Goal: Task Accomplishment & Management: Complete application form

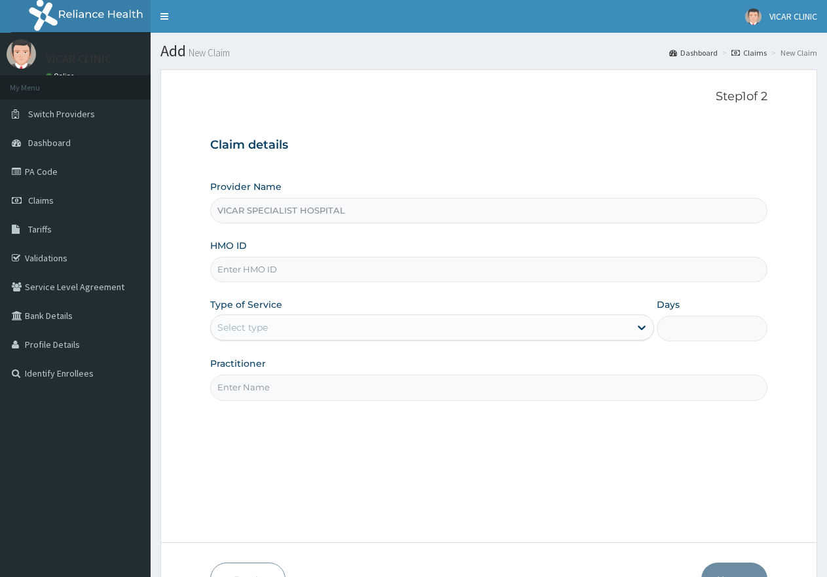
type input "VICAR SPECIALIST HOSPITAL"
drag, startPoint x: 243, startPoint y: 252, endPoint x: 227, endPoint y: 284, distance: 35.4
click at [230, 278] on div "HMO ID" at bounding box center [488, 260] width 557 height 43
click at [227, 284] on div "Provider Name VICAR SPECIALIST HOSPITAL HMO ID Type of Service Select type Days…" at bounding box center [488, 290] width 557 height 220
click at [225, 271] on input "HMO ID" at bounding box center [488, 270] width 557 height 26
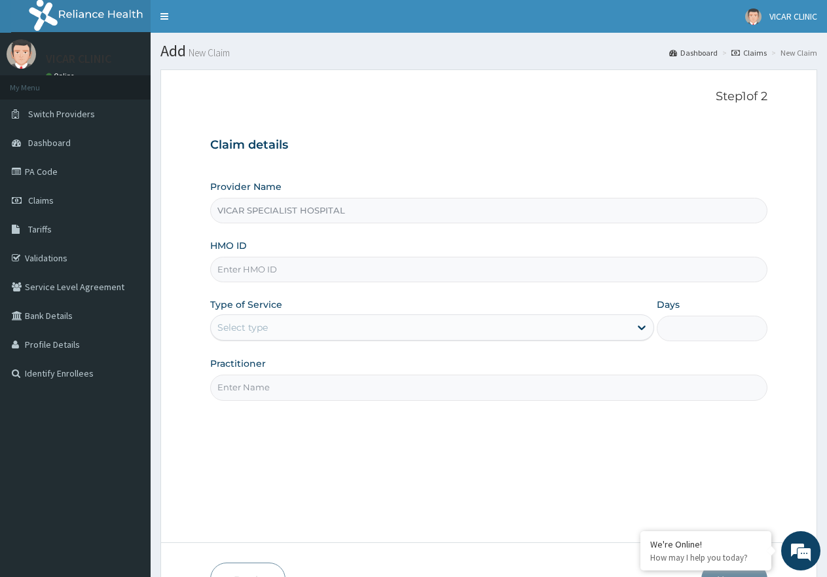
paste input "tdn/10040/c"
type input "TDN/10040/C"
click at [295, 324] on div "Select type" at bounding box center [420, 327] width 418 height 21
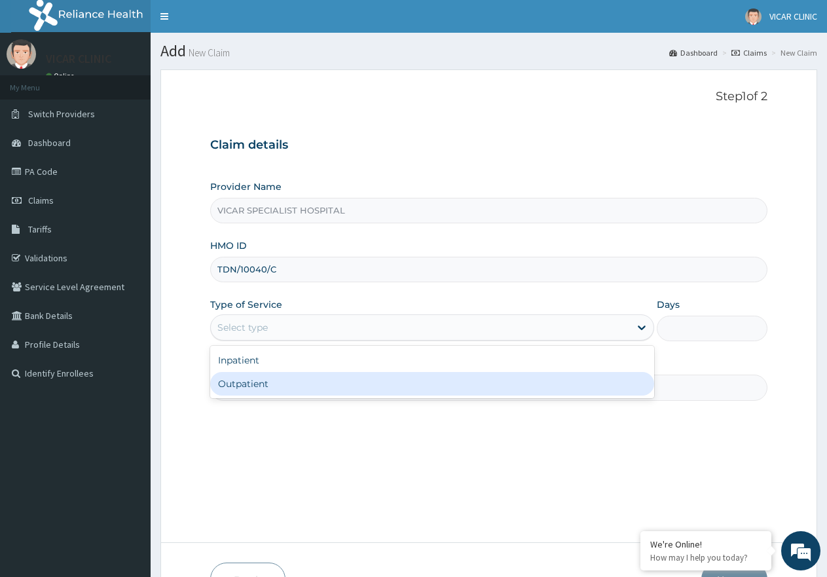
click at [298, 385] on div "Outpatient" at bounding box center [431, 384] width 443 height 24
type input "1"
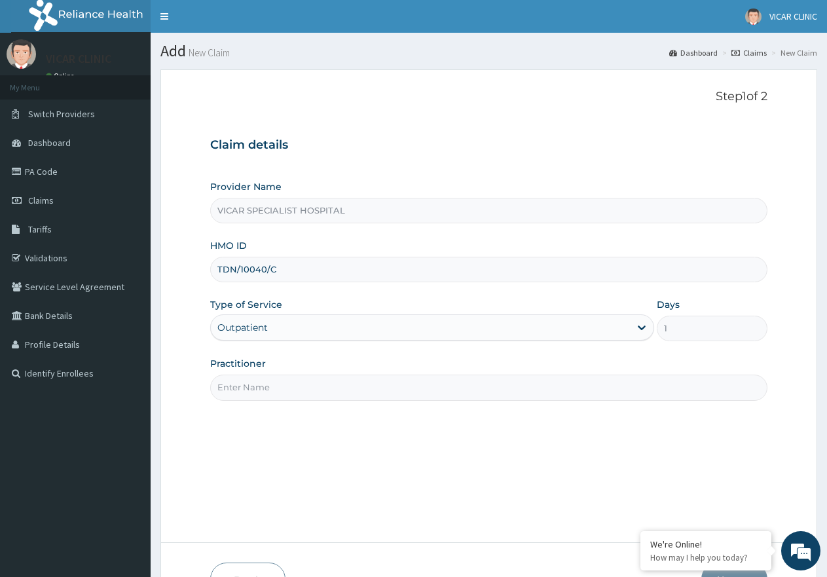
click at [301, 385] on input "Practitioner" at bounding box center [488, 388] width 557 height 26
type input "DR. IDEH"
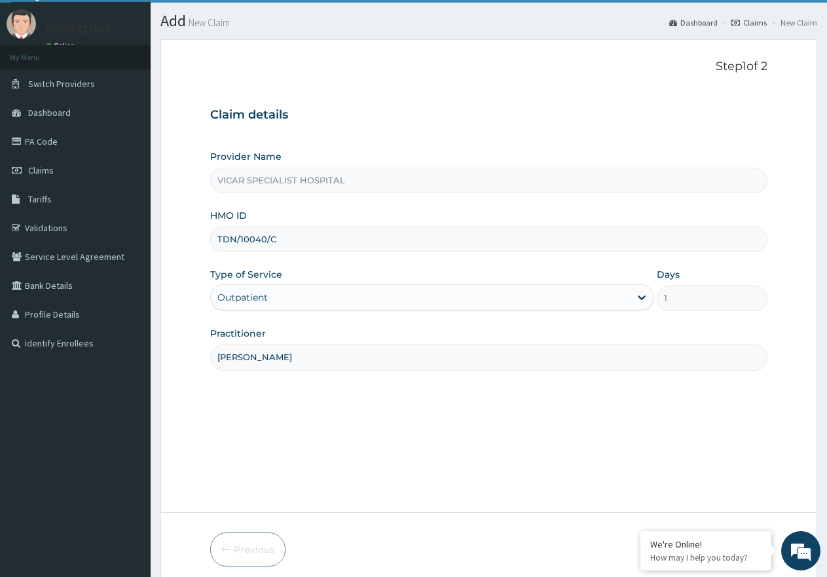
scroll to position [83, 0]
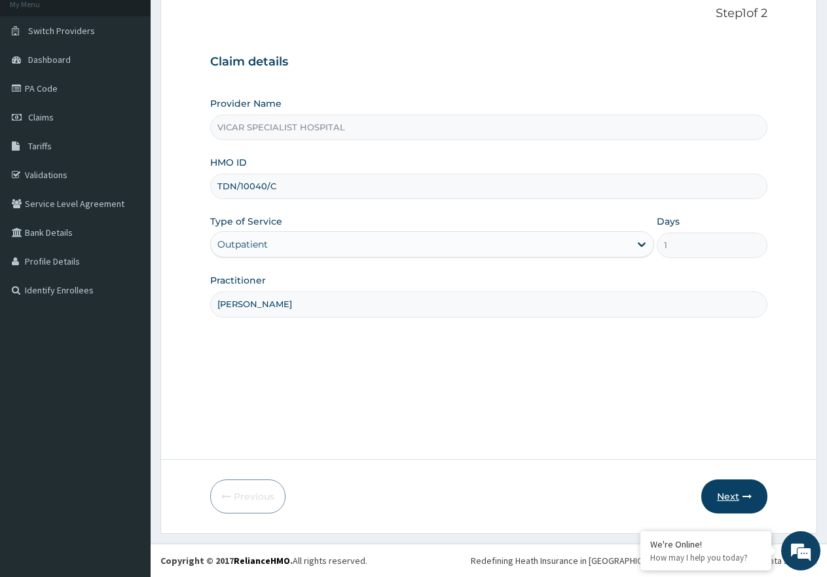
click at [740, 497] on button "Next" at bounding box center [734, 496] width 66 height 34
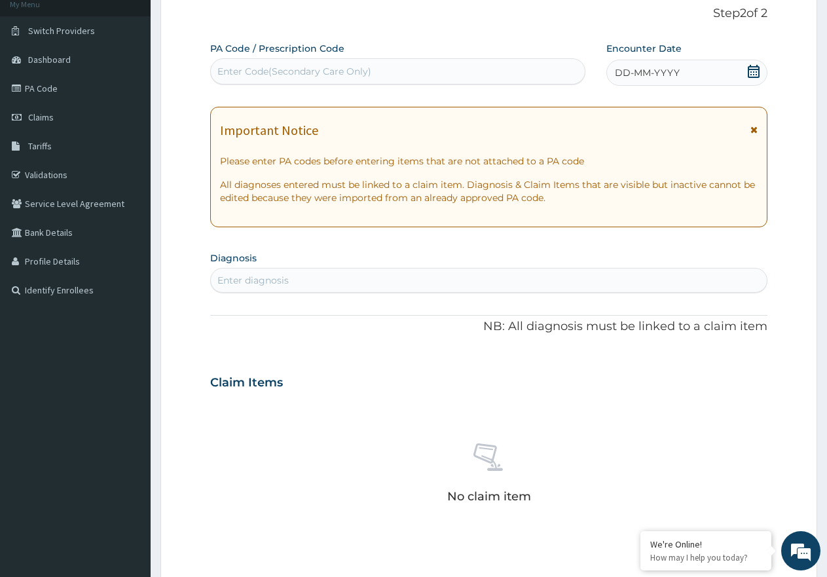
click at [751, 75] on icon at bounding box center [753, 71] width 13 height 13
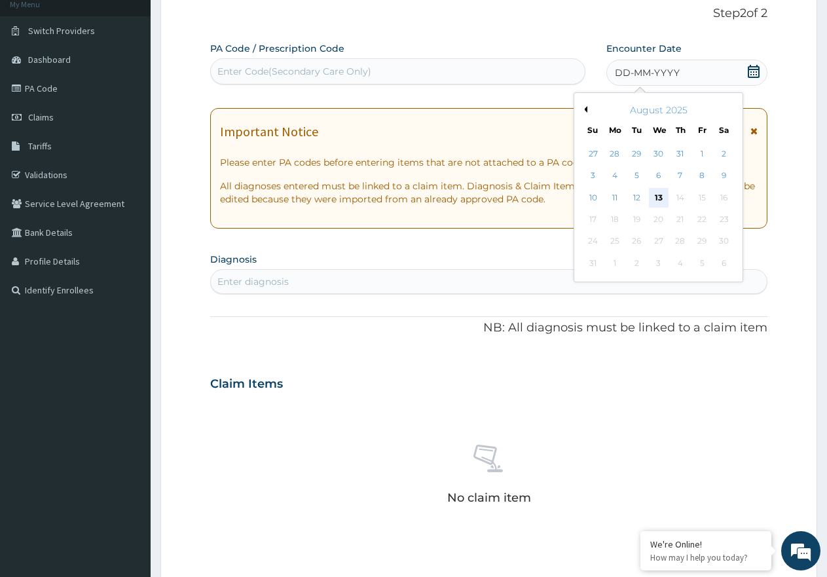
click at [653, 201] on div "13" at bounding box center [659, 198] width 20 height 20
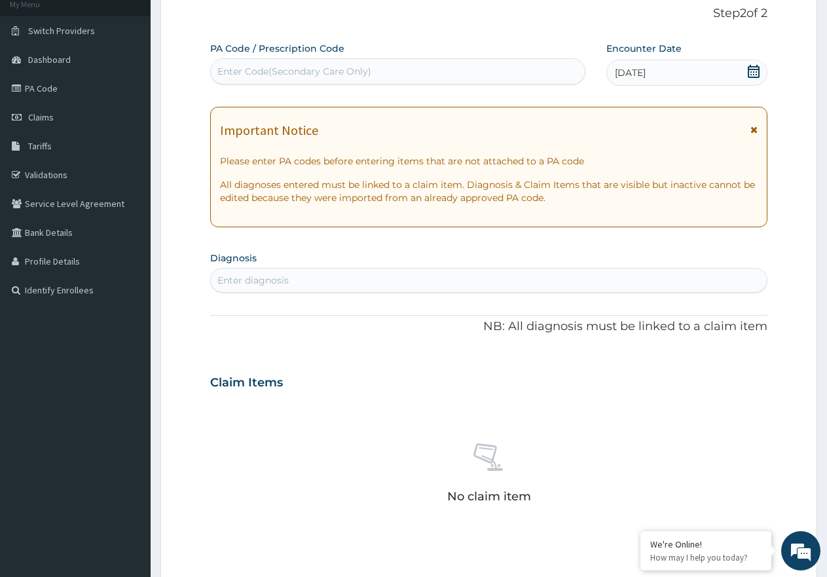
click at [276, 278] on div "Enter diagnosis" at bounding box center [252, 280] width 71 height 13
type input "ty"
drag, startPoint x: 373, startPoint y: 63, endPoint x: 359, endPoint y: 67, distance: 13.9
click at [370, 63] on div "Enter Code(Secondary Care Only)" at bounding box center [398, 71] width 374 height 21
paste input "PA/B46528"
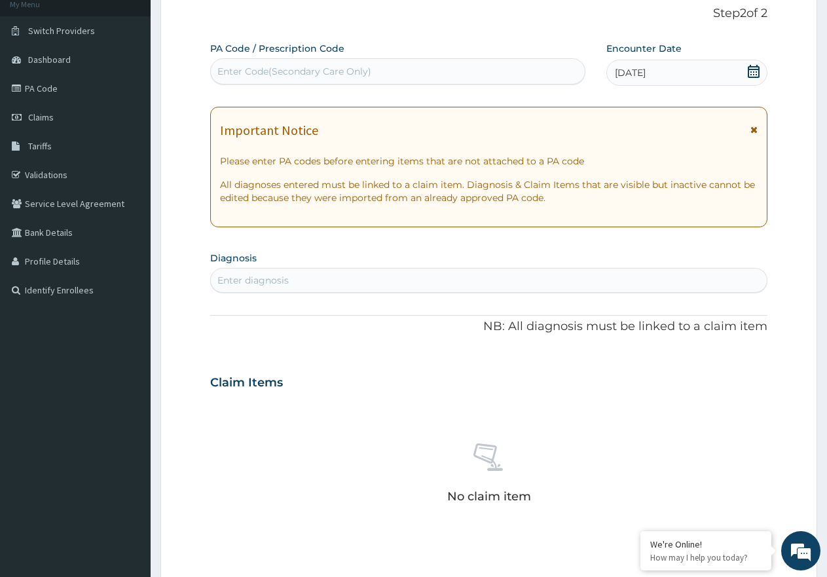
type input "PA/B46528"
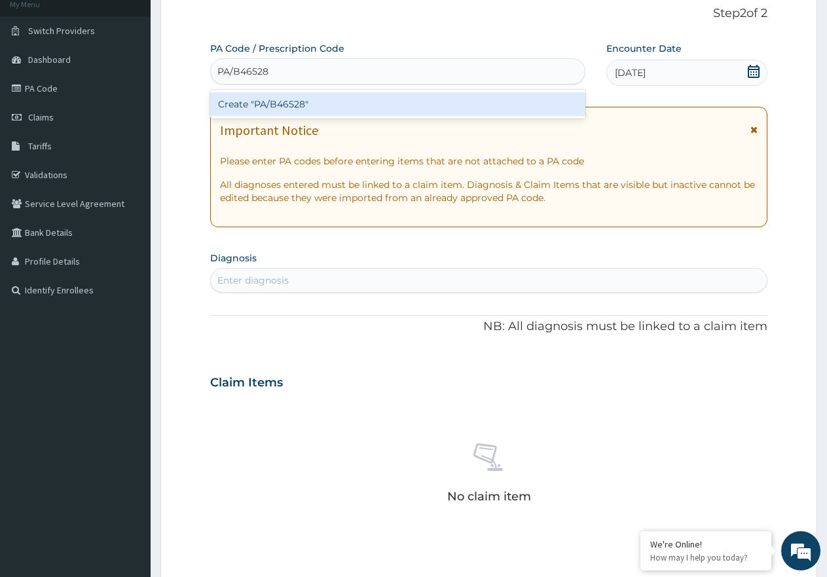
click at [275, 99] on div "Create "PA/B46528"" at bounding box center [397, 104] width 375 height 24
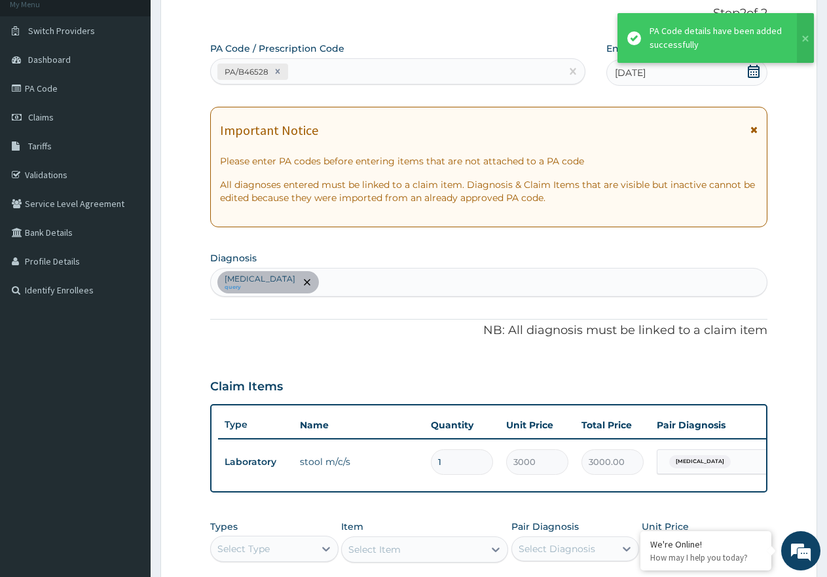
click at [324, 284] on div "Typhoid fever query" at bounding box center [489, 282] width 556 height 28
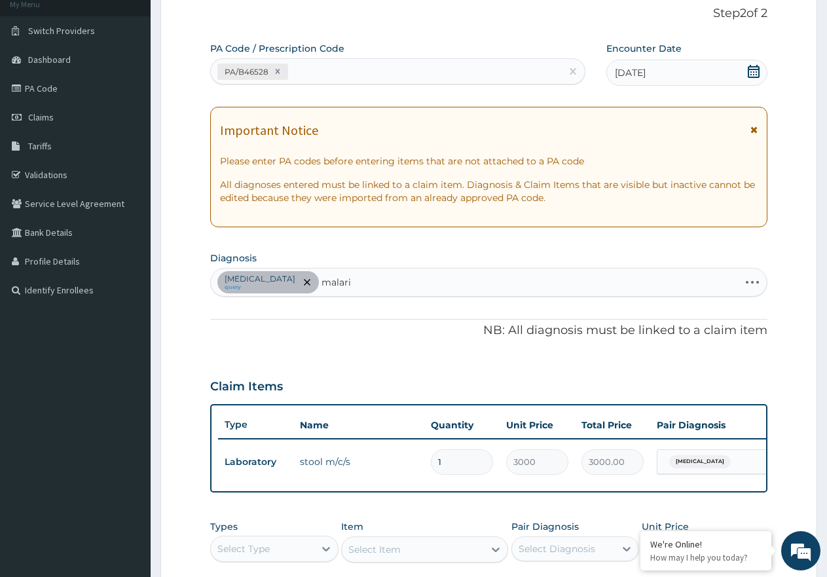
type input "malaria"
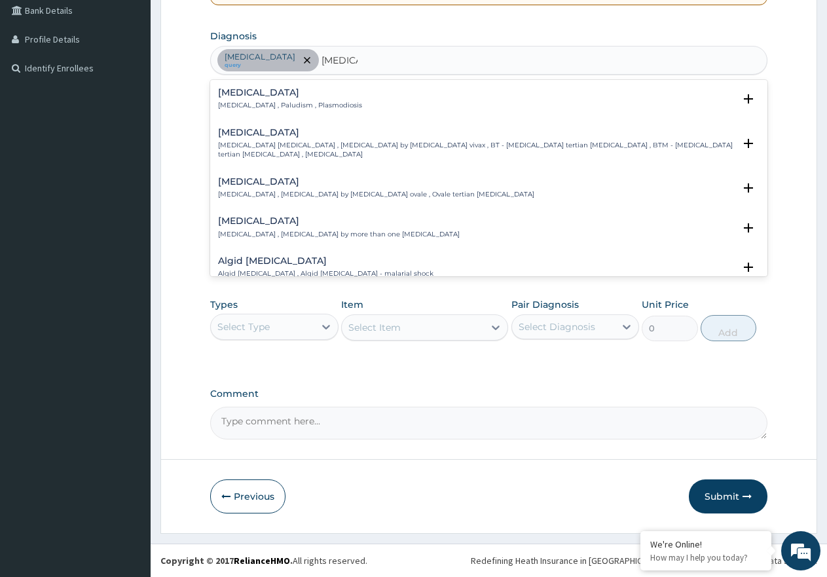
scroll to position [120, 0]
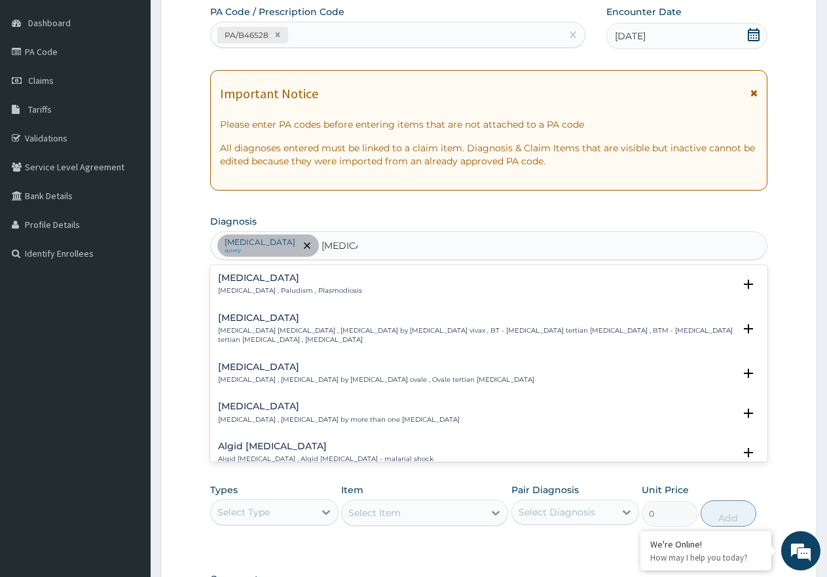
click at [274, 289] on p "Malaria , Paludism , Plasmodiosis" at bounding box center [290, 290] width 144 height 9
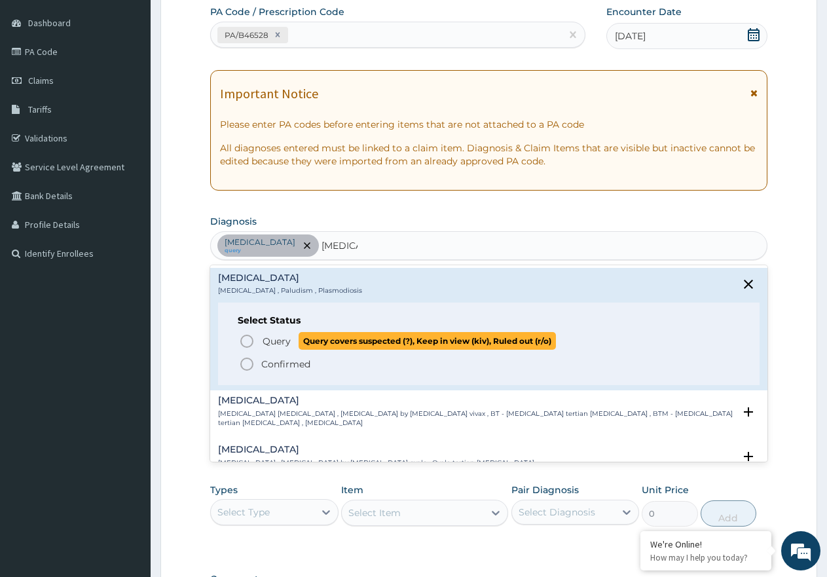
click at [243, 335] on icon "status option query" at bounding box center [247, 341] width 16 height 16
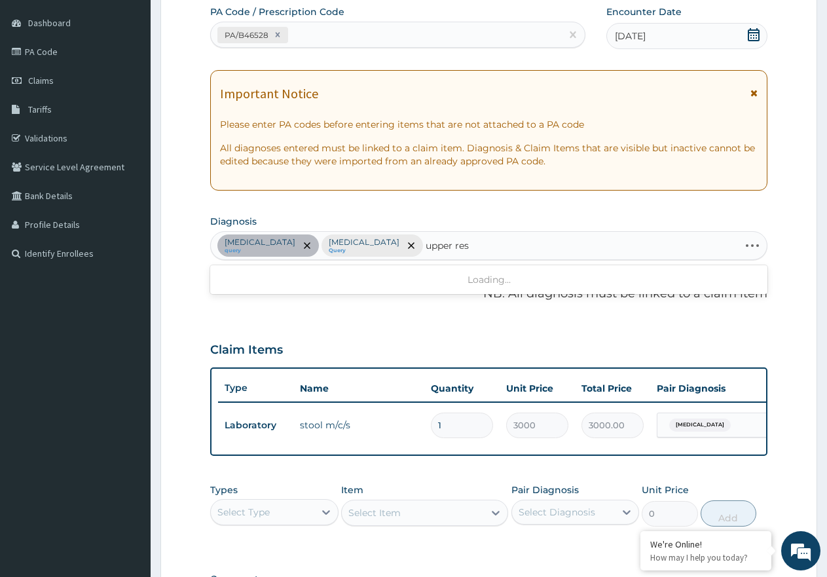
type input "upper resp"
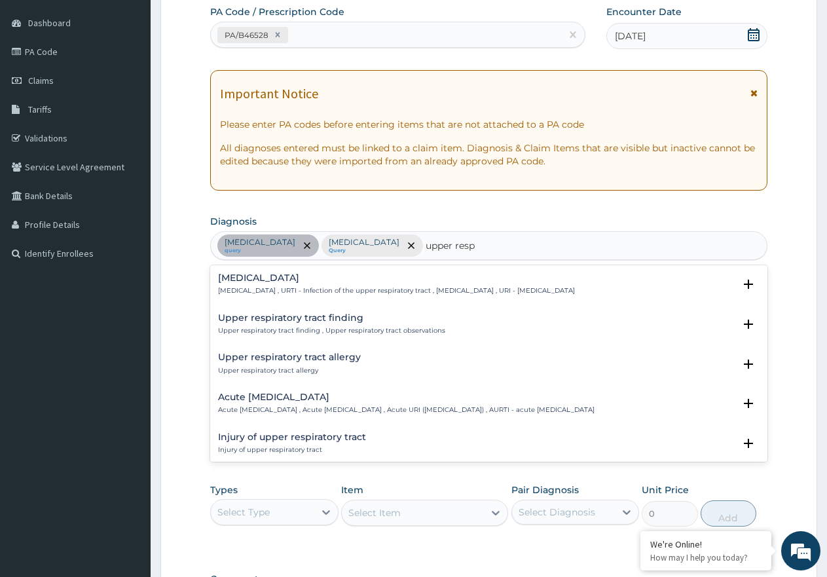
click at [272, 275] on h4 "Upper respiratory infection" at bounding box center [396, 278] width 357 height 10
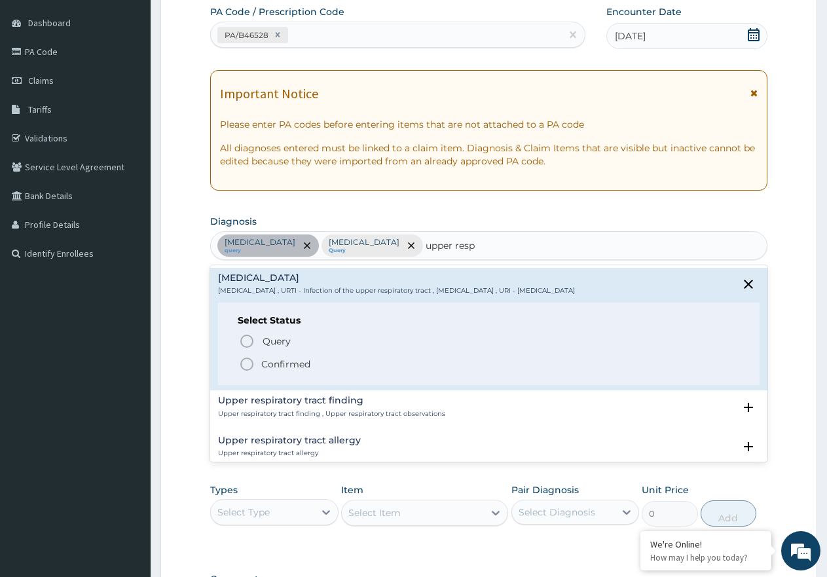
click at [241, 367] on icon "status option filled" at bounding box center [247, 364] width 16 height 16
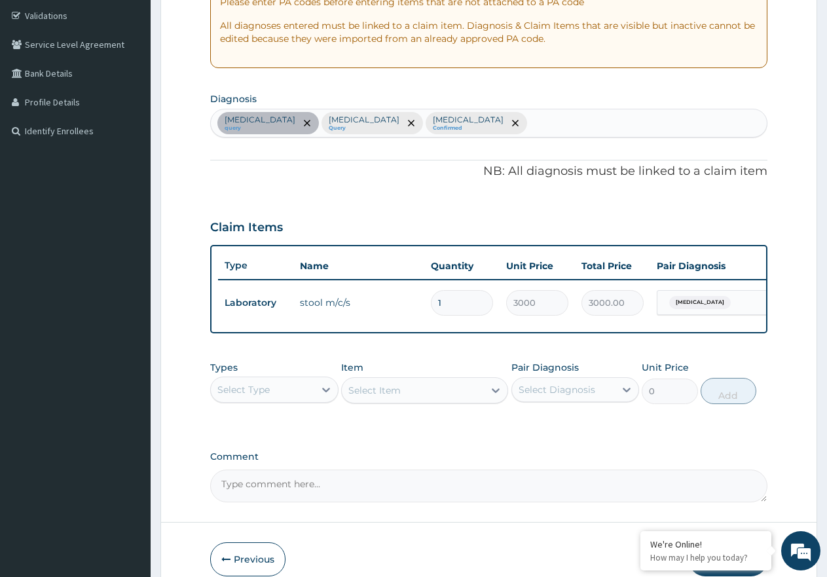
scroll to position [316, 0]
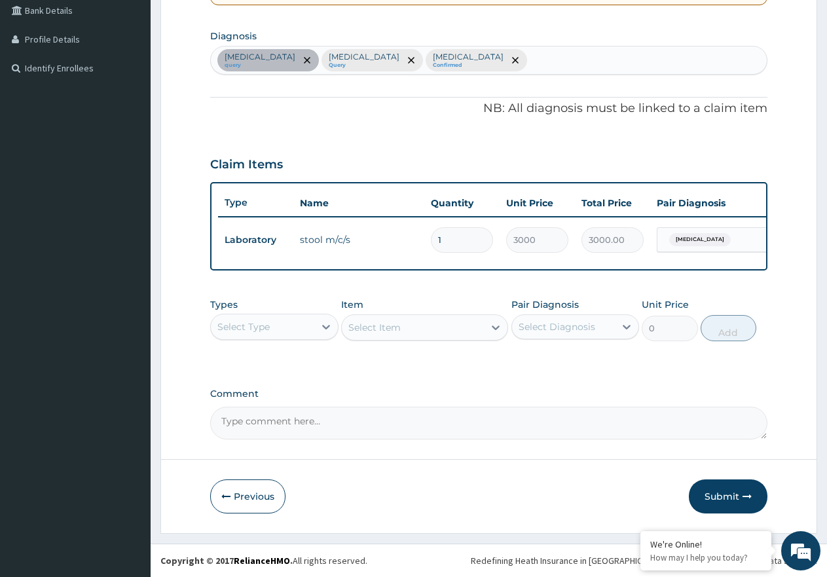
click at [270, 333] on div "Select Type" at bounding box center [262, 326] width 103 height 21
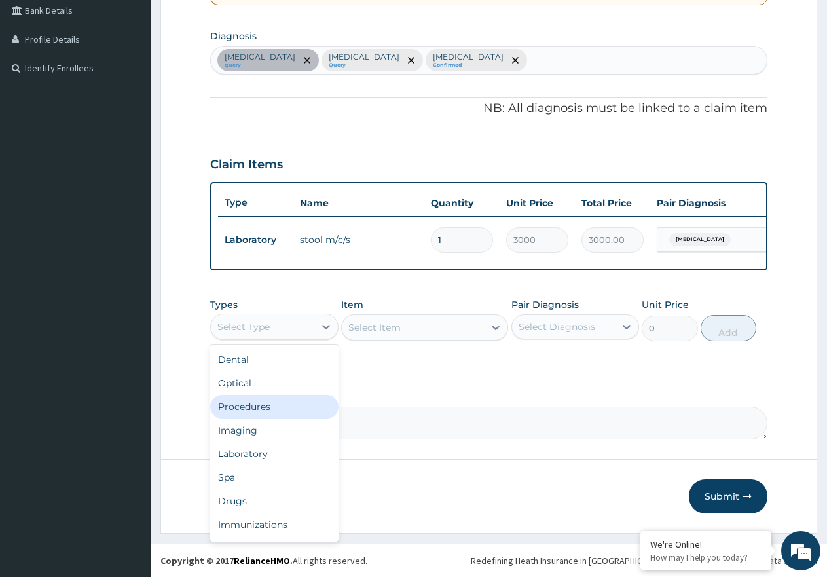
click at [262, 403] on div "Procedures" at bounding box center [274, 407] width 128 height 24
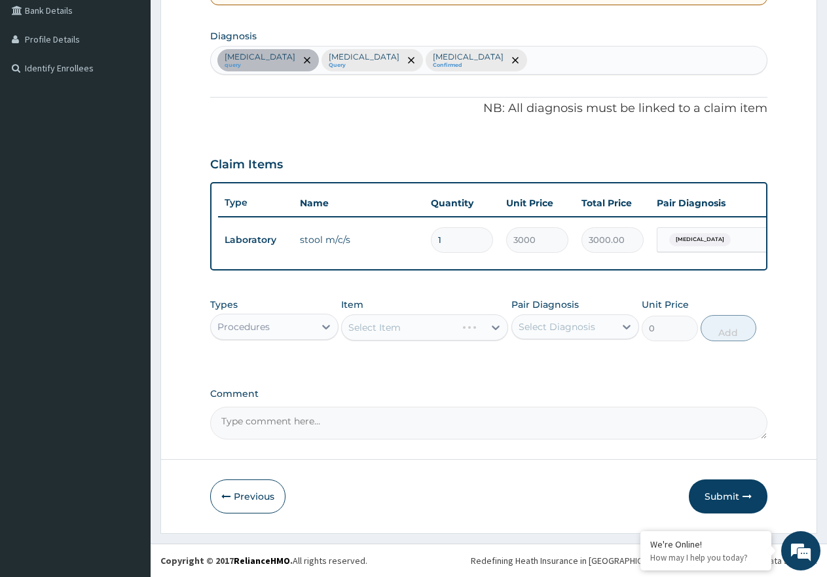
click at [574, 310] on label "Pair Diagnosis" at bounding box center [544, 304] width 67 height 13
drag, startPoint x: 574, startPoint y: 316, endPoint x: 574, endPoint y: 325, distance: 9.2
click at [574, 318] on div "Select Diagnosis" at bounding box center [563, 326] width 103 height 21
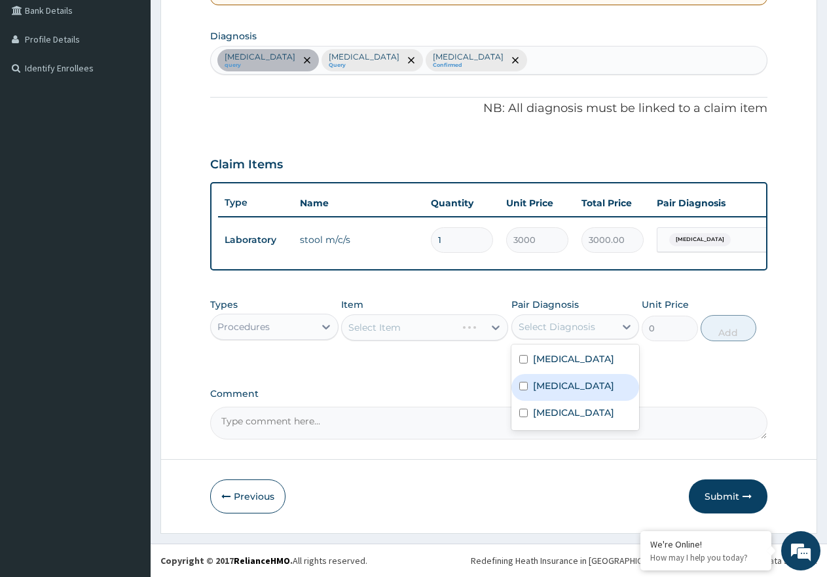
click at [570, 377] on div "Malaria" at bounding box center [575, 387] width 128 height 27
checkbox input "true"
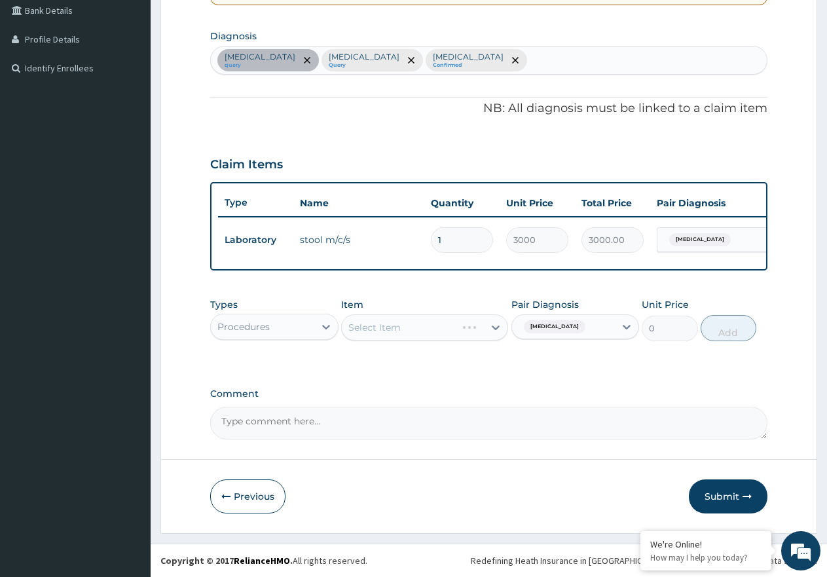
drag, startPoint x: 576, startPoint y: 342, endPoint x: 577, endPoint y: 357, distance: 15.1
click at [576, 346] on div "Types Procedures Item Select Item Pair Diagnosis Malaria Unit Price 0 Add" at bounding box center [488, 319] width 557 height 56
click at [569, 327] on div "Malaria" at bounding box center [563, 327] width 103 height 22
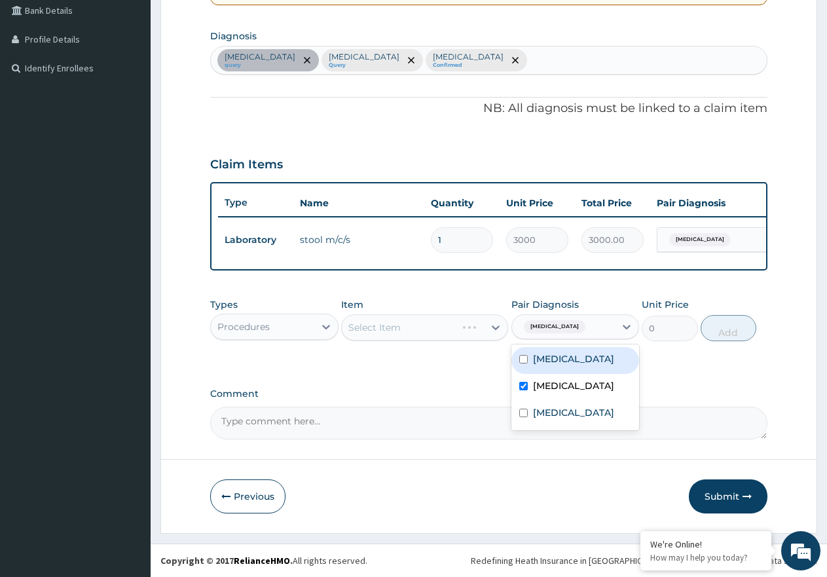
drag, startPoint x: 570, startPoint y: 356, endPoint x: 573, endPoint y: 387, distance: 30.9
click at [571, 360] on label "Typhoid fever" at bounding box center [573, 358] width 81 height 13
checkbox input "true"
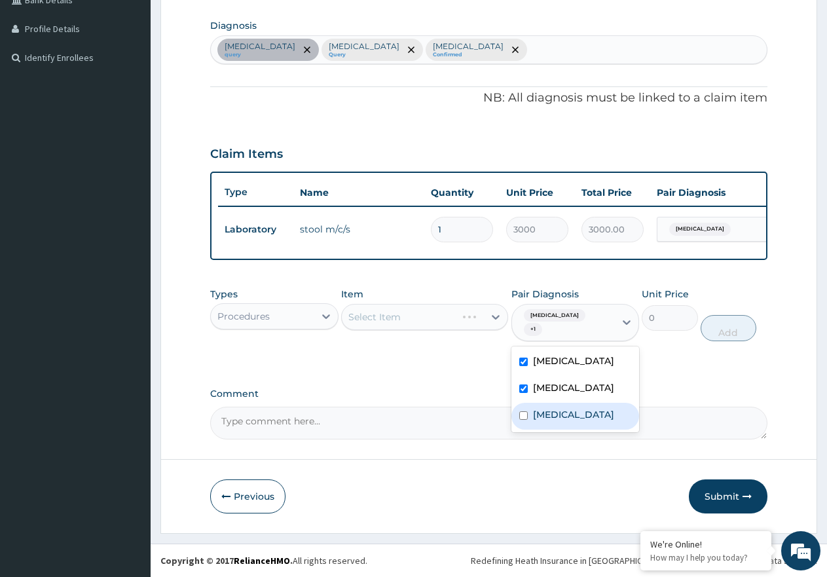
click at [581, 421] on label "Upper respiratory infection" at bounding box center [573, 414] width 81 height 13
checkbox input "true"
click at [445, 327] on div "Select Item" at bounding box center [413, 316] width 142 height 21
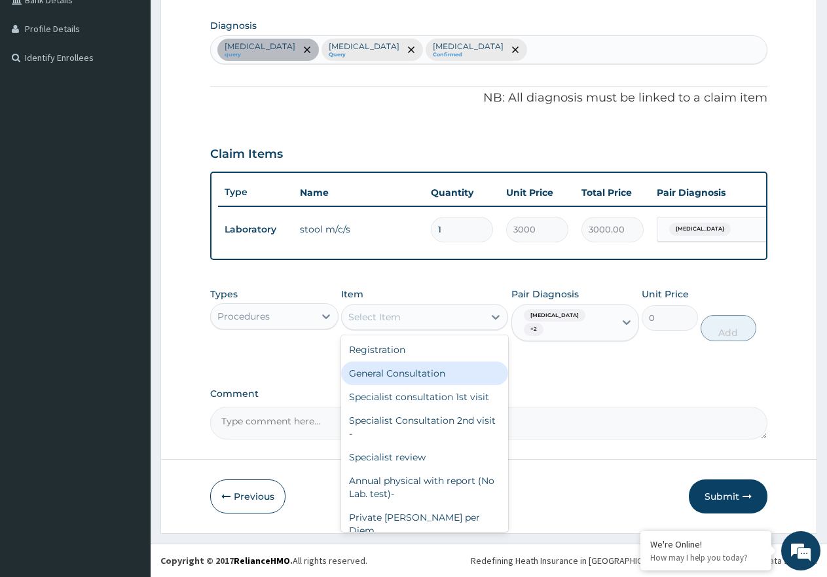
drag, startPoint x: 449, startPoint y: 386, endPoint x: 525, endPoint y: 381, distance: 76.8
click at [448, 385] on div "General Consultation" at bounding box center [424, 373] width 167 height 24
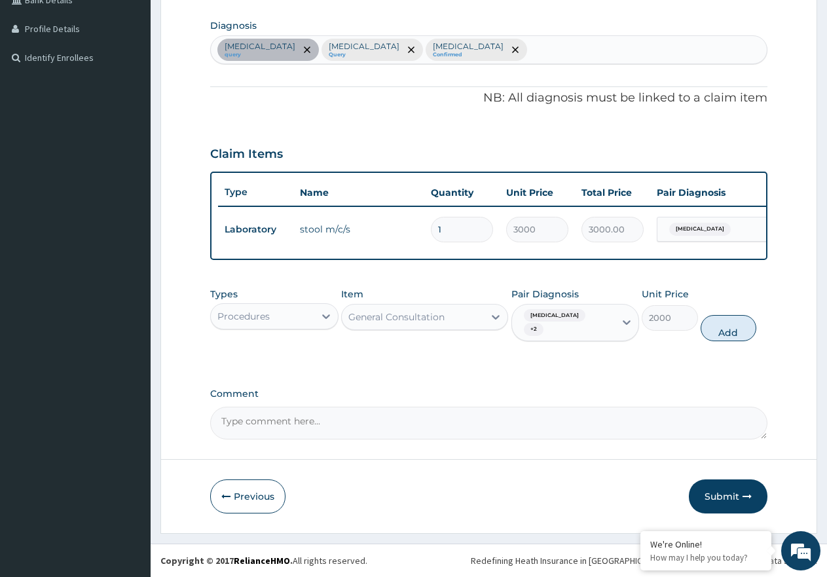
drag, startPoint x: 721, startPoint y: 327, endPoint x: 385, endPoint y: 349, distance: 336.6
click at [718, 329] on button "Add" at bounding box center [729, 328] width 56 height 26
type input "0"
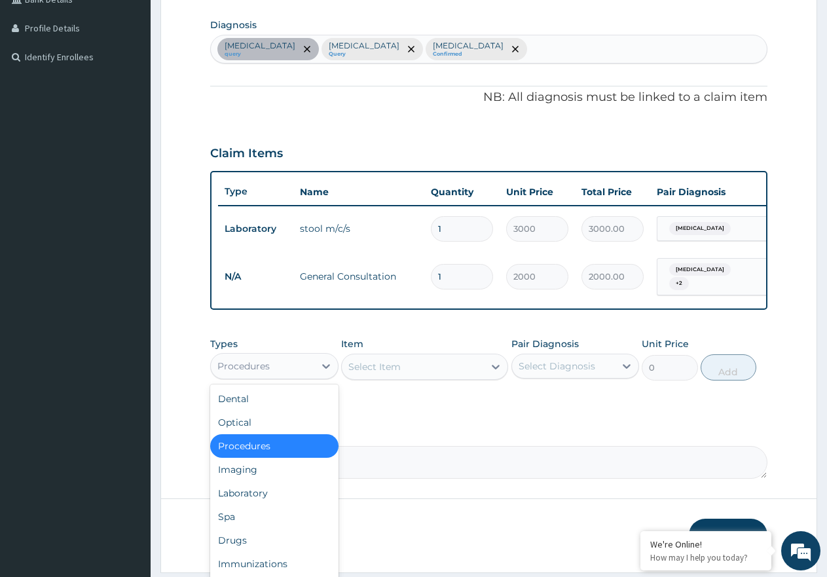
drag, startPoint x: 292, startPoint y: 367, endPoint x: 273, endPoint y: 423, distance: 58.8
click at [292, 371] on div "Procedures" at bounding box center [262, 366] width 103 height 21
drag, startPoint x: 291, startPoint y: 491, endPoint x: 358, endPoint y: 490, distance: 66.1
click at [292, 490] on div "Laboratory" at bounding box center [274, 493] width 128 height 24
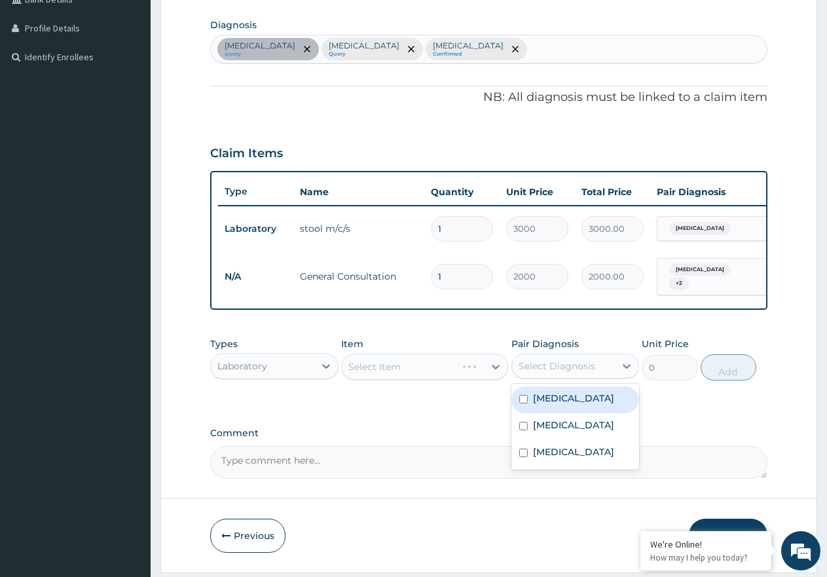
click at [597, 371] on div "Select Diagnosis" at bounding box center [563, 366] width 103 height 21
click at [580, 435] on div "Malaria" at bounding box center [575, 426] width 128 height 27
checkbox input "true"
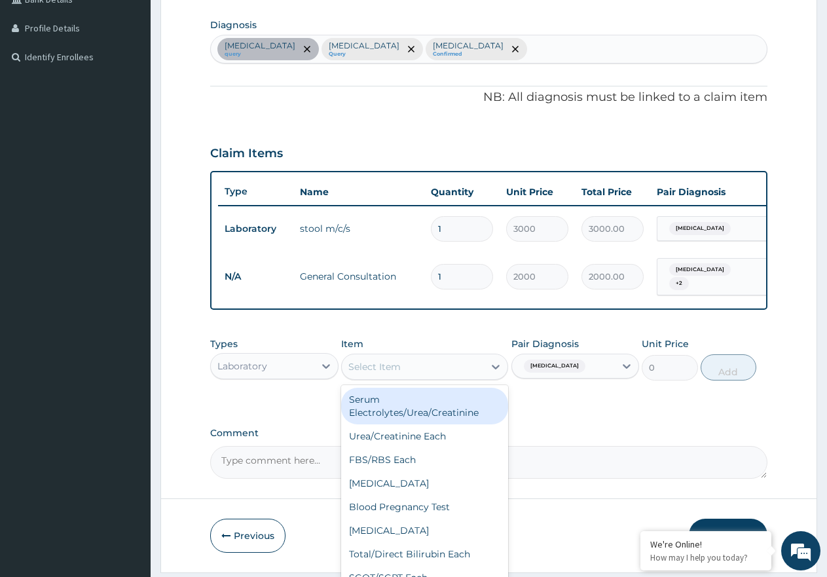
click at [428, 375] on div "Select Item" at bounding box center [413, 366] width 142 height 21
type input "mal"
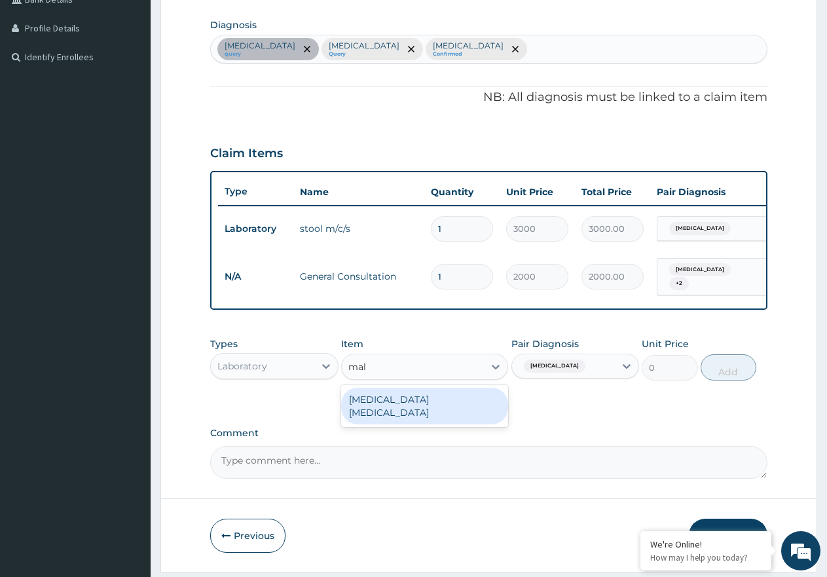
click at [445, 410] on div "MALARIA PARASITE" at bounding box center [424, 406] width 167 height 37
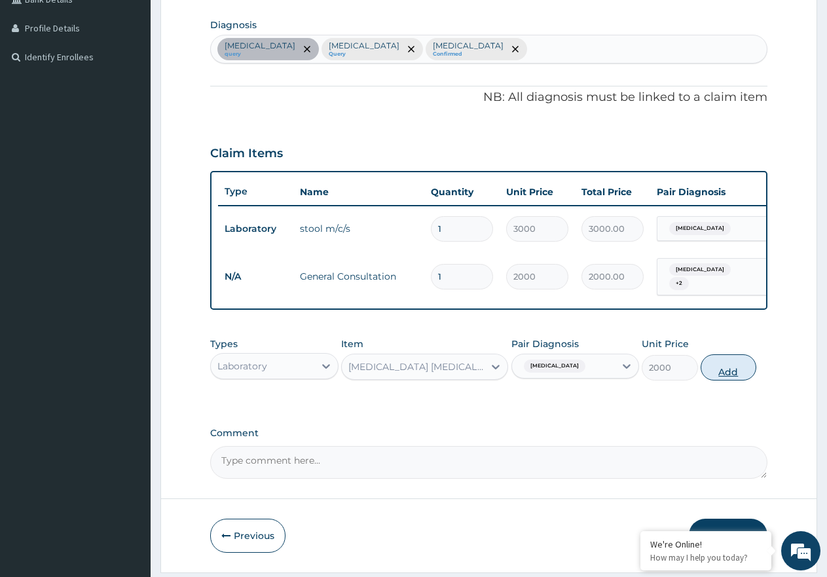
click at [756, 371] on button "Add" at bounding box center [729, 367] width 56 height 26
type input "0"
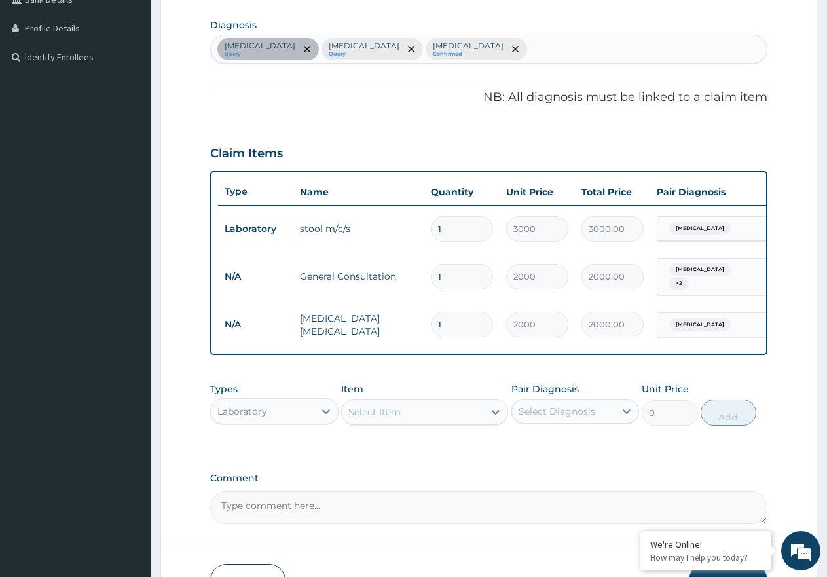
drag, startPoint x: 399, startPoint y: 412, endPoint x: 404, endPoint y: 431, distance: 20.3
click at [399, 413] on div "Select Item" at bounding box center [374, 411] width 52 height 13
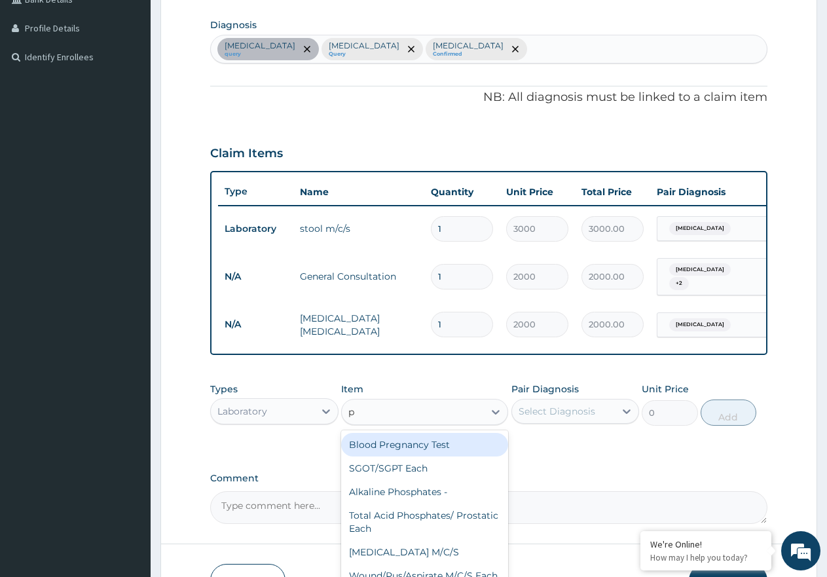
type input "pc"
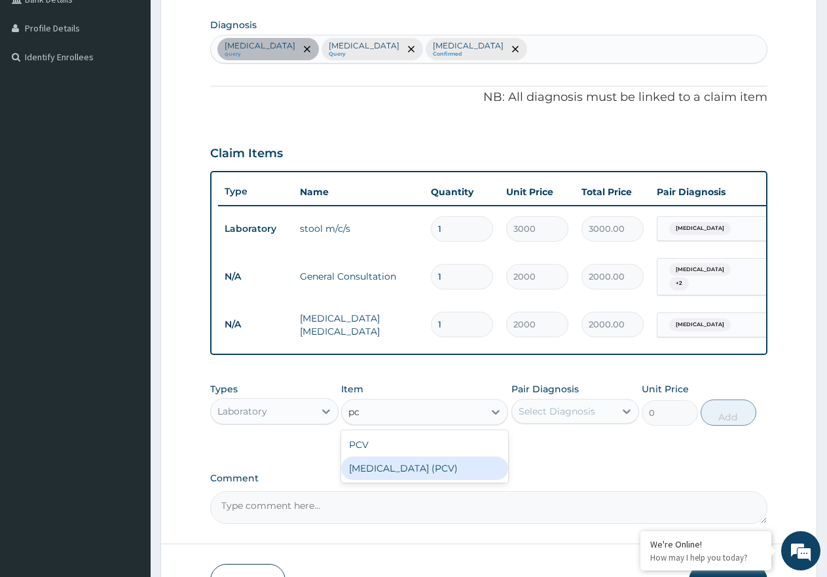
drag, startPoint x: 420, startPoint y: 468, endPoint x: 578, endPoint y: 418, distance: 165.7
click at [420, 468] on div "PACKED CELL VOLUME (PCV)" at bounding box center [424, 468] width 167 height 24
type input "2000"
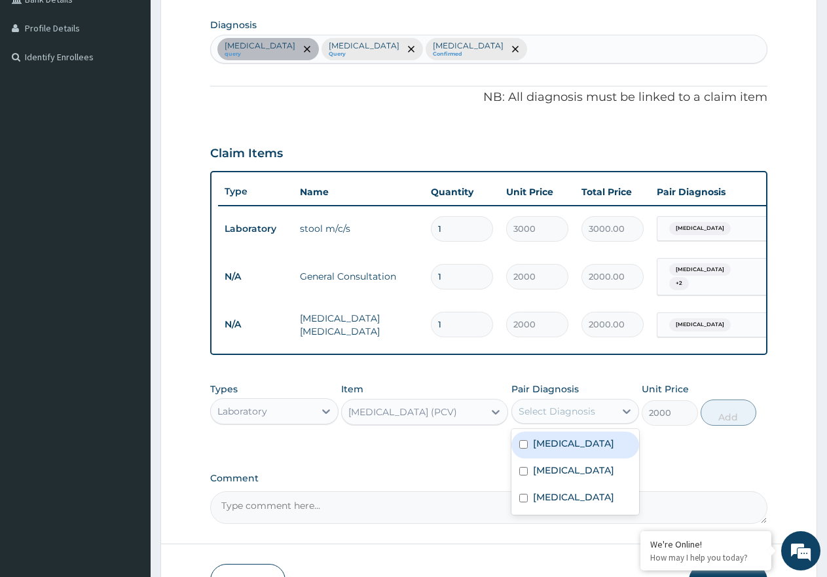
click at [583, 408] on div "Select Diagnosis" at bounding box center [563, 411] width 103 height 21
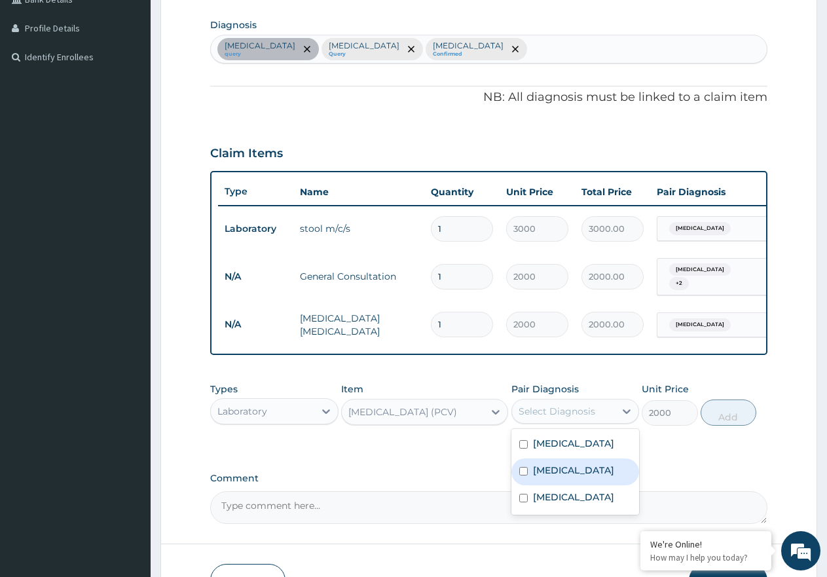
drag, startPoint x: 601, startPoint y: 482, endPoint x: 600, endPoint y: 502, distance: 19.7
click at [601, 483] on div "Malaria" at bounding box center [575, 471] width 128 height 27
checkbox input "true"
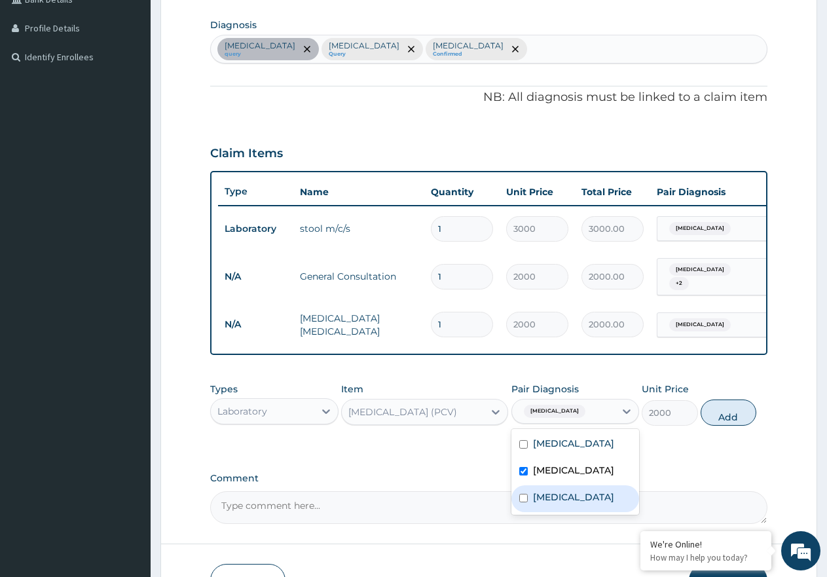
click at [595, 504] on label "Upper respiratory infection" at bounding box center [573, 496] width 81 height 13
checkbox input "true"
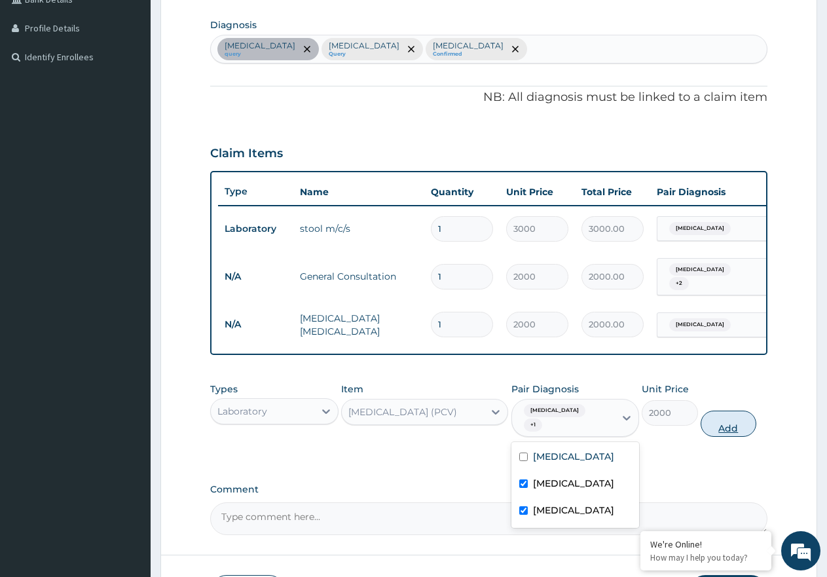
click at [720, 422] on button "Add" at bounding box center [729, 424] width 56 height 26
type input "0"
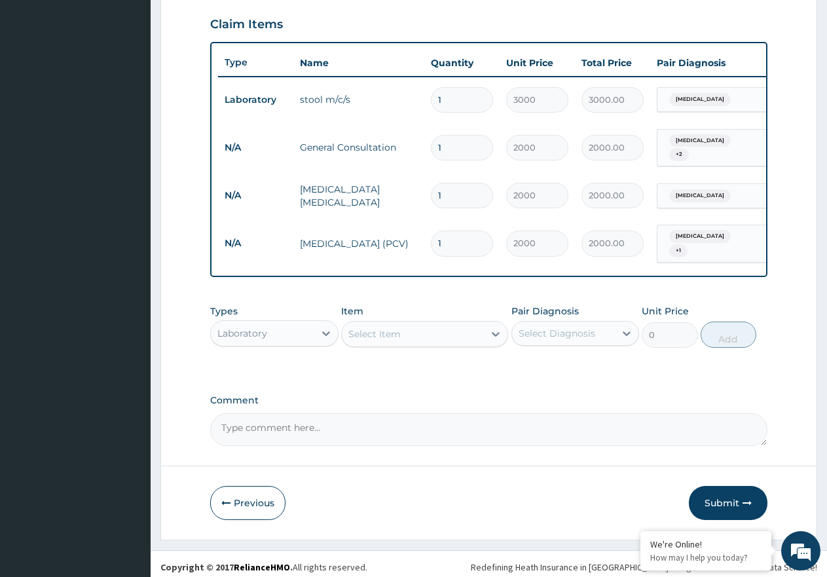
scroll to position [452, 0]
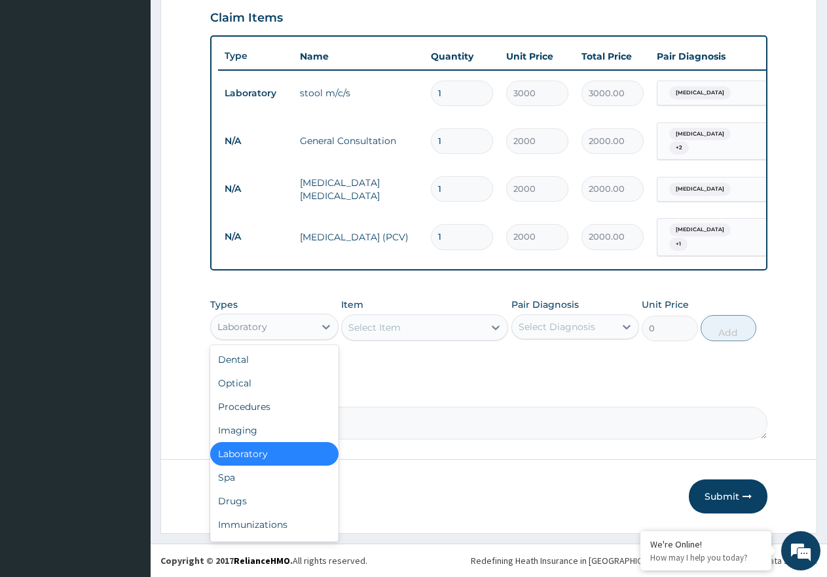
click at [282, 322] on div "Laboratory" at bounding box center [262, 326] width 103 height 21
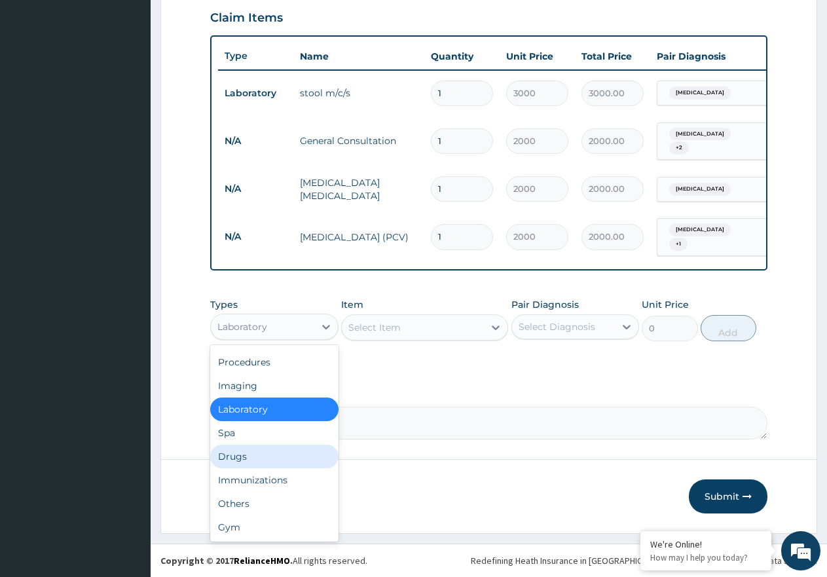
click at [274, 456] on div "Drugs" at bounding box center [274, 457] width 128 height 24
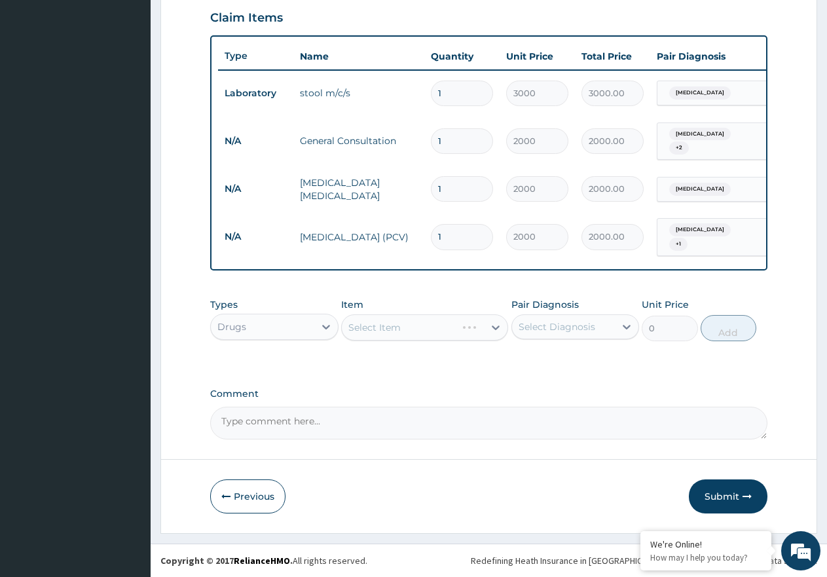
click at [553, 334] on div "Select Diagnosis" at bounding box center [563, 326] width 103 height 21
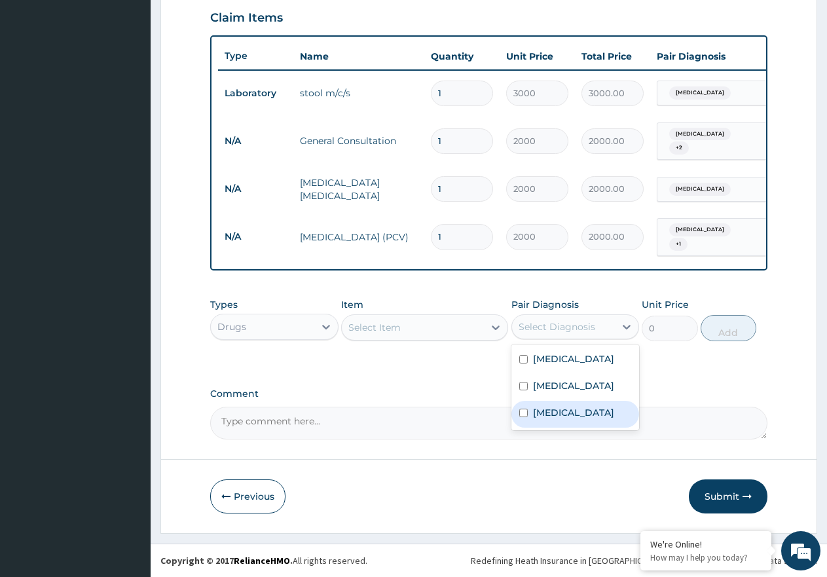
click at [574, 411] on label "Upper respiratory infection" at bounding box center [573, 412] width 81 height 13
checkbox input "true"
drag, startPoint x: 399, startPoint y: 319, endPoint x: 406, endPoint y: 332, distance: 14.9
click at [401, 321] on div "Select Item" at bounding box center [413, 327] width 142 height 21
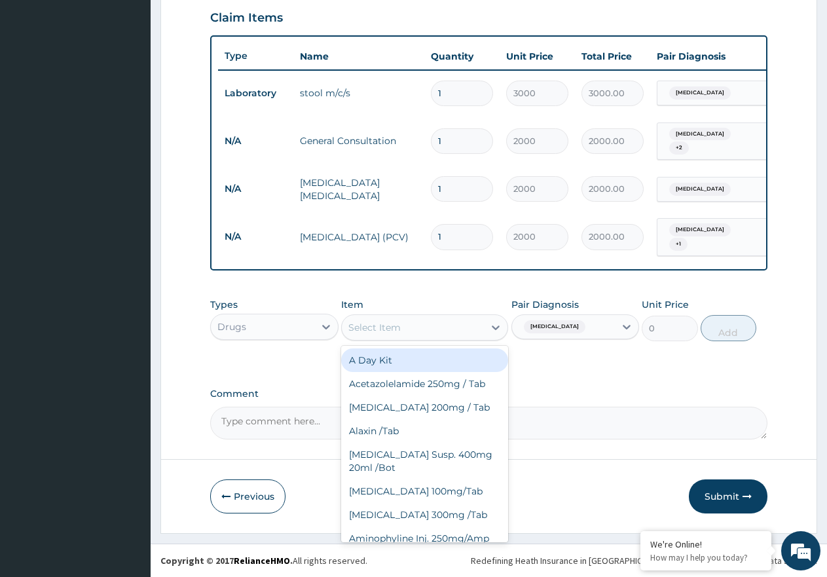
click at [406, 332] on div "Select Item" at bounding box center [413, 327] width 142 height 21
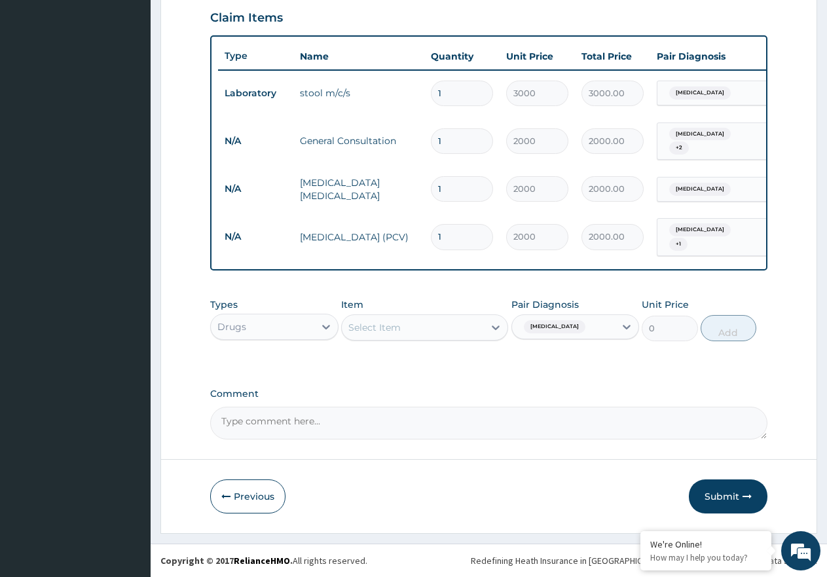
click at [406, 332] on div "Select Item" at bounding box center [413, 327] width 142 height 21
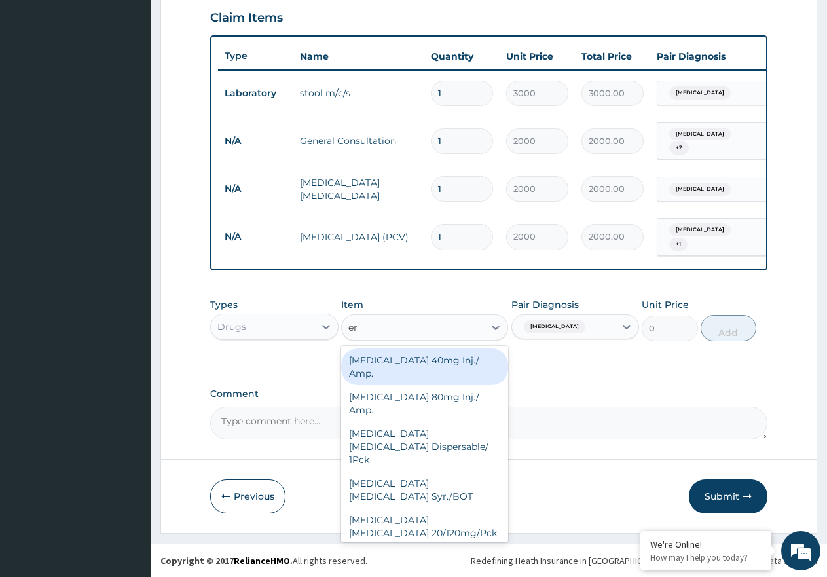
type input "ery"
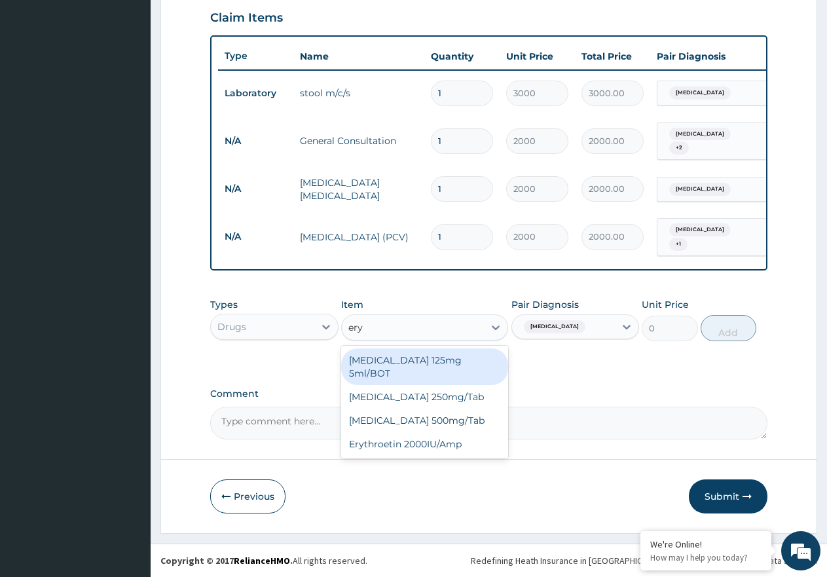
drag, startPoint x: 455, startPoint y: 369, endPoint x: 488, endPoint y: 367, distance: 32.8
click at [456, 367] on div "Erythromycin 125mg 5ml/BOT" at bounding box center [424, 366] width 167 height 37
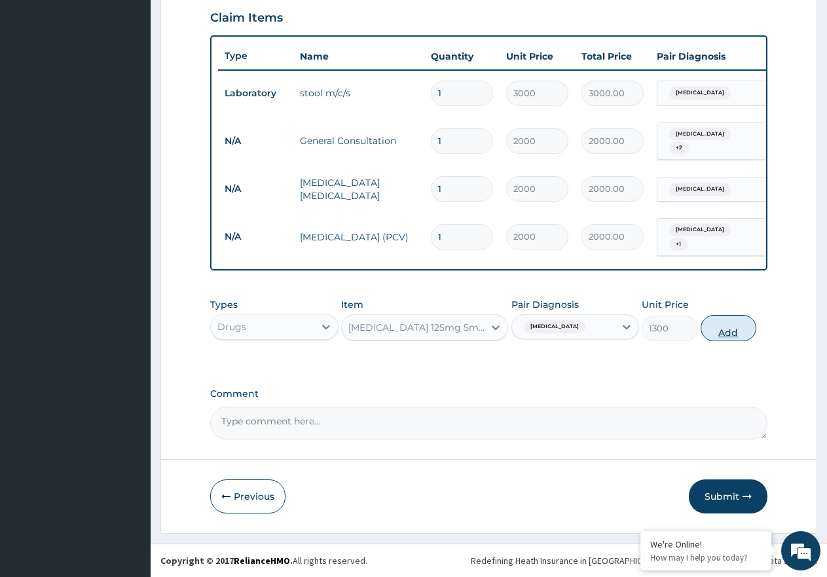
click at [722, 338] on button "Add" at bounding box center [729, 328] width 56 height 26
type input "0"
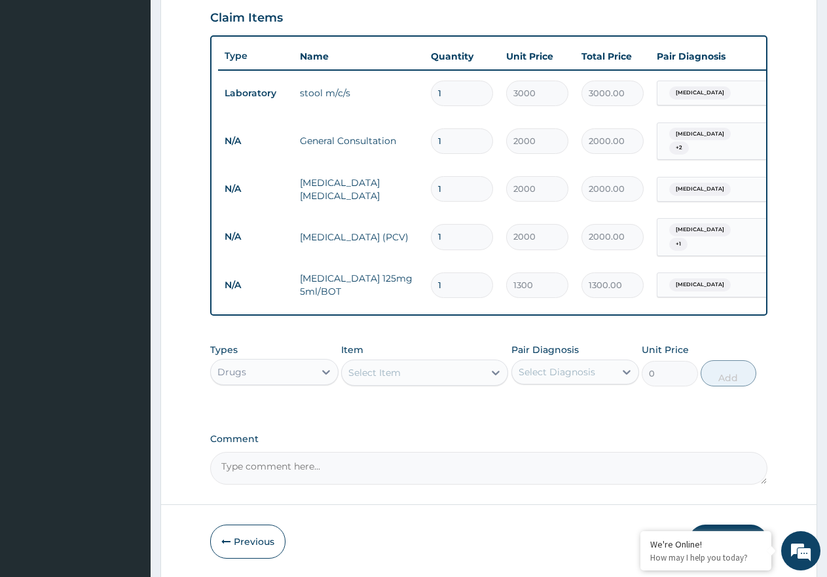
click at [452, 367] on div "Select Item" at bounding box center [413, 372] width 142 height 21
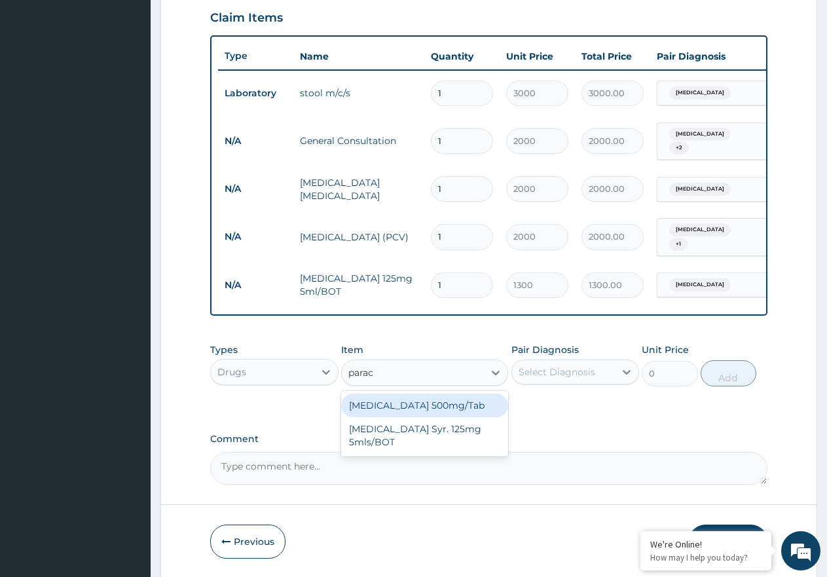
type input "parace"
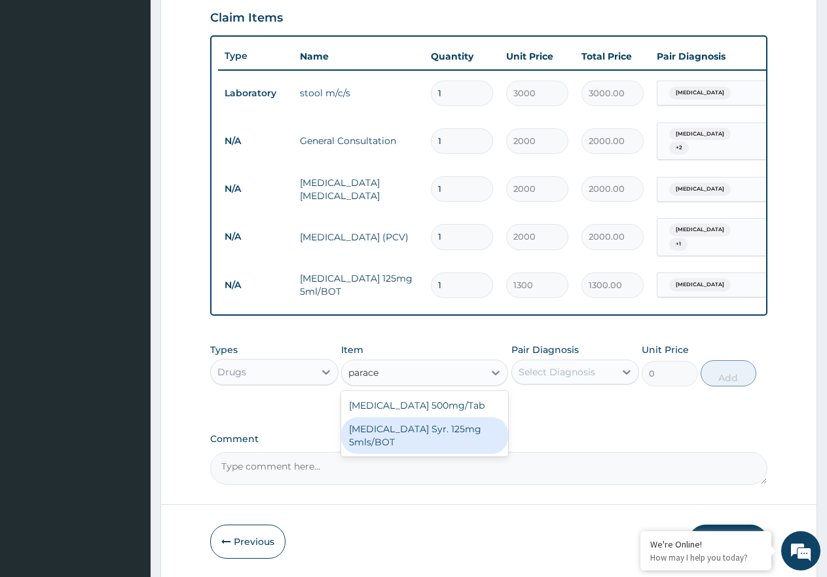
click at [461, 431] on div "Paracetamol Syr. 125mg 5mls/BOT" at bounding box center [424, 435] width 167 height 37
type input "500"
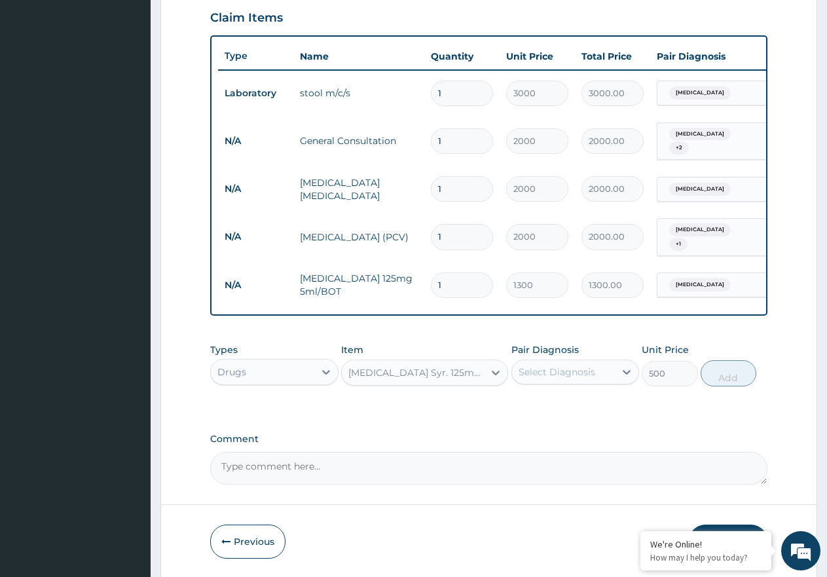
click at [611, 375] on div "Select Diagnosis" at bounding box center [563, 371] width 103 height 21
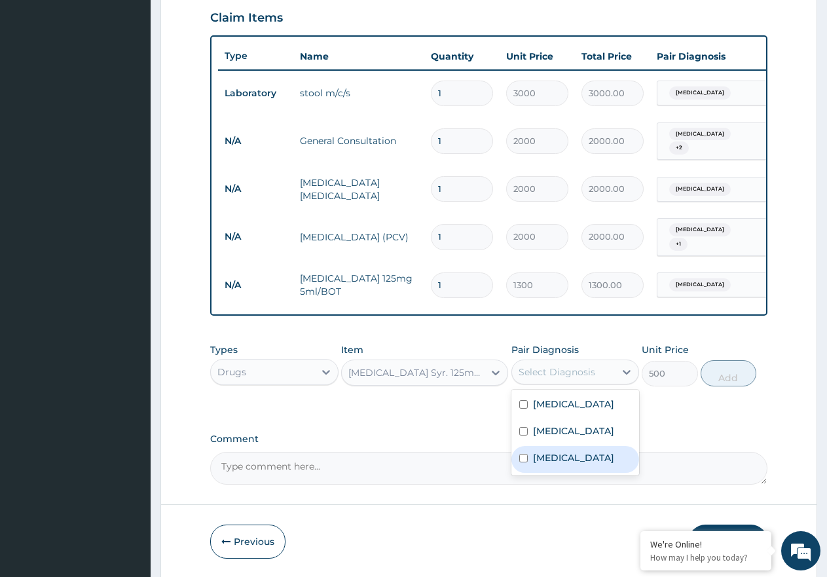
click at [586, 464] on label "Upper respiratory infection" at bounding box center [573, 457] width 81 height 13
checkbox input "true"
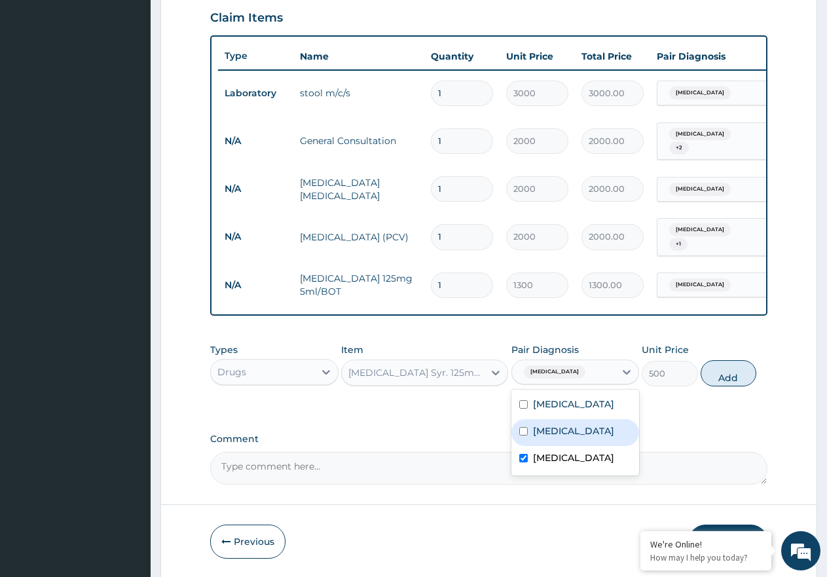
click at [582, 439] on div "Malaria" at bounding box center [575, 432] width 128 height 27
checkbox input "true"
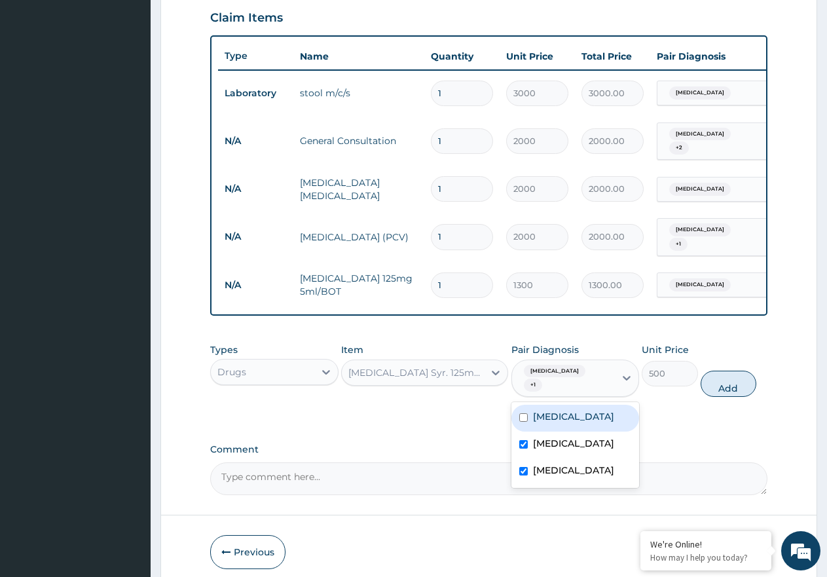
click at [590, 420] on label "Typhoid fever" at bounding box center [573, 416] width 81 height 13
checkbox input "true"
drag, startPoint x: 722, startPoint y: 381, endPoint x: 557, endPoint y: 398, distance: 165.2
click at [722, 380] on button "Add" at bounding box center [729, 384] width 56 height 26
type input "0"
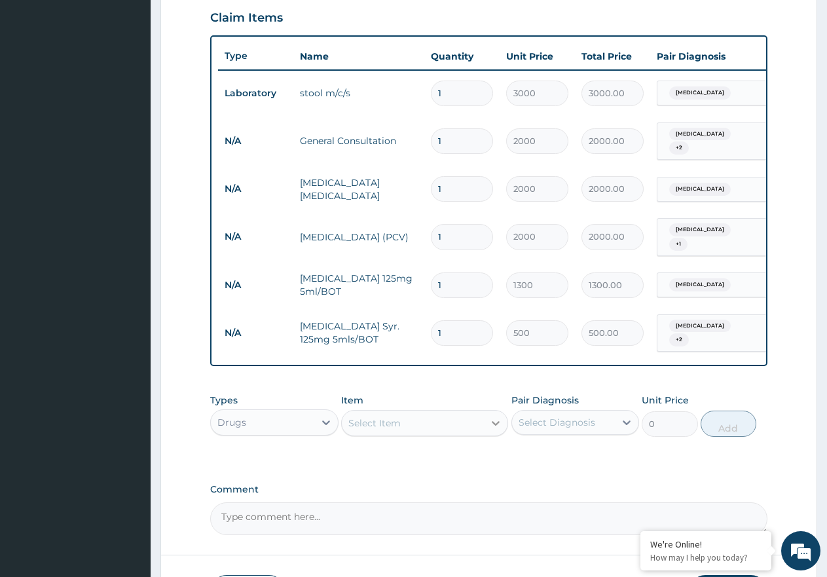
click at [486, 418] on div at bounding box center [496, 423] width 24 height 24
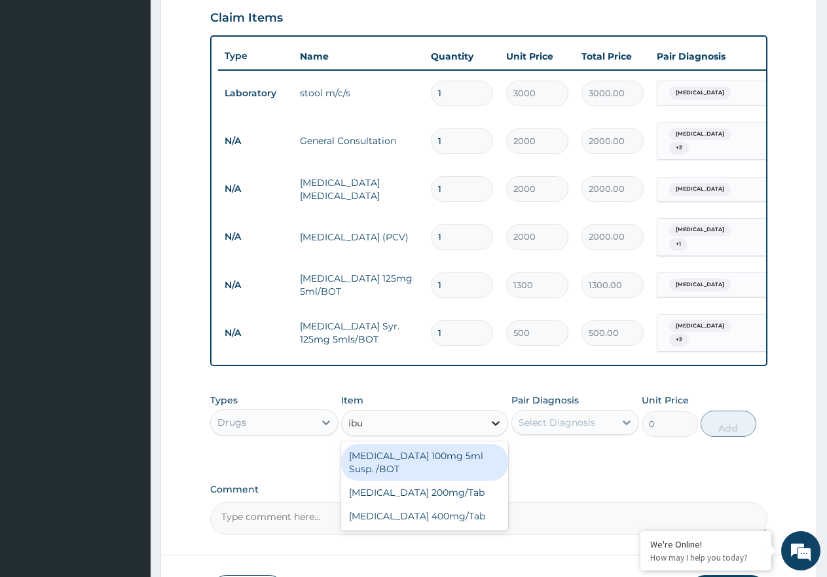
type input "ibup"
click at [454, 455] on div "Ibuprofen 100mg 5ml Susp. /BOT" at bounding box center [424, 462] width 167 height 37
type input "850"
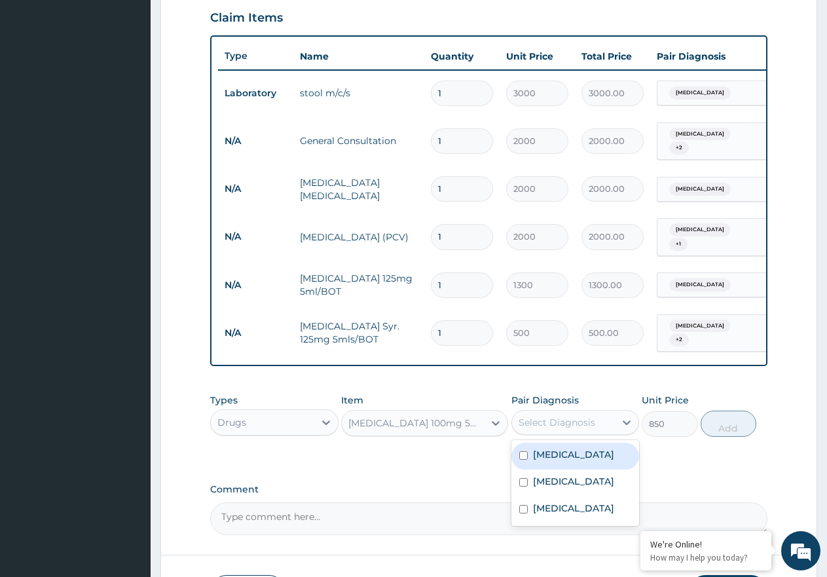
click at [559, 421] on div "Select Diagnosis" at bounding box center [557, 422] width 77 height 13
click at [586, 469] on div "Malaria" at bounding box center [575, 482] width 128 height 27
checkbox input "true"
click at [585, 454] on label "Typhoid fever" at bounding box center [573, 454] width 81 height 13
checkbox input "true"
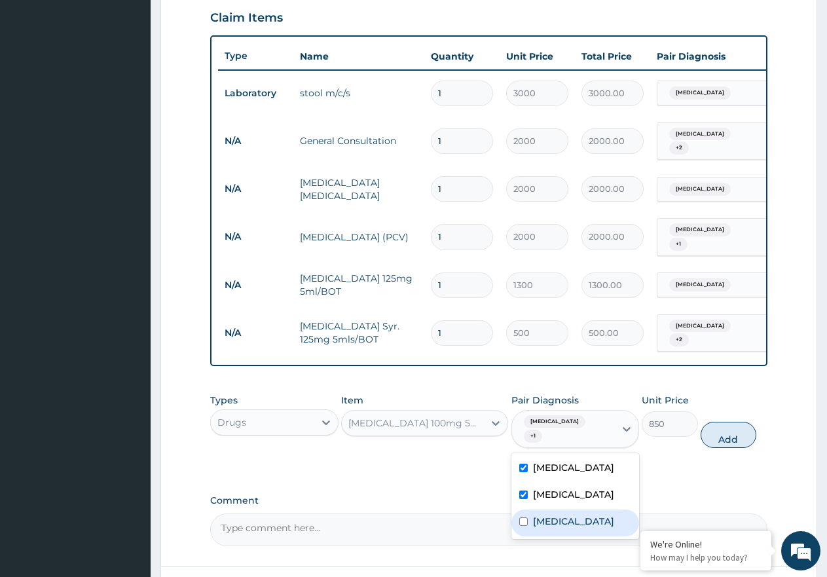
click at [604, 509] on div "Upper respiratory infection" at bounding box center [575, 522] width 128 height 27
checkbox input "true"
click at [712, 425] on button "Add" at bounding box center [729, 435] width 56 height 26
type input "0"
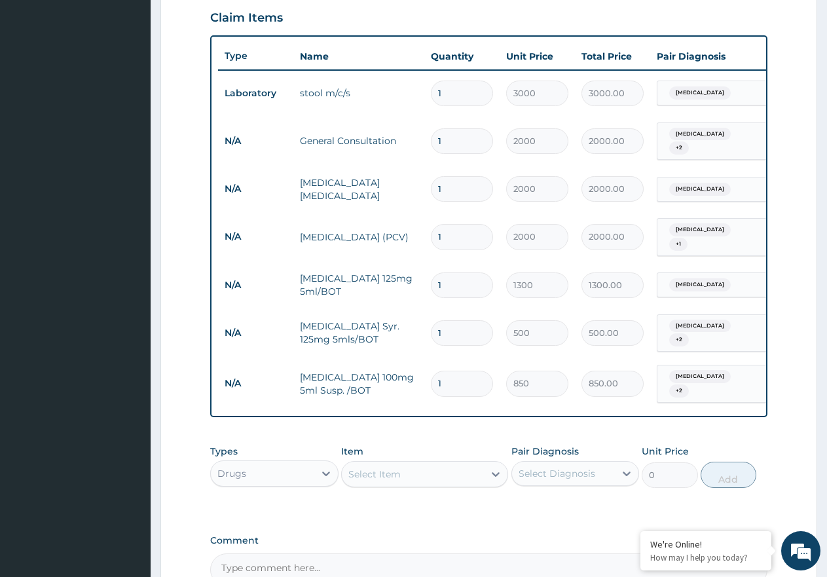
type input "0"
type input "0.00"
type input "1"
type input "850.00"
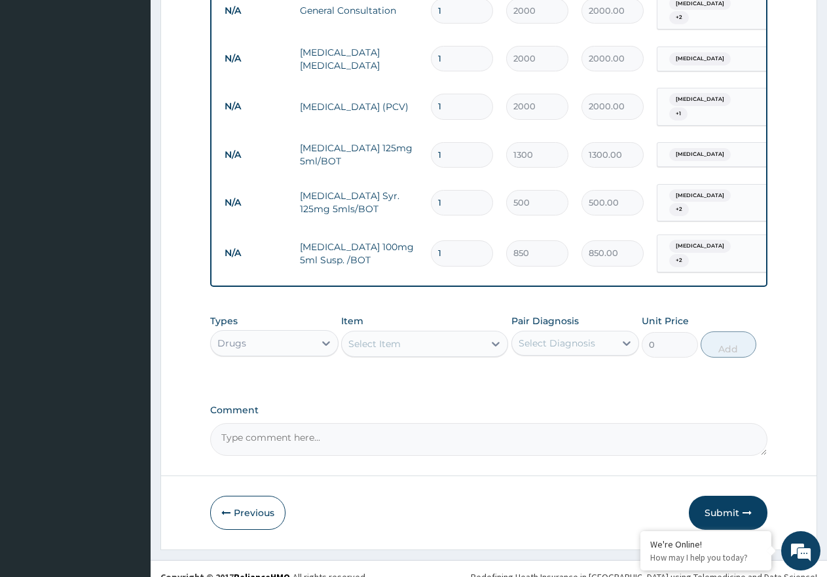
scroll to position [593, 0]
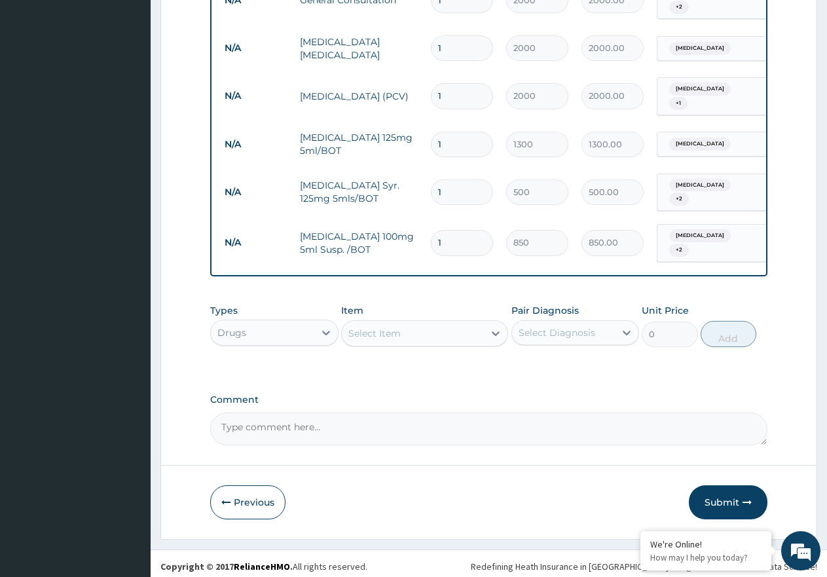
drag, startPoint x: 365, startPoint y: 325, endPoint x: 369, endPoint y: 335, distance: 10.0
click at [366, 327] on div "Select Item" at bounding box center [374, 333] width 52 height 13
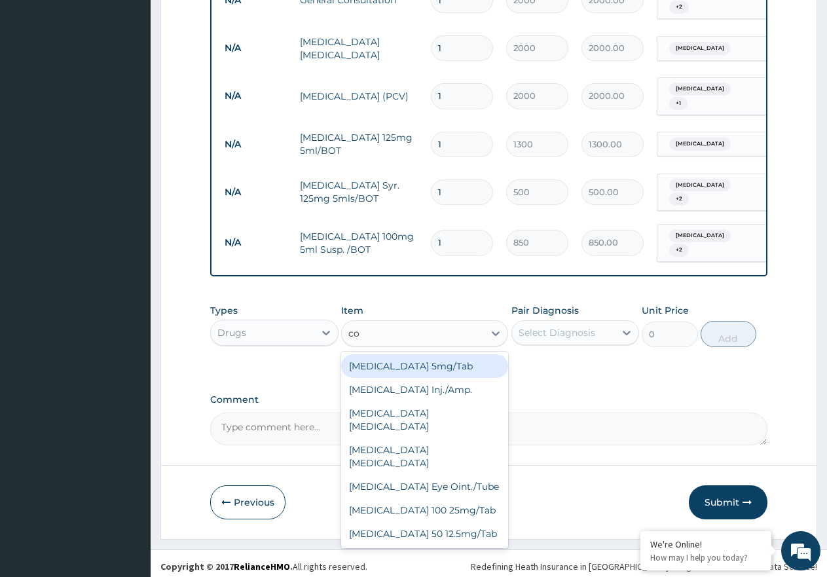
type input "cou"
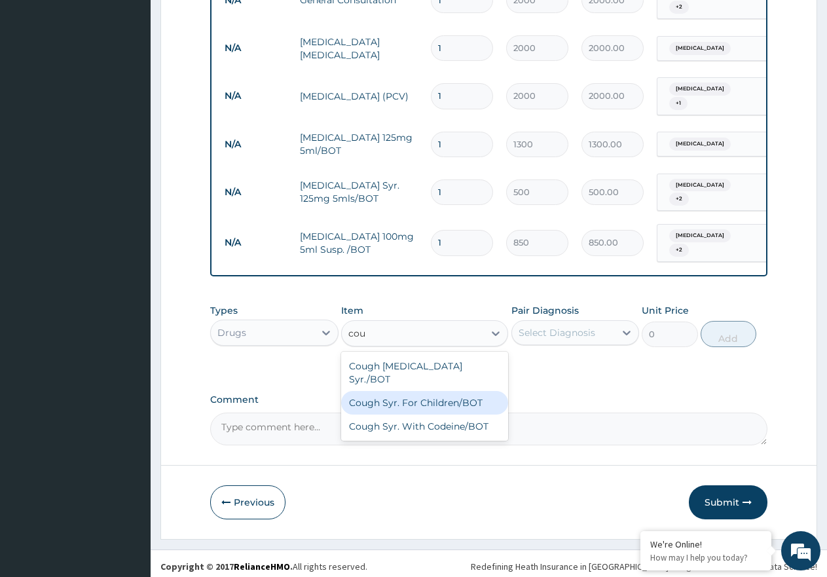
drag, startPoint x: 440, startPoint y: 388, endPoint x: 661, endPoint y: 344, distance: 224.8
click at [441, 391] on div "Cough Syr. For Children/BOT" at bounding box center [424, 403] width 167 height 24
type input "700"
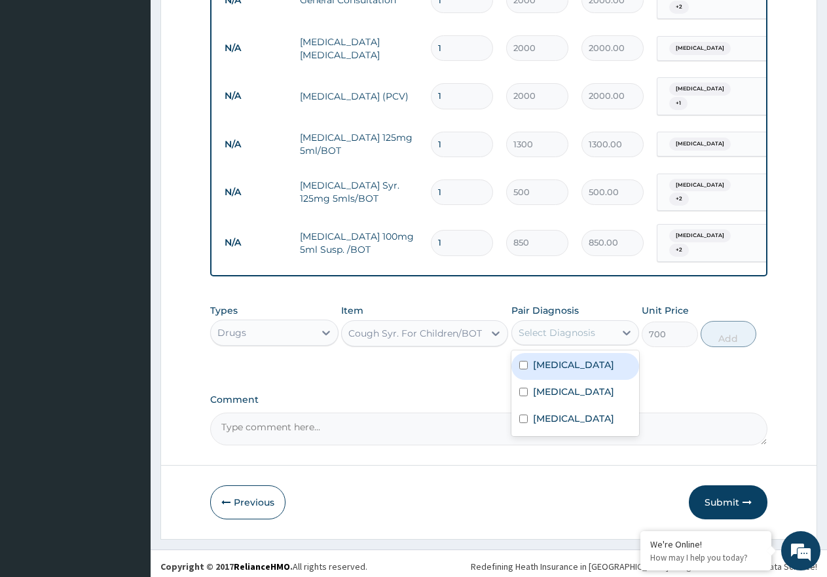
click at [585, 326] on div "Select Diagnosis" at bounding box center [557, 332] width 77 height 13
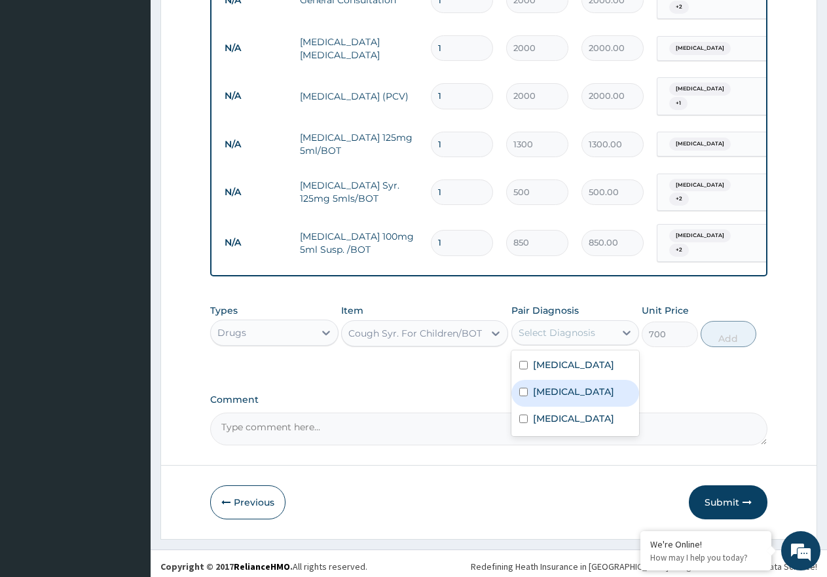
click at [595, 388] on div "Malaria" at bounding box center [575, 393] width 128 height 27
checkbox input "true"
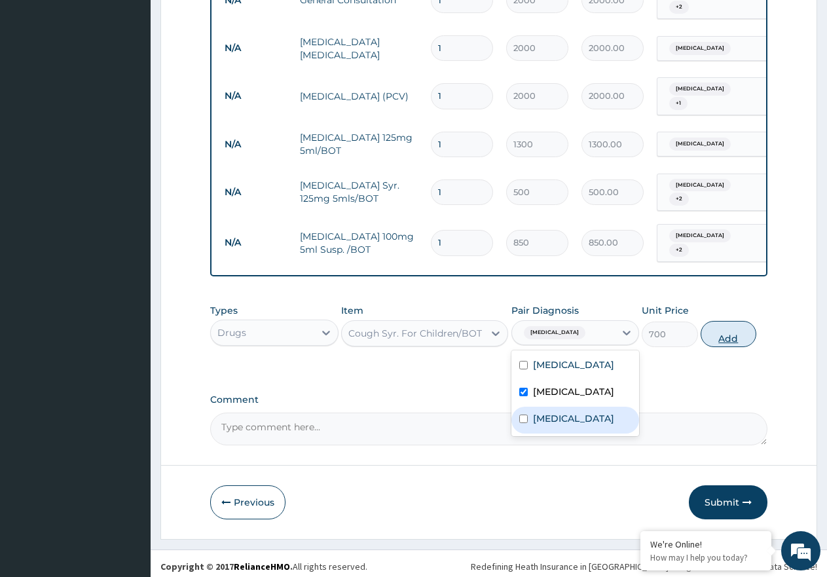
drag, startPoint x: 597, startPoint y: 414, endPoint x: 721, endPoint y: 333, distance: 148.4
click at [598, 414] on label "Upper respiratory infection" at bounding box center [573, 418] width 81 height 13
checkbox input "true"
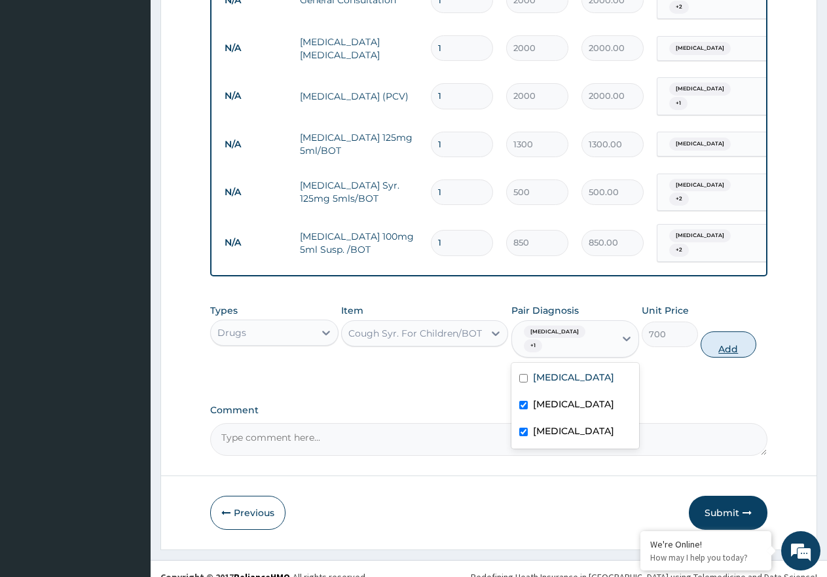
click at [721, 332] on button "Add" at bounding box center [729, 344] width 56 height 26
type input "0"
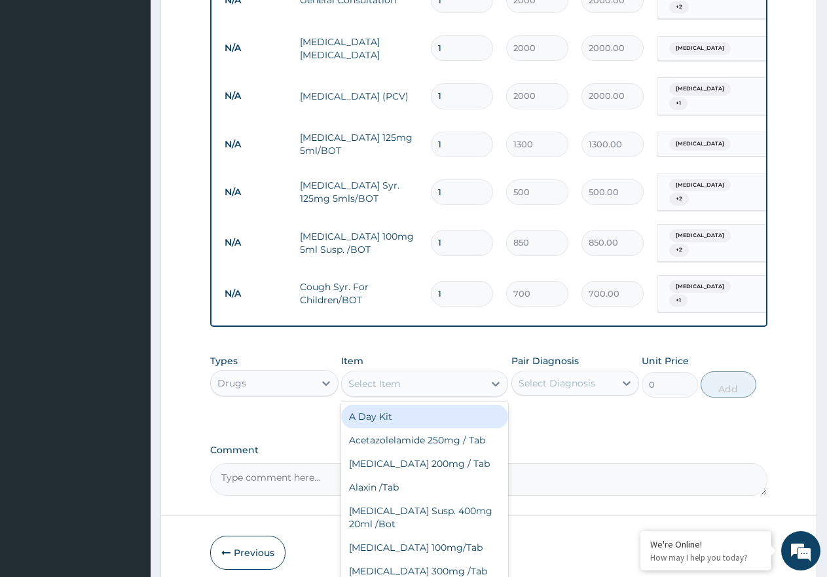
click at [399, 383] on div "Select Item" at bounding box center [424, 384] width 167 height 26
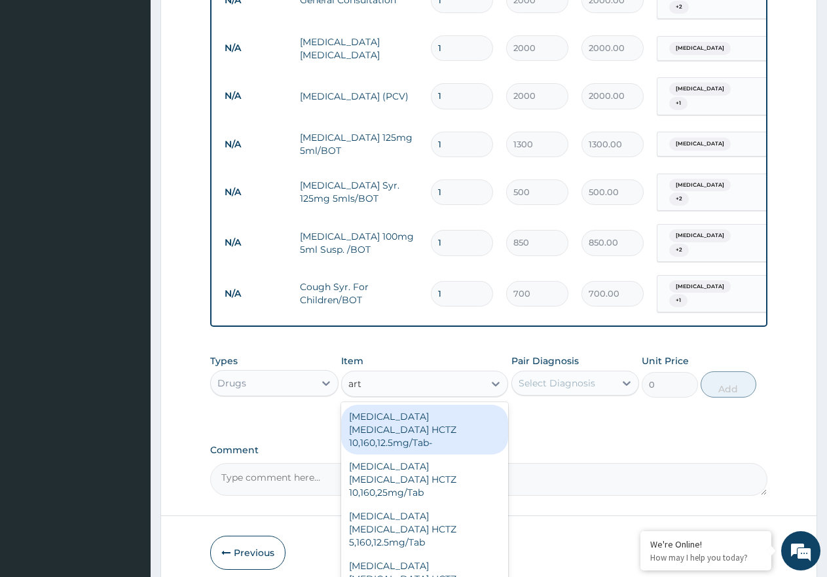
type input "arte"
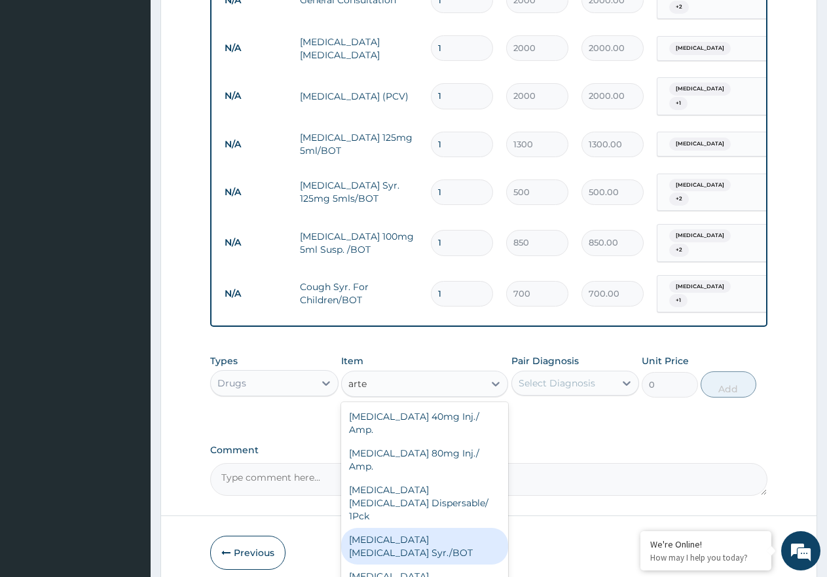
click at [416, 528] on div "Artemether Lumefantrine Syr./BOT" at bounding box center [424, 546] width 167 height 37
type input "1200"
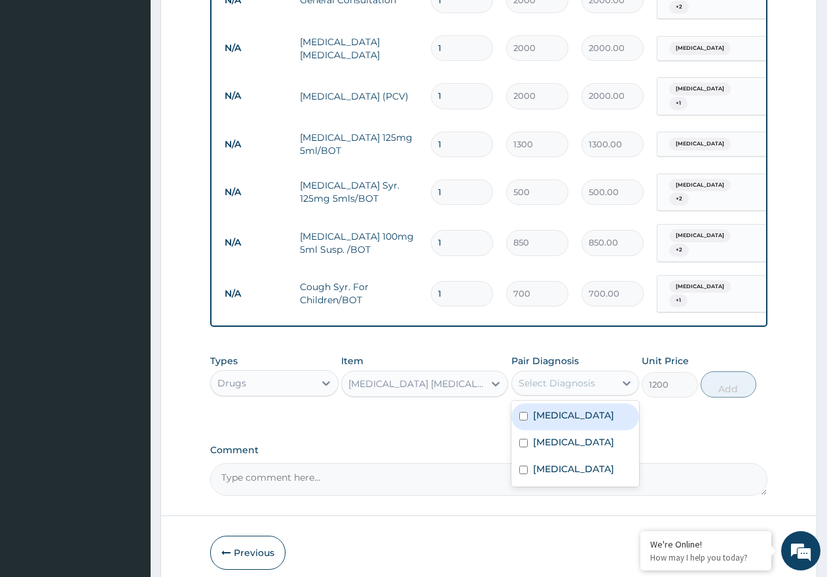
click at [586, 376] on div "Select Diagnosis" at bounding box center [557, 382] width 77 height 13
click at [585, 442] on div "Malaria" at bounding box center [575, 443] width 128 height 27
checkbox input "true"
click at [747, 378] on button "Add" at bounding box center [729, 384] width 56 height 26
type input "0"
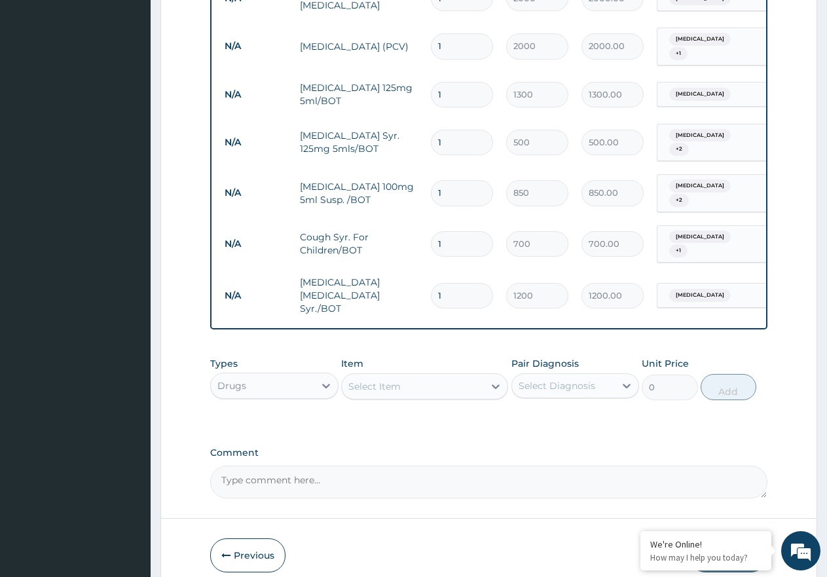
scroll to position [683, 0]
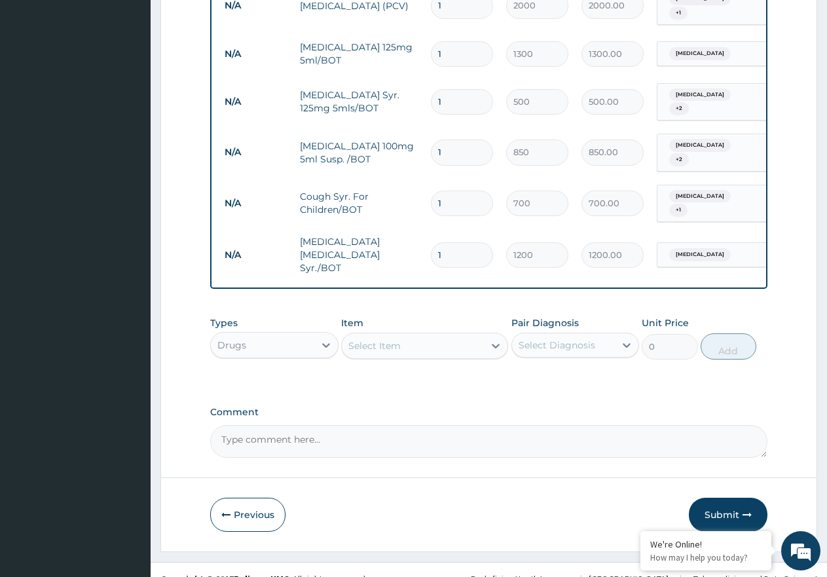
click at [466, 335] on div "Select Item" at bounding box center [413, 345] width 142 height 21
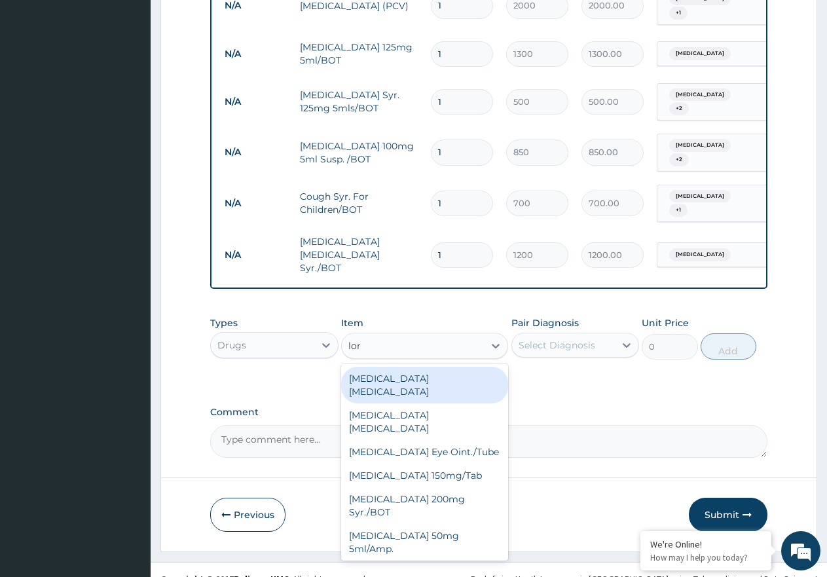
type input "lora"
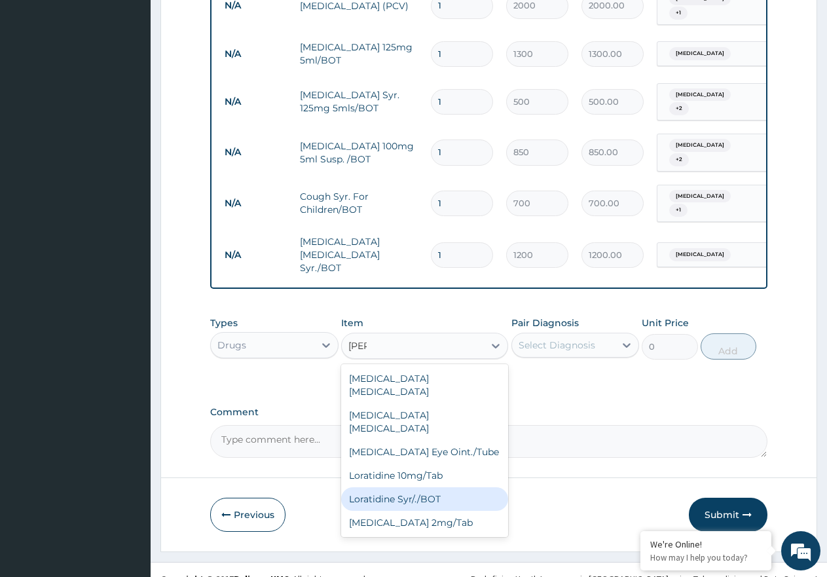
drag, startPoint x: 457, startPoint y: 453, endPoint x: 570, endPoint y: 371, distance: 139.2
click at [456, 487] on div "Loratidine Syr/./BOT" at bounding box center [424, 499] width 167 height 24
type input "855"
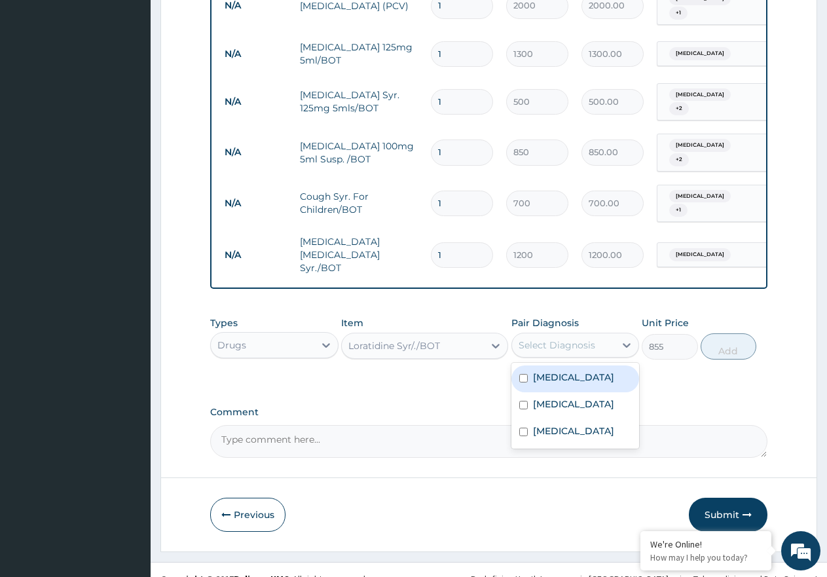
click at [578, 339] on div "Select Diagnosis" at bounding box center [557, 345] width 77 height 13
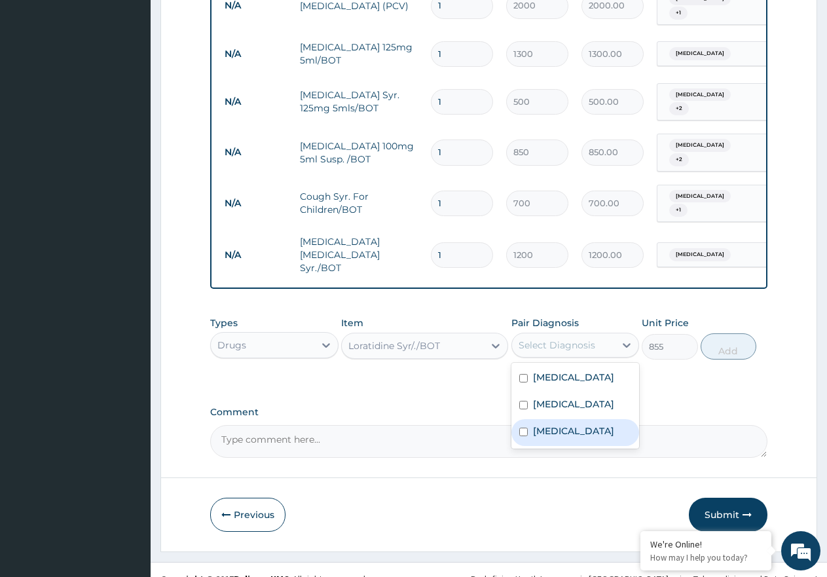
click at [592, 424] on label "Upper respiratory infection" at bounding box center [573, 430] width 81 height 13
checkbox input "true"
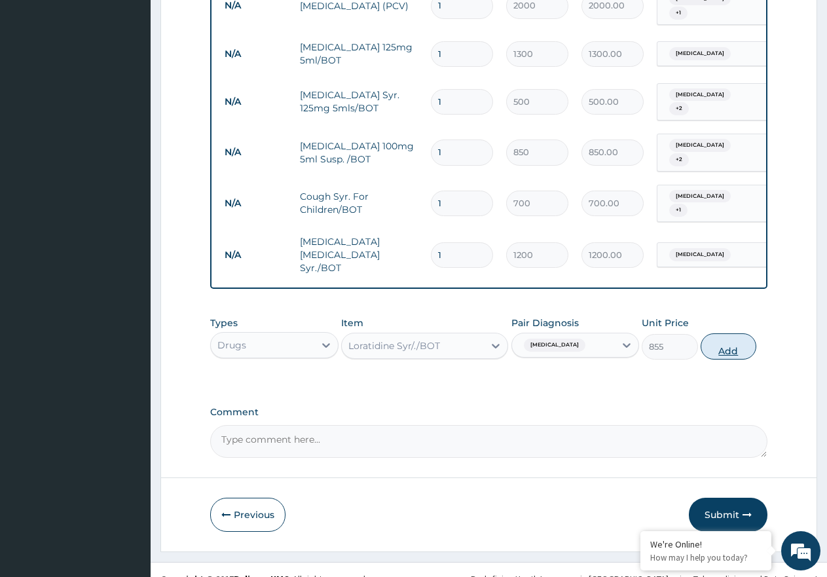
click at [719, 333] on button "Add" at bounding box center [729, 346] width 56 height 26
type input "0"
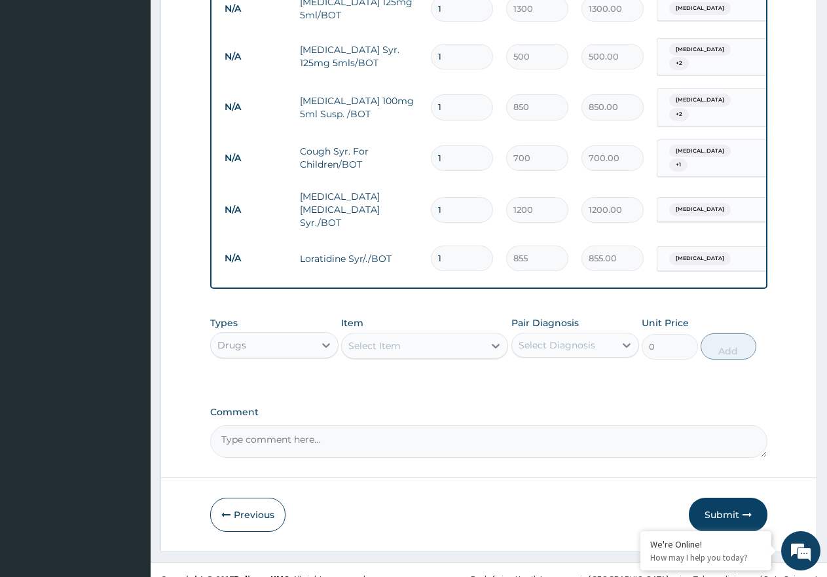
click at [735, 507] on button "Submit" at bounding box center [728, 515] width 79 height 34
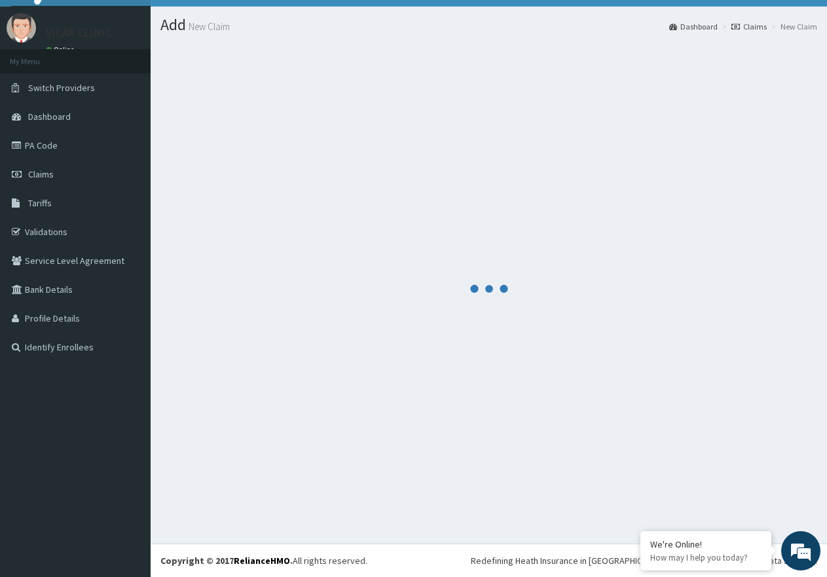
scroll to position [26, 0]
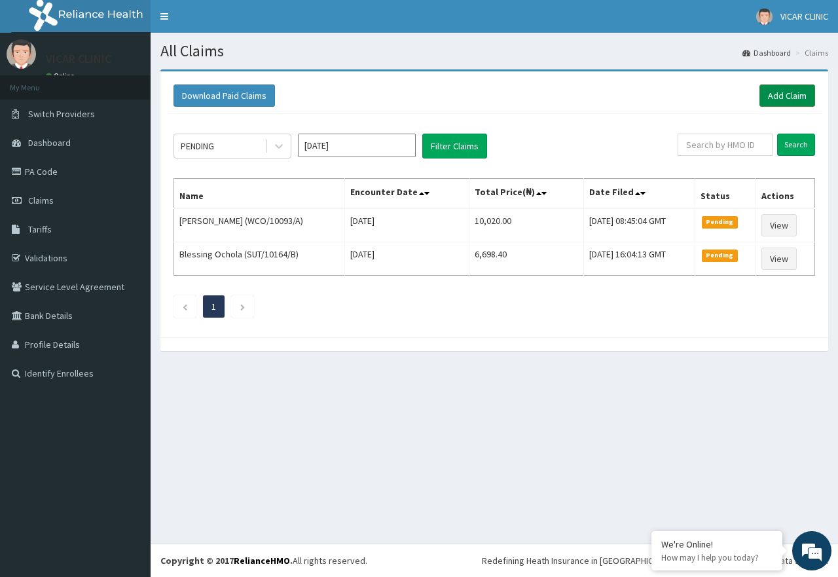
click at [787, 90] on link "Add Claim" at bounding box center [788, 95] width 56 height 22
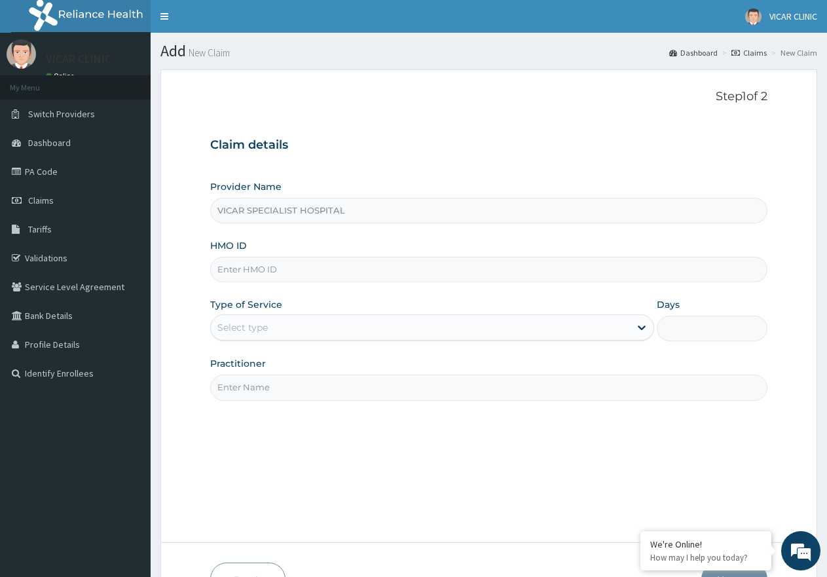
click at [287, 266] on input "HMO ID" at bounding box center [488, 270] width 557 height 26
paste input "tdn/10040/b"
click at [241, 272] on input "tdn/10040/b" at bounding box center [488, 270] width 557 height 26
type input "tdn/10040/b"
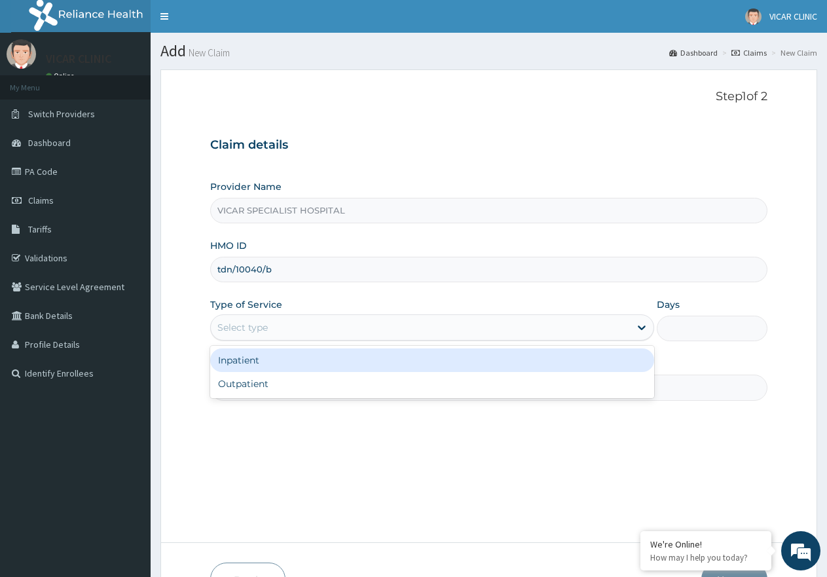
drag, startPoint x: 299, startPoint y: 316, endPoint x: 299, endPoint y: 335, distance: 18.3
click at [299, 320] on div "Select type" at bounding box center [431, 327] width 443 height 26
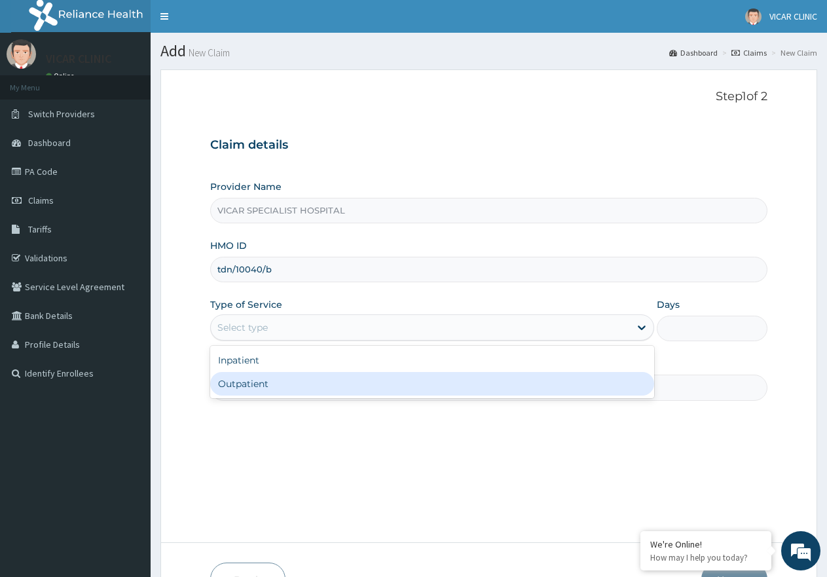
click at [308, 392] on div "Outpatient" at bounding box center [431, 384] width 443 height 24
type input "1"
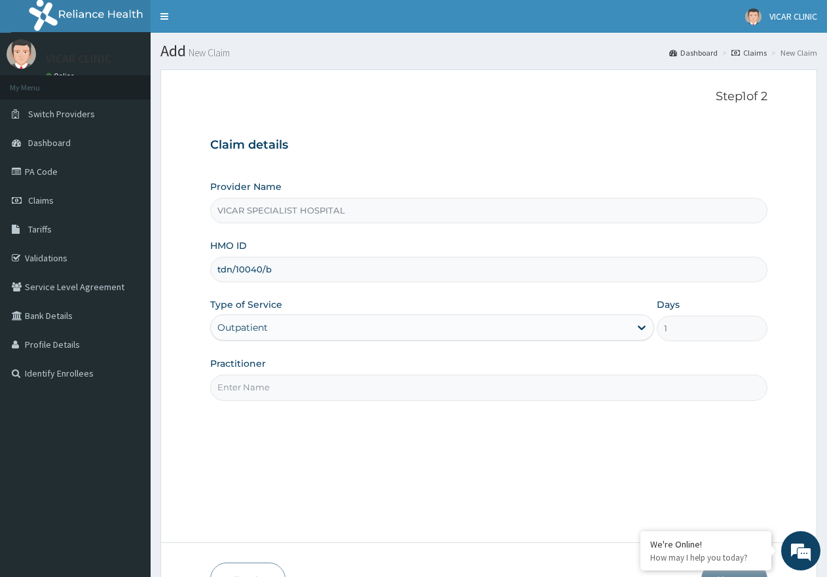
click at [316, 389] on input "Practitioner" at bounding box center [488, 388] width 557 height 26
type input "DR. IDEH"
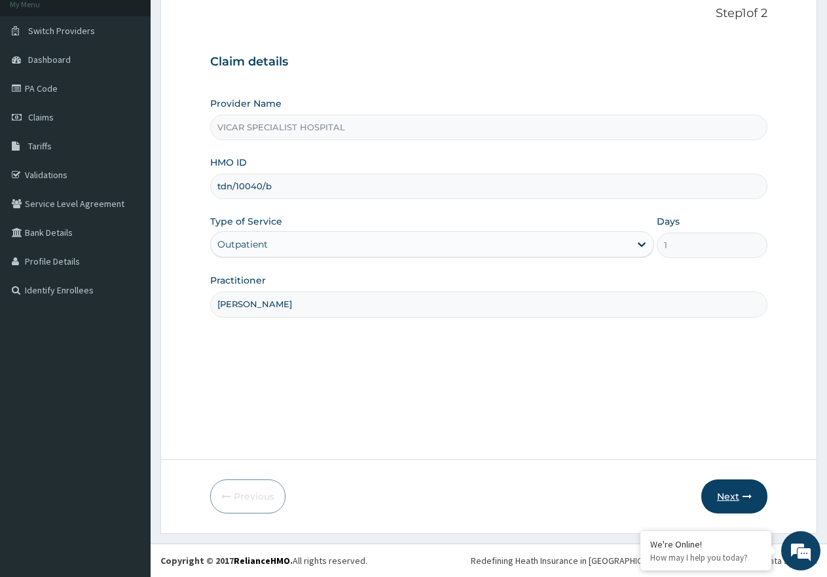
click at [758, 496] on button "Next" at bounding box center [734, 496] width 66 height 34
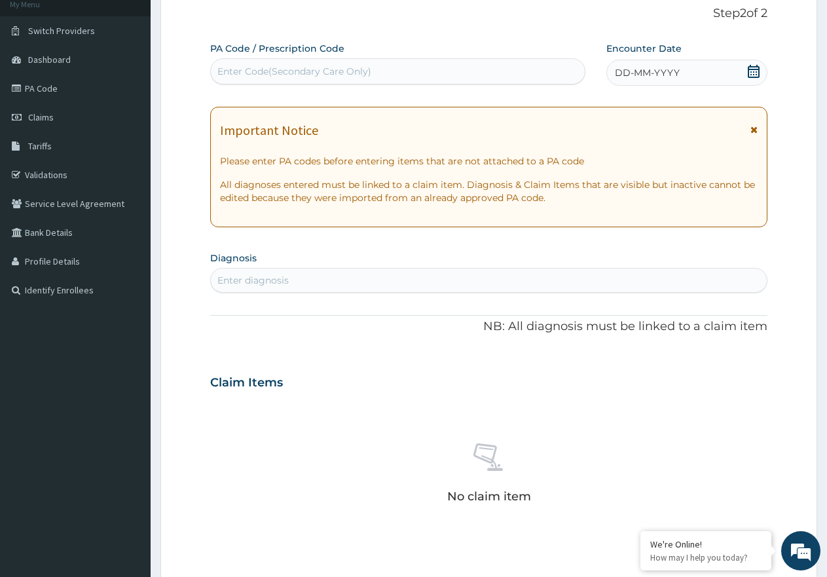
scroll to position [0, 0]
click at [283, 73] on div "Enter Code(Secondary Care Only)" at bounding box center [294, 71] width 154 height 13
paste input "PA/EDF93A"
type input "PA/EDF93A"
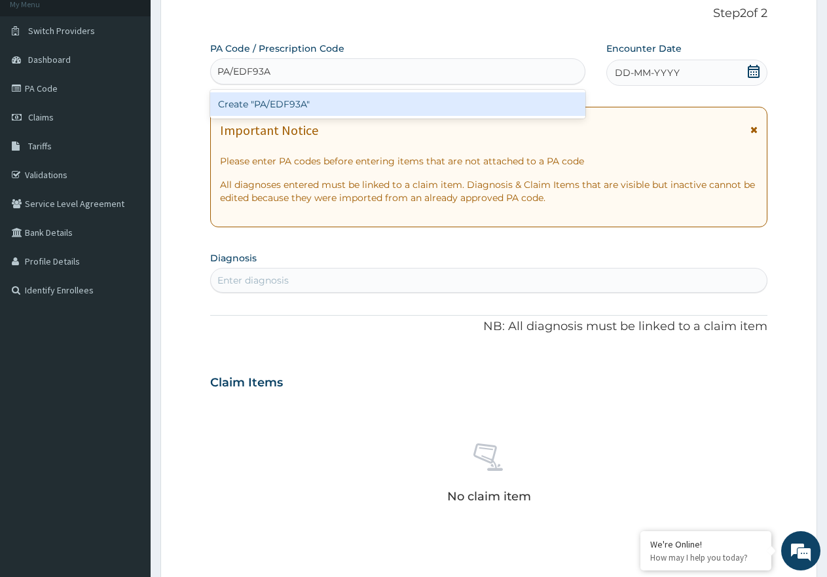
click at [279, 98] on div "Create "PA/EDF93A"" at bounding box center [397, 104] width 375 height 24
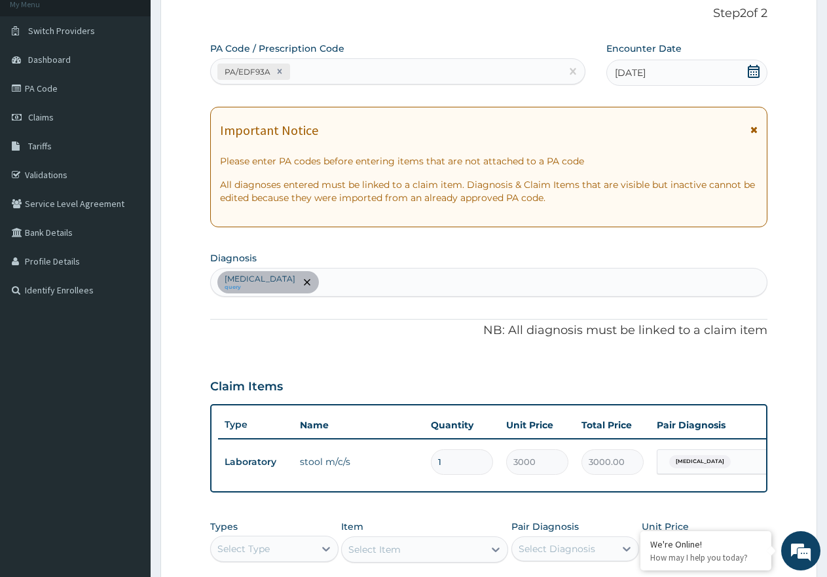
click at [318, 280] on div "Typhoid fever query" at bounding box center [489, 282] width 556 height 28
click at [351, 282] on div "Typhoid fever query" at bounding box center [489, 282] width 556 height 28
type input "malaria"
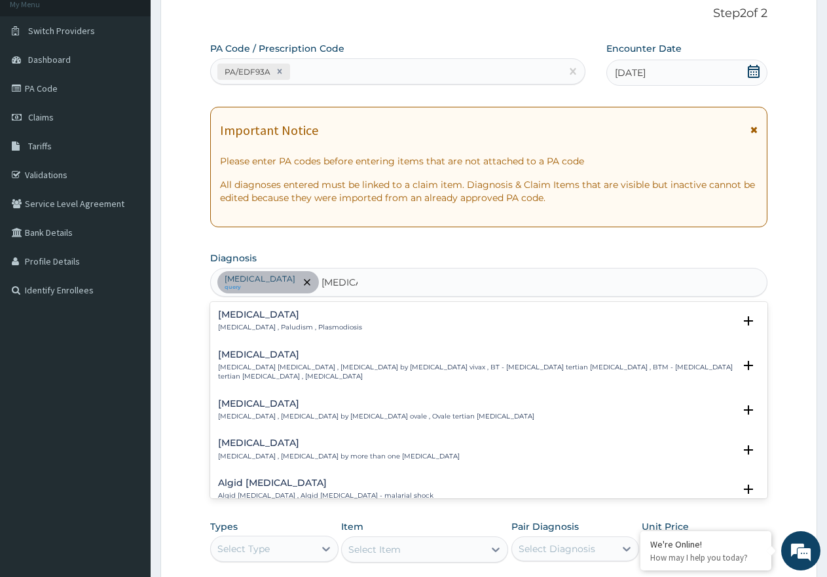
click at [240, 321] on div "Malaria Malaria , Paludism , Plasmodiosis" at bounding box center [290, 321] width 144 height 23
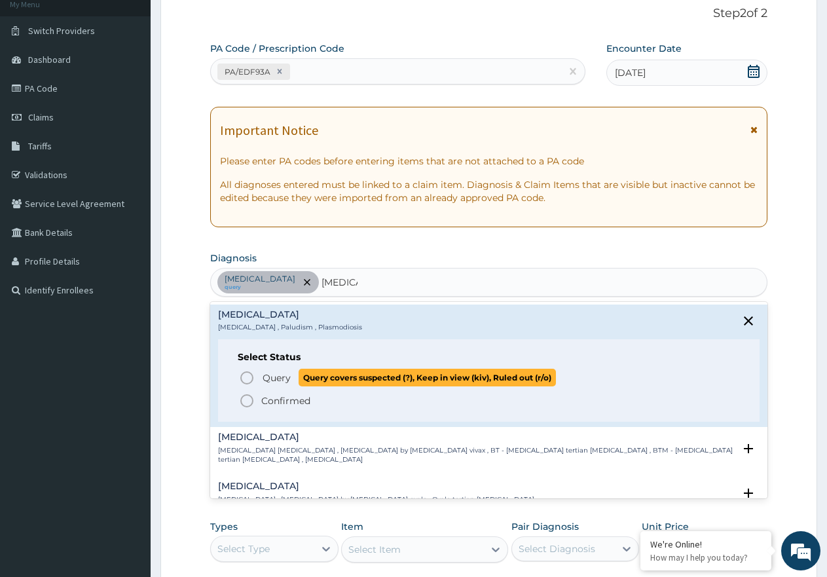
click at [245, 381] on icon "status option query" at bounding box center [247, 378] width 16 height 16
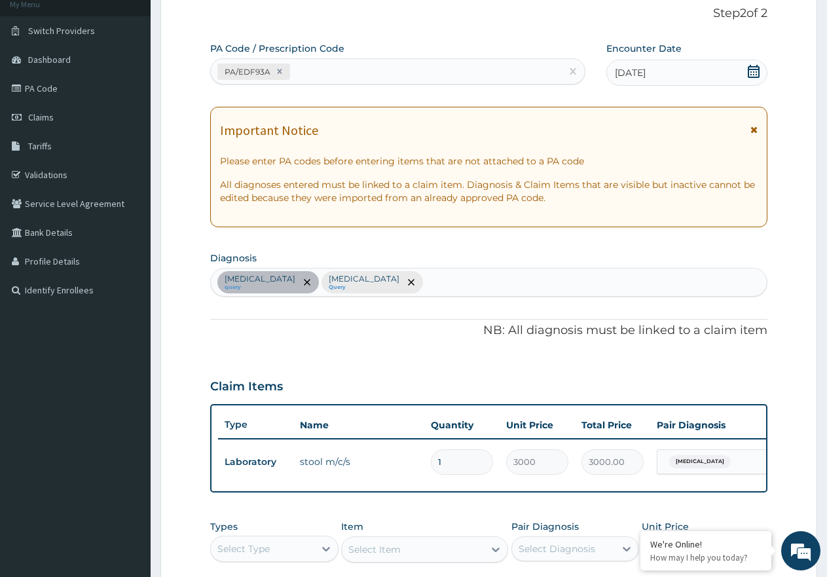
click at [388, 292] on div "Typhoid fever query Malaria Query" at bounding box center [489, 282] width 556 height 28
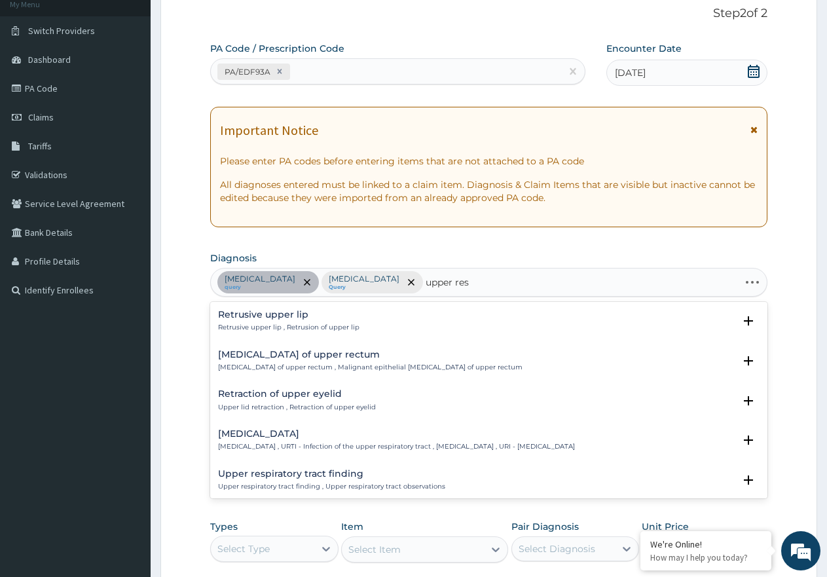
type input "upper resp"
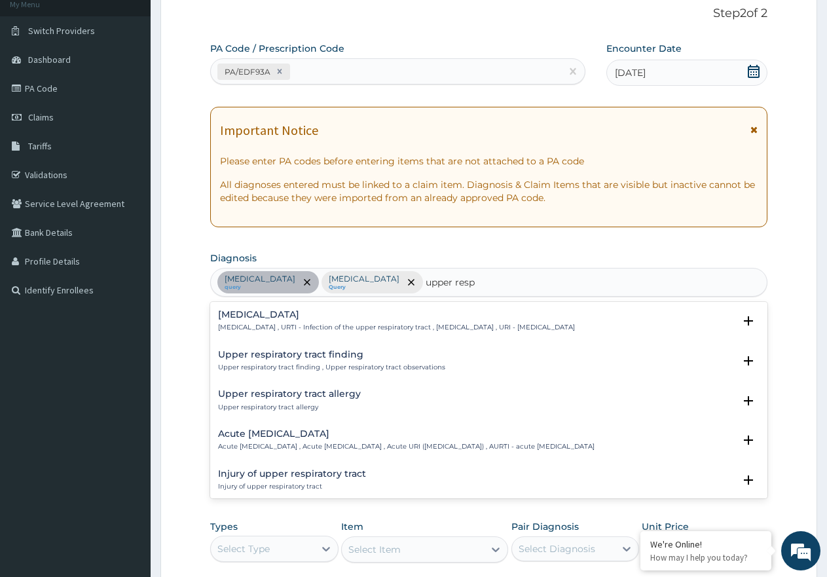
click at [273, 317] on h4 "Upper respiratory infection" at bounding box center [396, 315] width 357 height 10
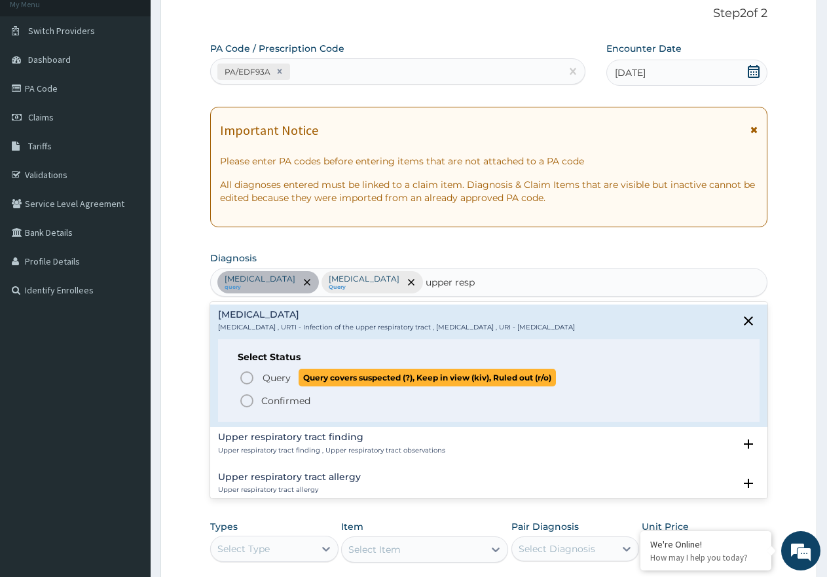
click at [247, 378] on icon "status option query" at bounding box center [247, 378] width 16 height 16
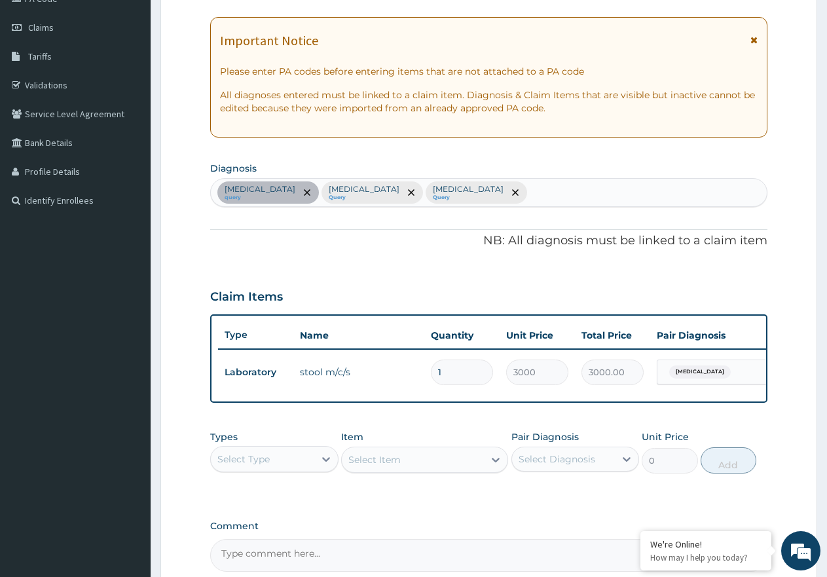
scroll to position [316, 0]
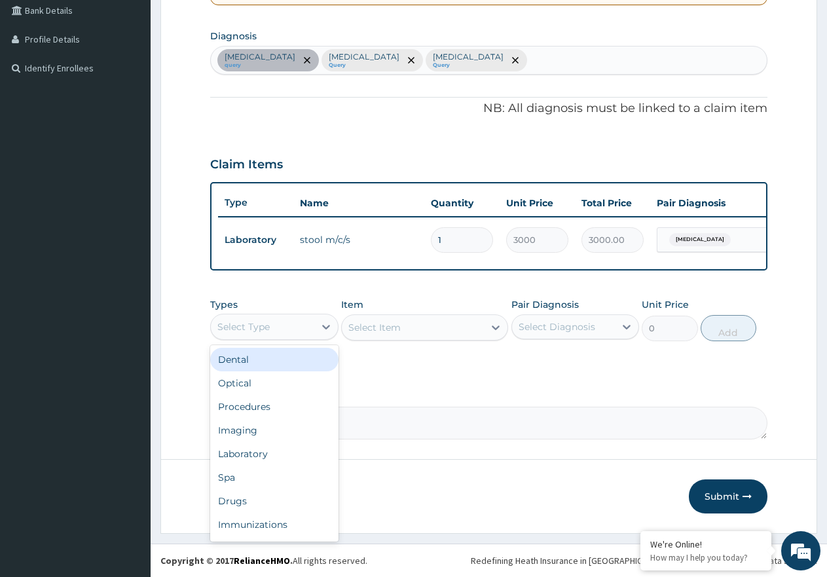
click at [306, 326] on div "Select Type" at bounding box center [262, 326] width 103 height 21
drag, startPoint x: 278, startPoint y: 409, endPoint x: 601, endPoint y: 349, distance: 328.4
click at [280, 409] on div "Procedures" at bounding box center [274, 407] width 128 height 24
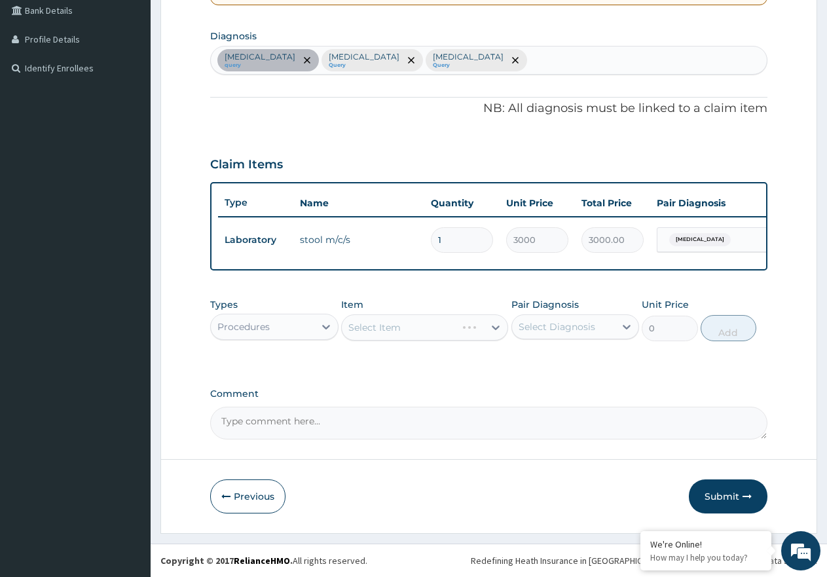
click at [601, 327] on div "Select Diagnosis" at bounding box center [563, 326] width 103 height 21
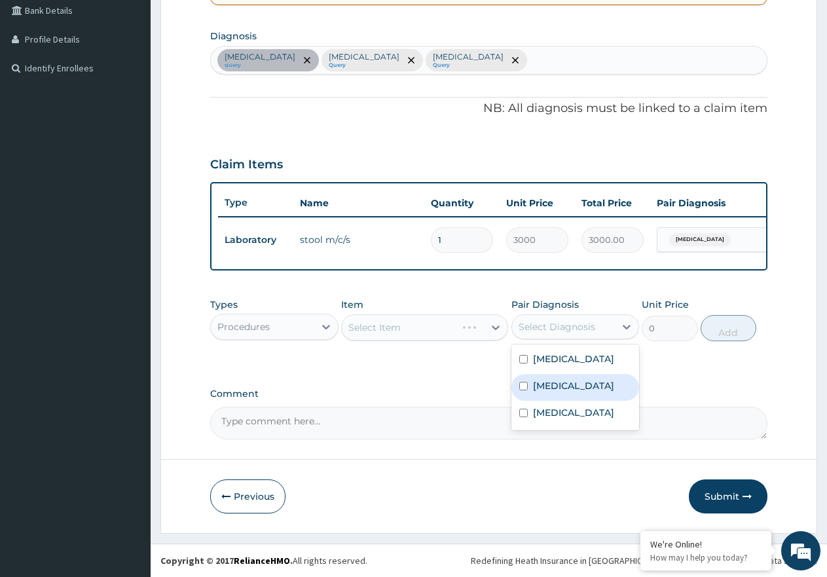
click at [593, 374] on div "[MEDICAL_DATA]" at bounding box center [575, 387] width 128 height 27
checkbox input "true"
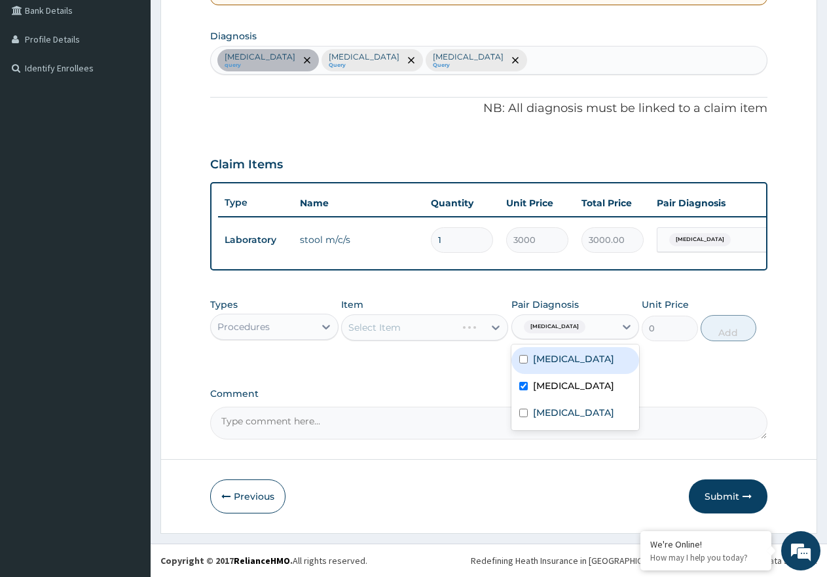
click at [592, 357] on label "[MEDICAL_DATA]" at bounding box center [573, 358] width 81 height 13
checkbox input "true"
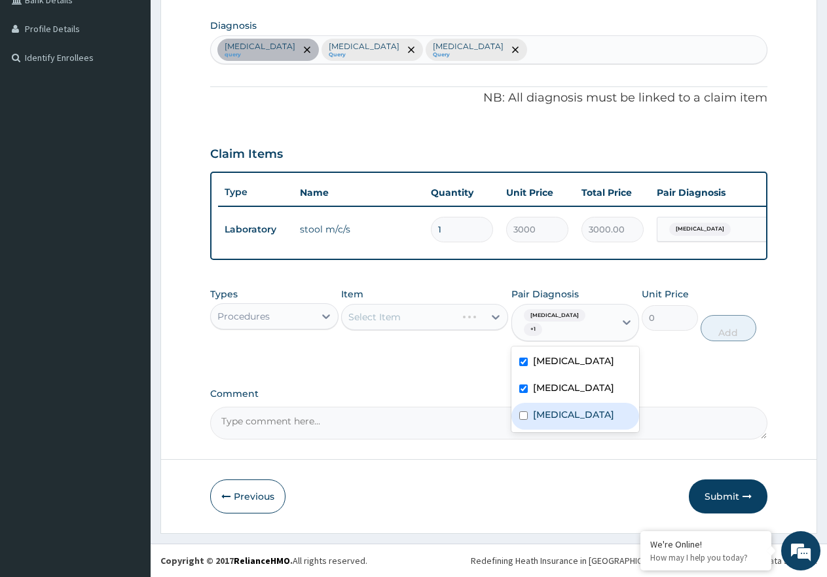
click at [591, 412] on label "Upper respiratory infection" at bounding box center [573, 414] width 81 height 13
checkbox input "true"
click at [416, 330] on div "Select Item" at bounding box center [424, 317] width 167 height 26
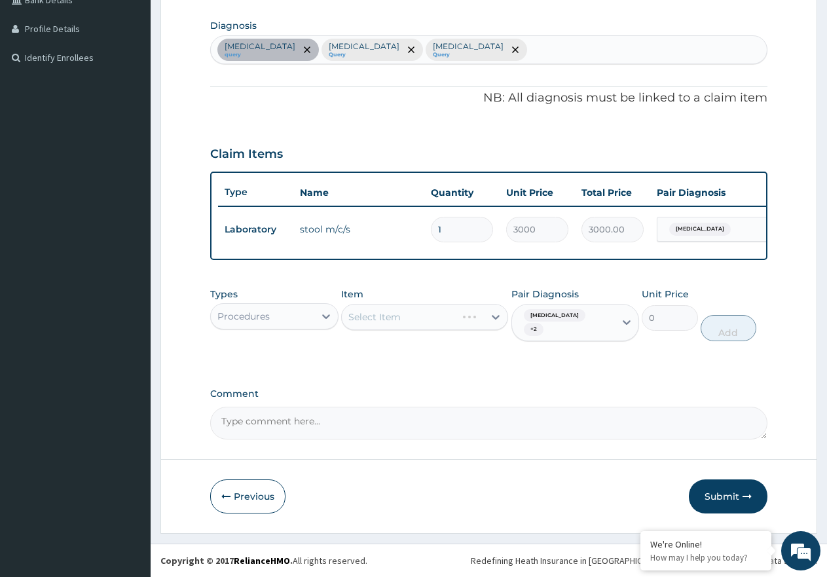
click at [418, 327] on div "Select Item" at bounding box center [424, 317] width 167 height 26
click at [435, 326] on div "Select Item" at bounding box center [424, 317] width 167 height 26
click at [475, 327] on div "Select Item" at bounding box center [413, 316] width 142 height 21
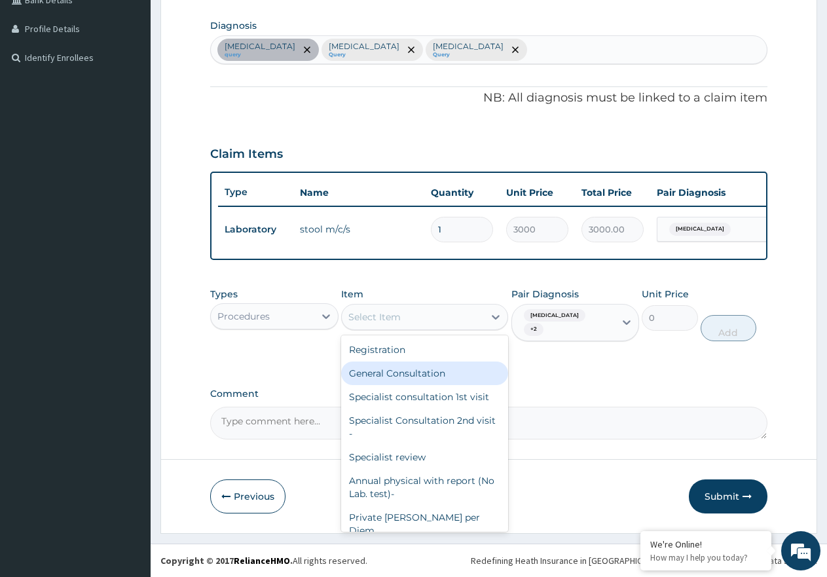
click at [468, 385] on div "General Consultation" at bounding box center [424, 373] width 167 height 24
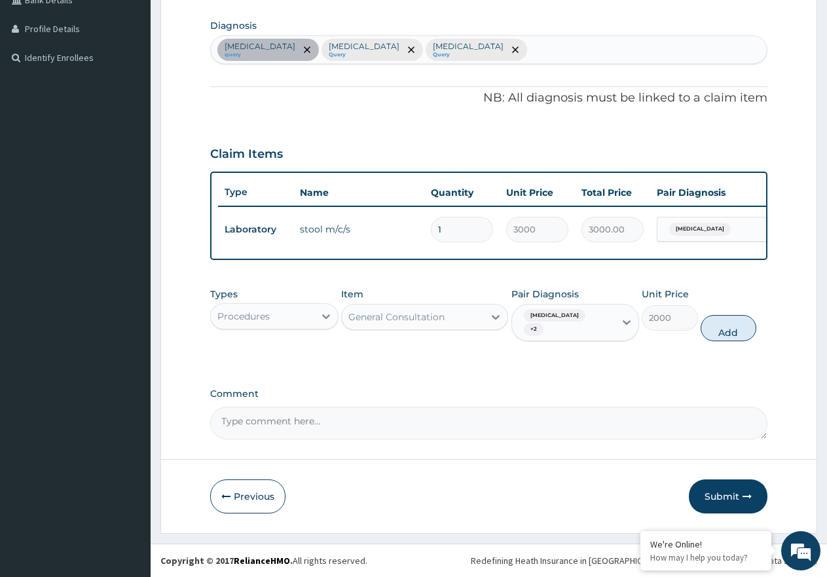
drag, startPoint x: 729, startPoint y: 327, endPoint x: 428, endPoint y: 360, distance: 303.0
click at [727, 327] on button "Add" at bounding box center [729, 328] width 56 height 26
type input "0"
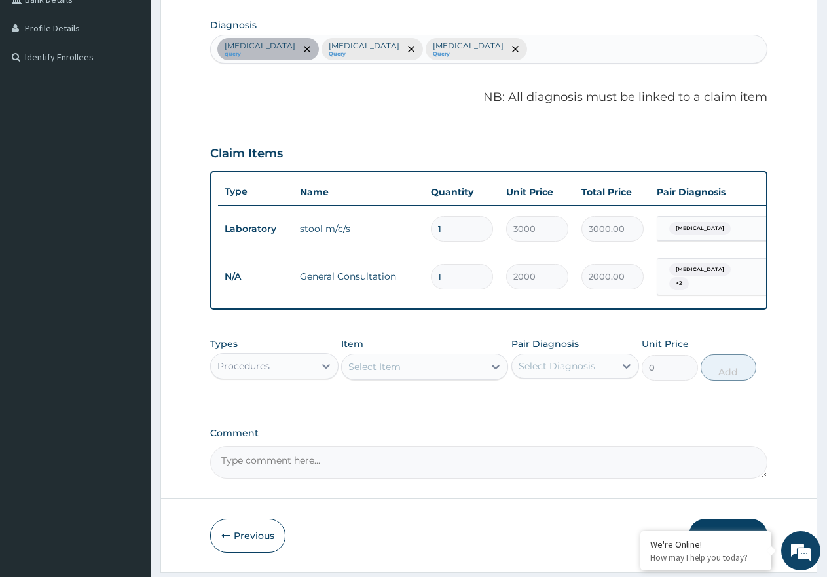
drag, startPoint x: 304, startPoint y: 351, endPoint x: 301, endPoint y: 367, distance: 16.7
click at [304, 359] on div "Types Procedures" at bounding box center [274, 358] width 128 height 43
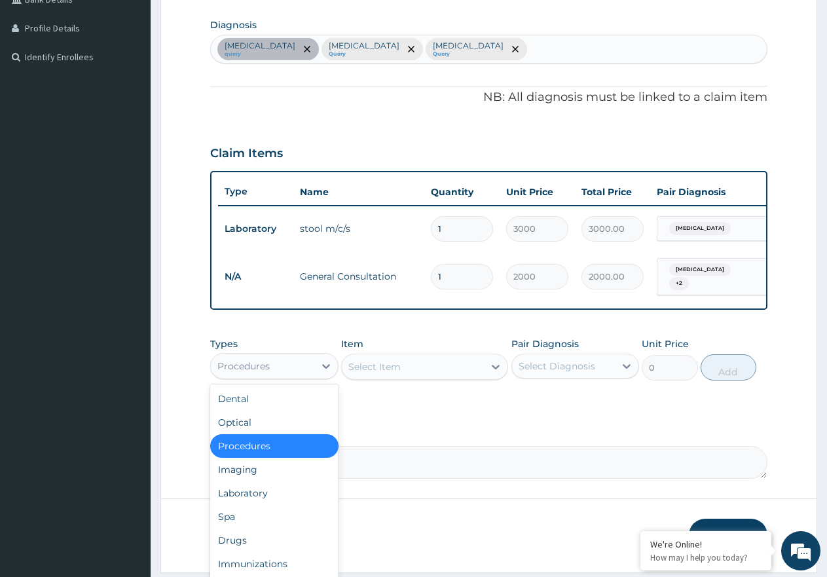
click at [301, 367] on div "Procedures" at bounding box center [262, 366] width 103 height 21
click at [276, 496] on div "Laboratory" at bounding box center [274, 493] width 128 height 24
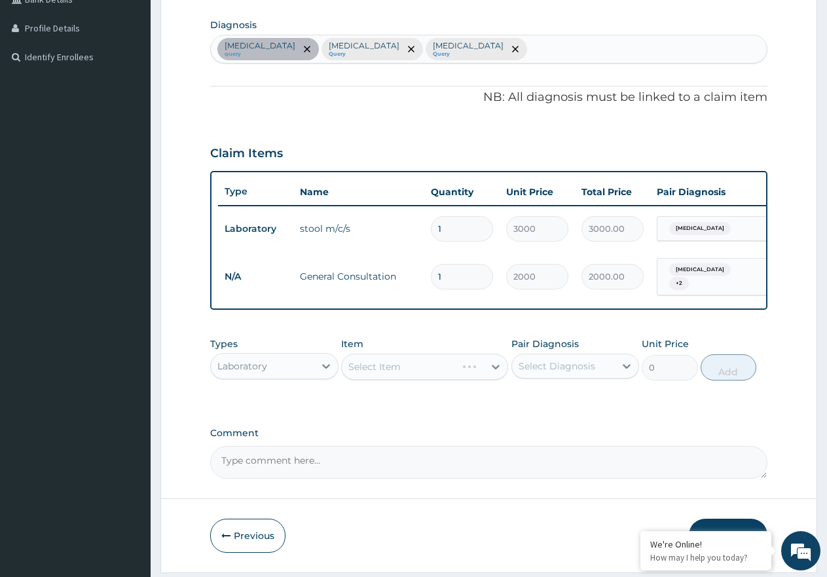
drag, startPoint x: 561, startPoint y: 358, endPoint x: 562, endPoint y: 367, distance: 8.5
click at [562, 359] on div "Pair Diagnosis Select Diagnosis" at bounding box center [575, 358] width 128 height 43
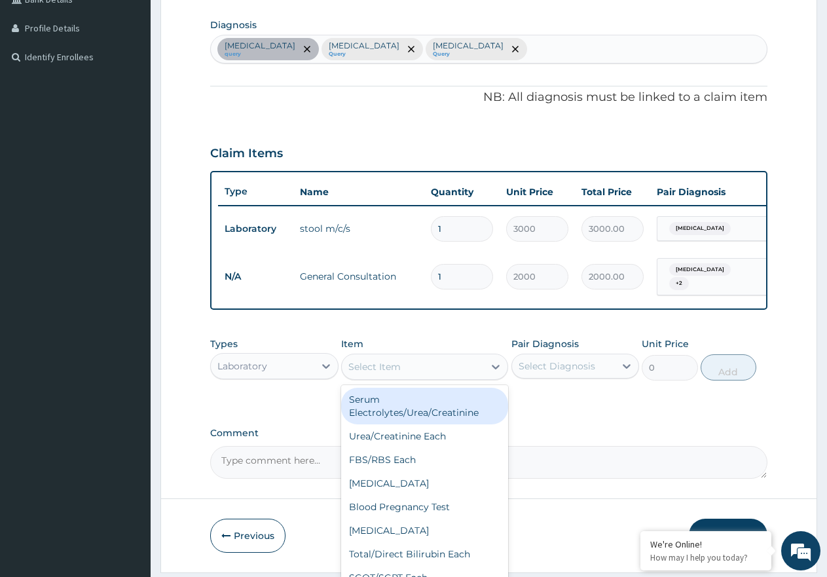
click at [458, 377] on div "Select Item" at bounding box center [413, 366] width 142 height 21
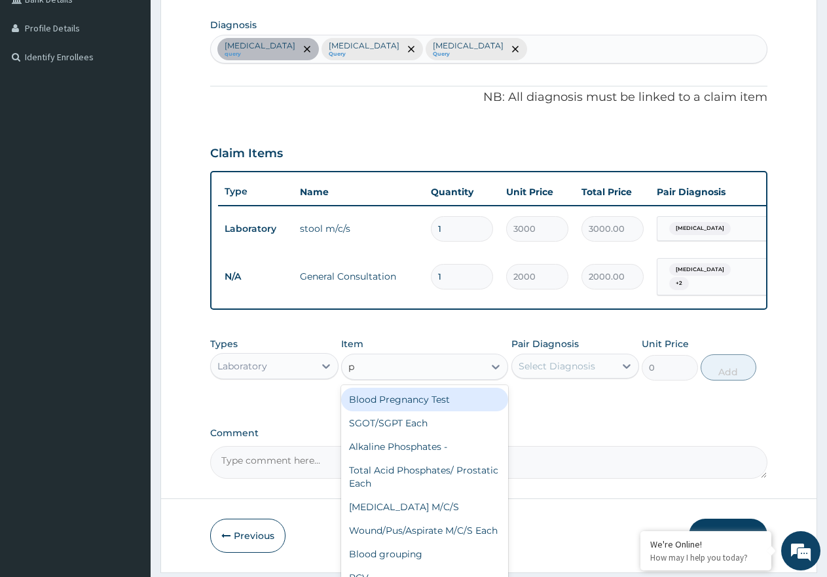
type input "pc"
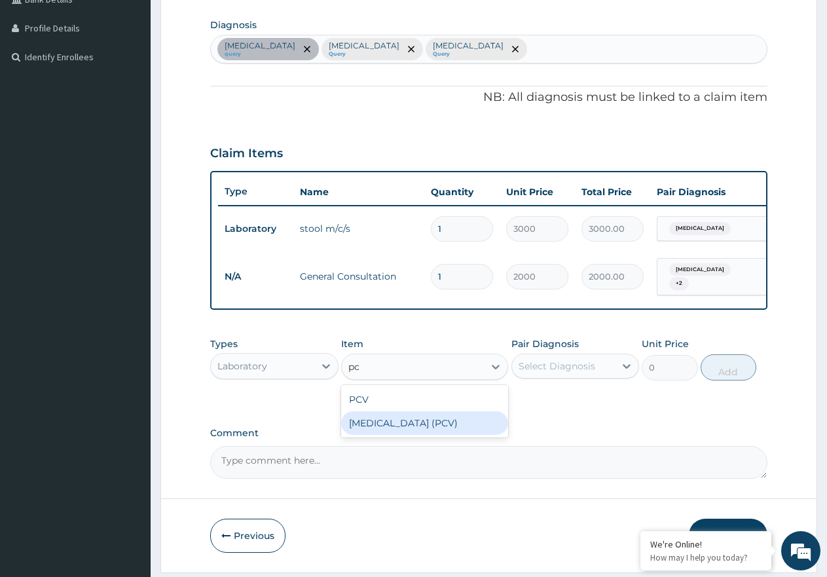
click at [428, 426] on div "[MEDICAL_DATA] (PCV)" at bounding box center [424, 423] width 167 height 24
type input "2000"
click at [579, 373] on div "Select Diagnosis" at bounding box center [557, 365] width 77 height 13
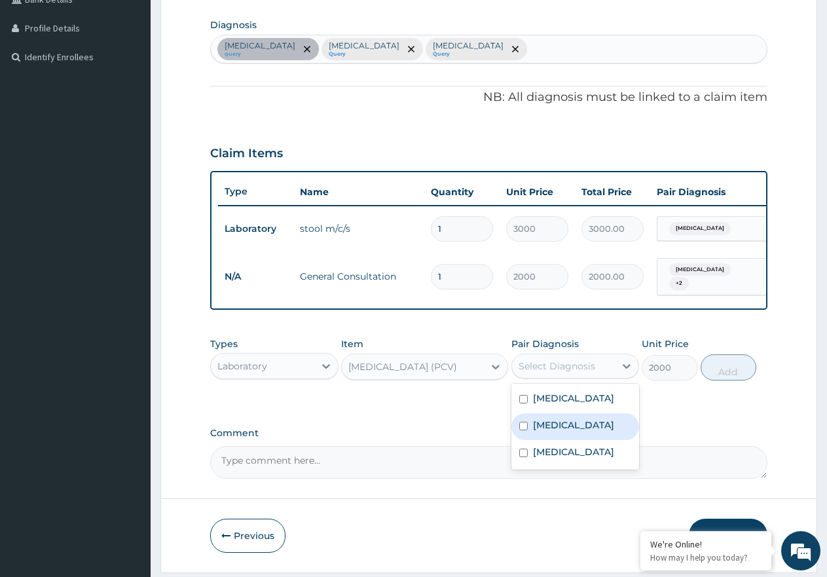
click at [583, 436] on div "[MEDICAL_DATA]" at bounding box center [575, 426] width 128 height 27
checkbox input "true"
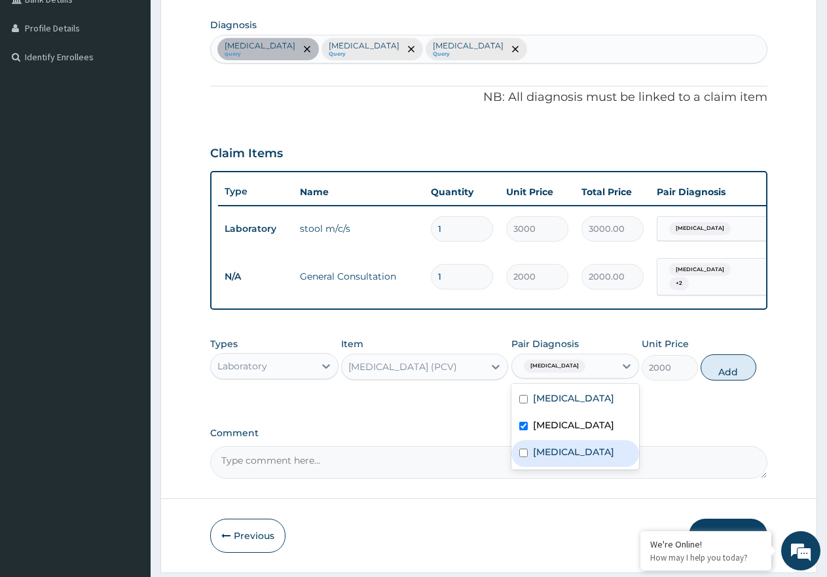
drag, startPoint x: 585, startPoint y: 455, endPoint x: 590, endPoint y: 450, distance: 7.0
click at [586, 458] on label "Upper respiratory infection" at bounding box center [573, 451] width 81 height 13
checkbox input "true"
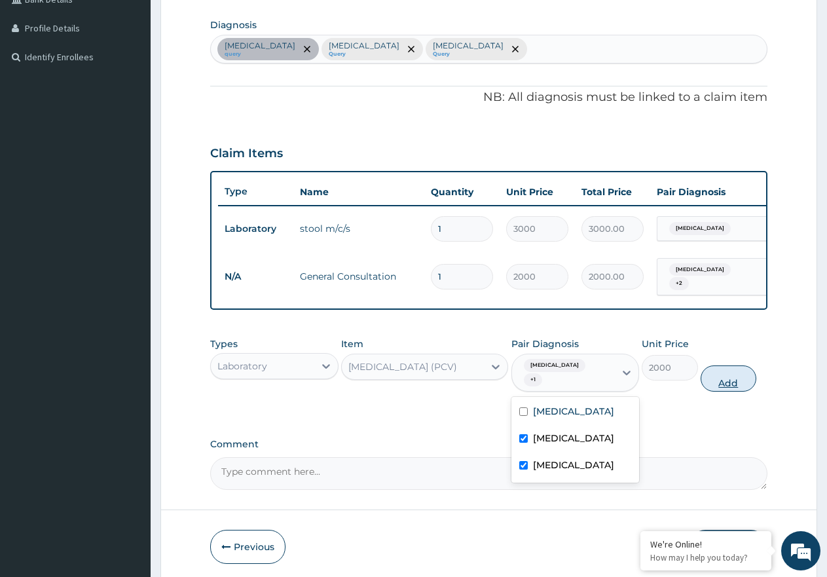
click at [722, 376] on button "Add" at bounding box center [729, 378] width 56 height 26
type input "0"
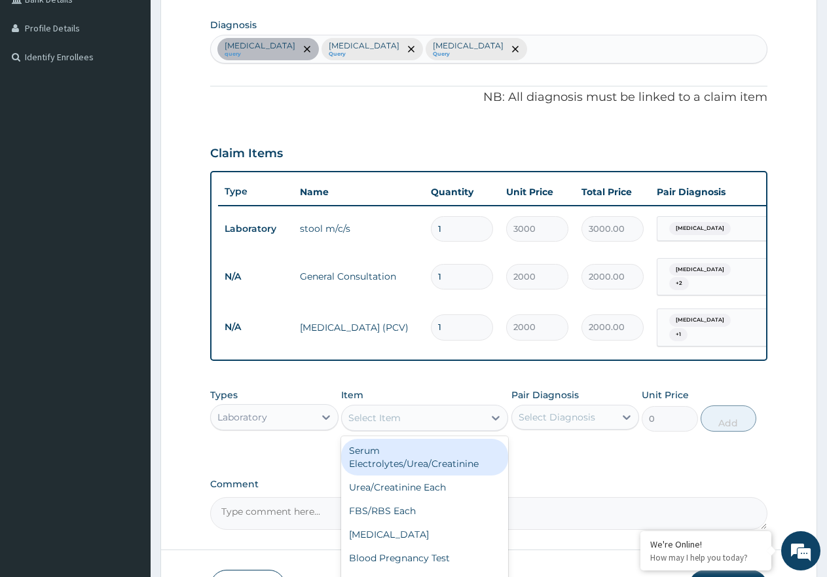
click at [467, 416] on div "Select Item" at bounding box center [413, 417] width 142 height 21
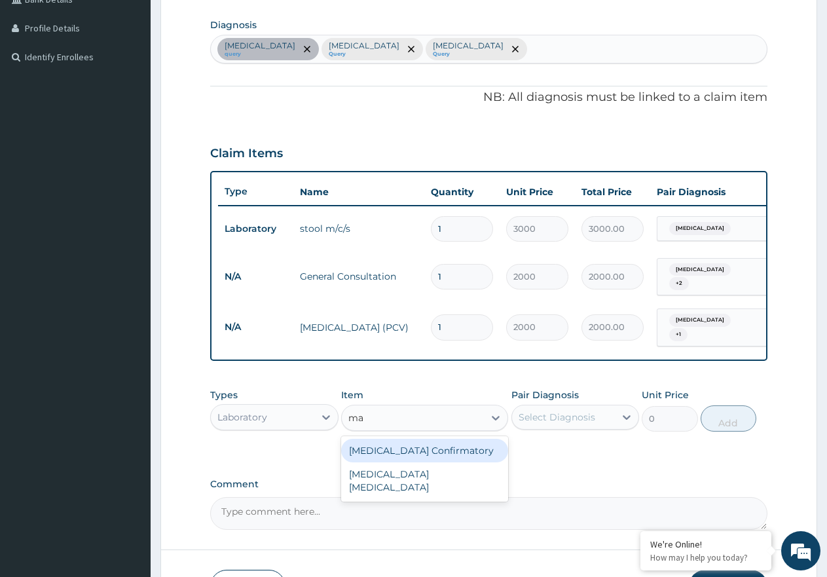
type input "mal"
click at [483, 460] on div "[MEDICAL_DATA] [MEDICAL_DATA]" at bounding box center [424, 457] width 167 height 37
type input "2000"
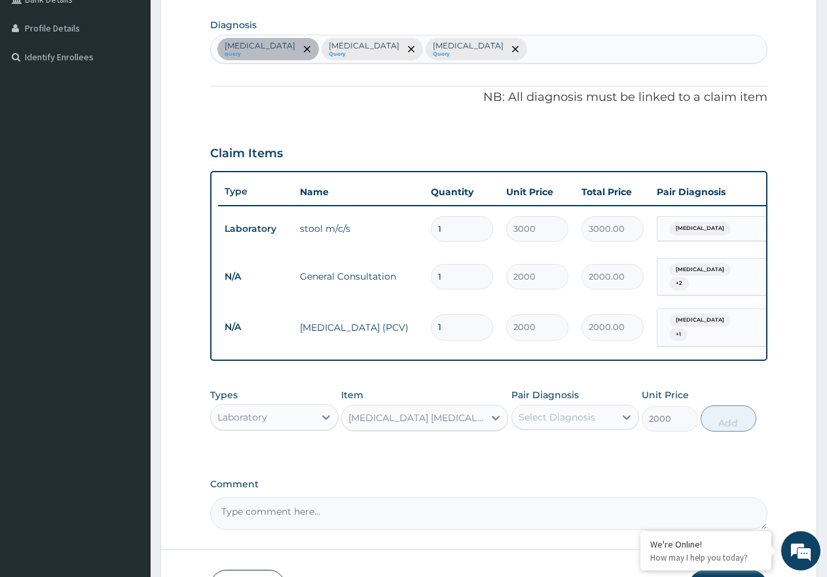
click at [595, 416] on div "Select Diagnosis" at bounding box center [563, 417] width 103 height 21
drag, startPoint x: 581, startPoint y: 480, endPoint x: 774, endPoint y: 405, distance: 207.1
click at [581, 478] on div "[MEDICAL_DATA]" at bounding box center [575, 477] width 128 height 27
checkbox input "true"
click at [727, 417] on button "Add" at bounding box center [729, 418] width 56 height 26
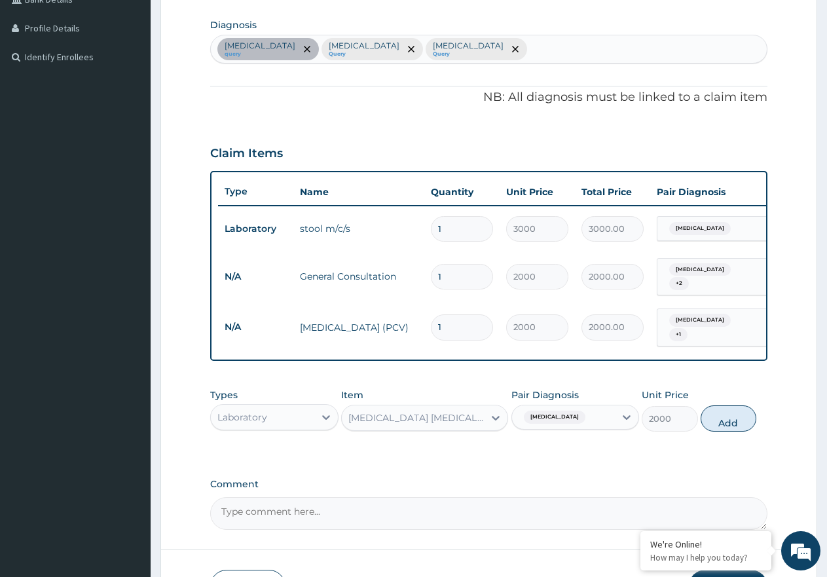
type input "0"
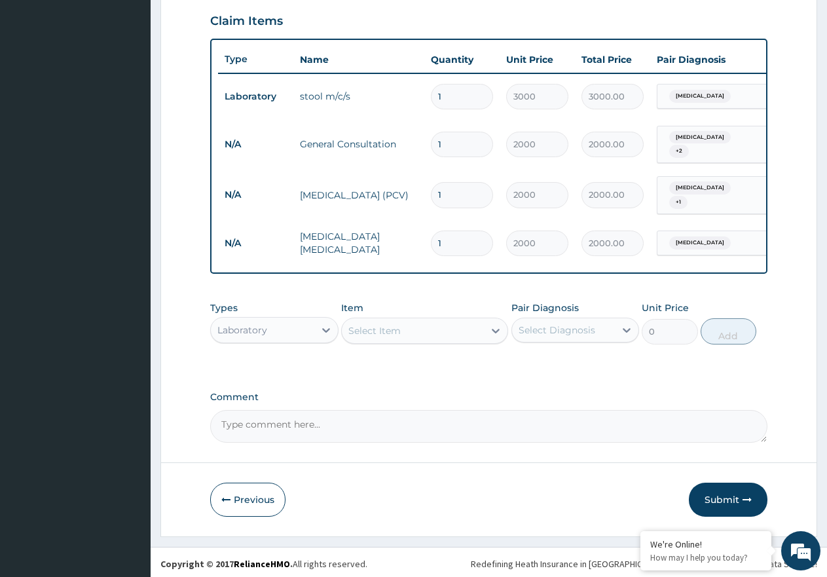
scroll to position [452, 0]
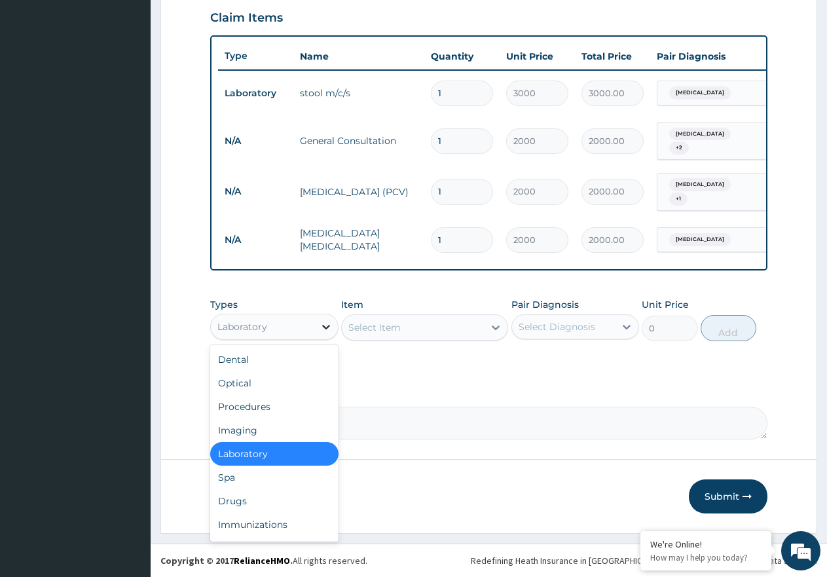
click at [314, 322] on div at bounding box center [326, 327] width 24 height 24
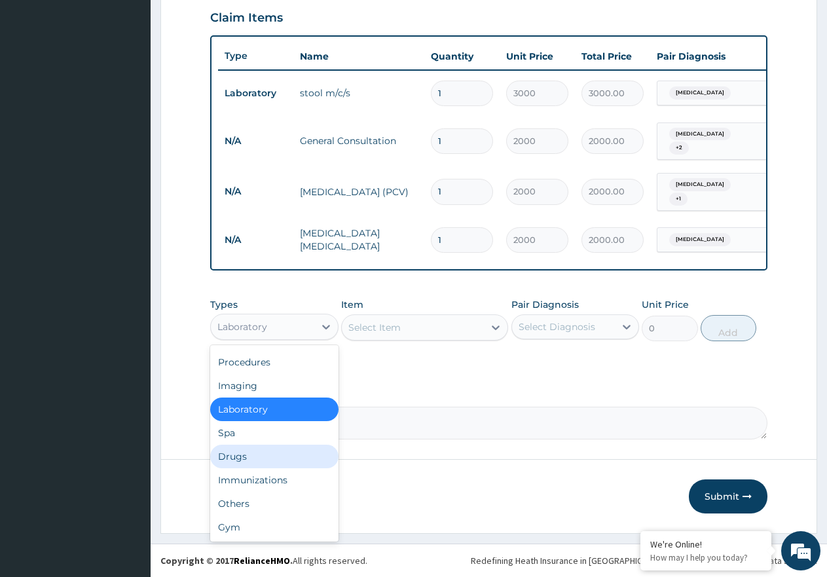
click at [312, 457] on div "Drugs" at bounding box center [274, 457] width 128 height 24
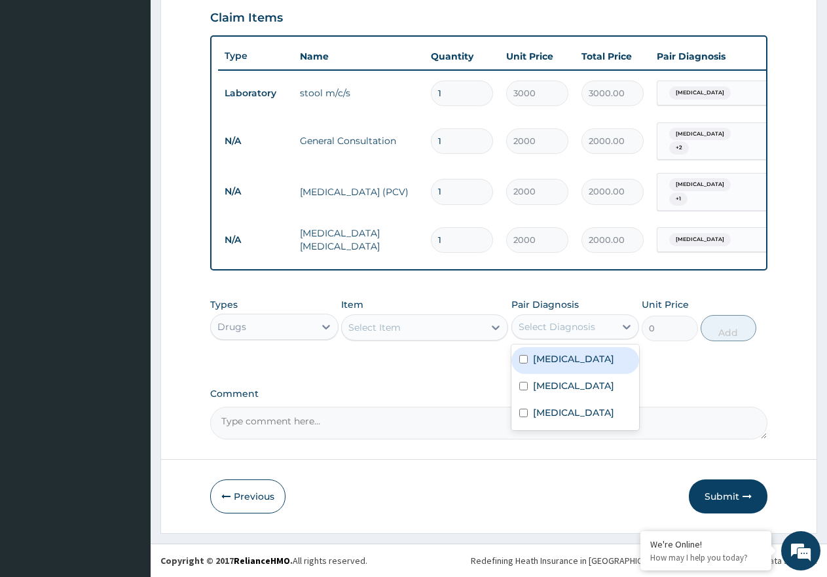
click at [602, 323] on div "Select Diagnosis" at bounding box center [563, 326] width 103 height 21
click at [574, 394] on div "[MEDICAL_DATA]" at bounding box center [575, 387] width 128 height 27
checkbox input "true"
click at [442, 330] on div "Select Item" at bounding box center [413, 327] width 142 height 21
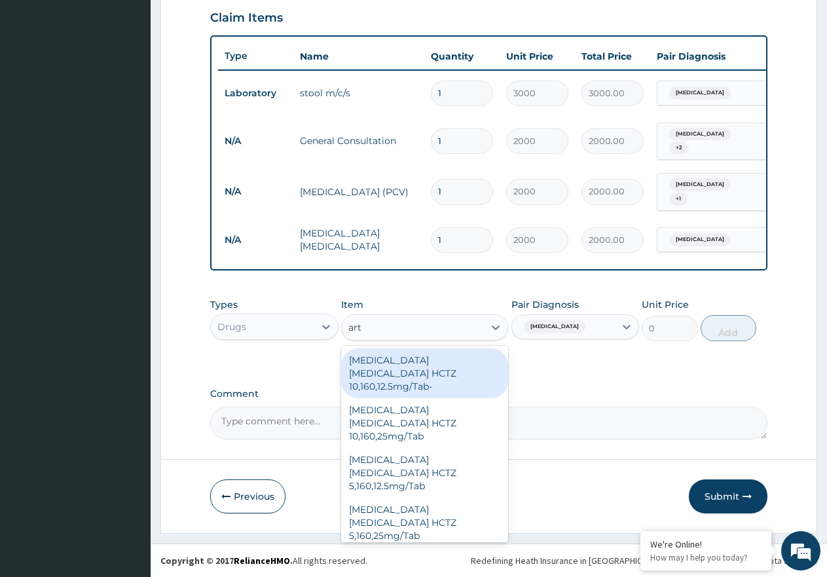
type input "arte"
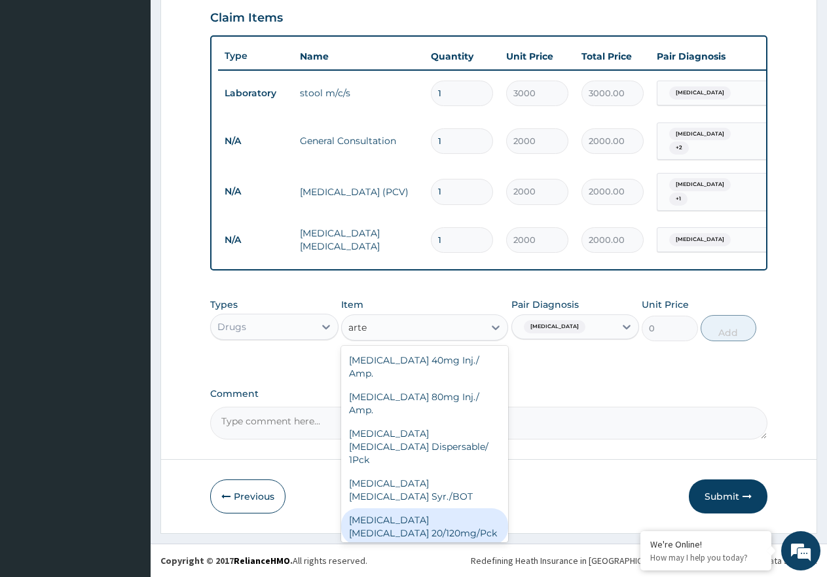
click at [446, 508] on div "[MEDICAL_DATA] [MEDICAL_DATA] 20/120mg/Pck" at bounding box center [424, 526] width 167 height 37
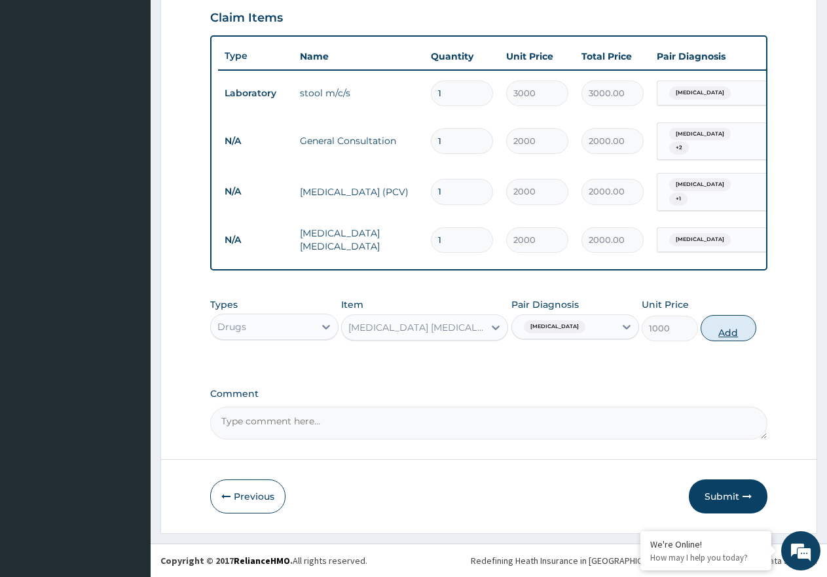
click at [721, 327] on button "Add" at bounding box center [729, 328] width 56 height 26
type input "0"
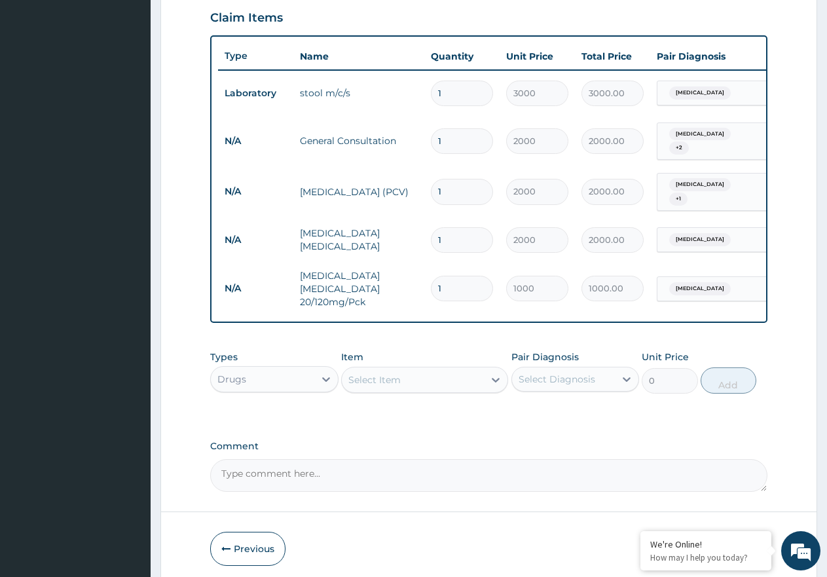
click at [401, 384] on div "Select Item" at bounding box center [413, 379] width 142 height 21
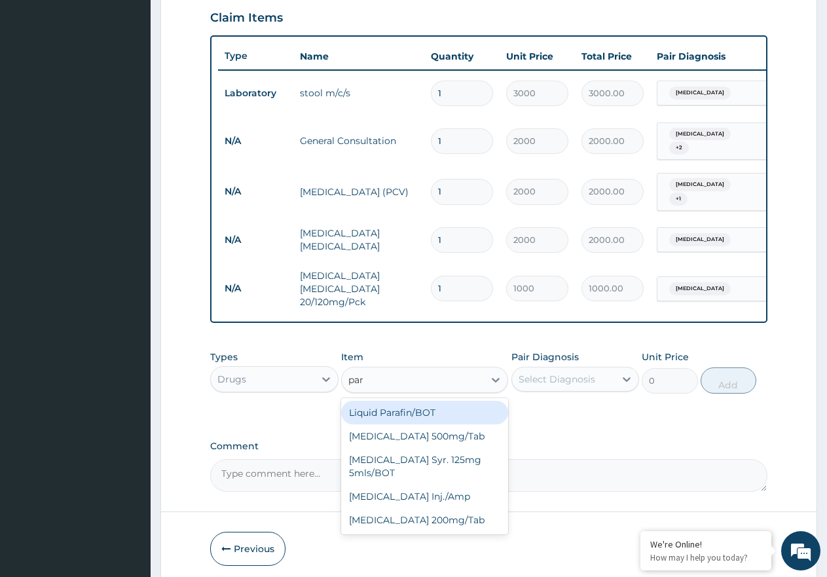
type input "para"
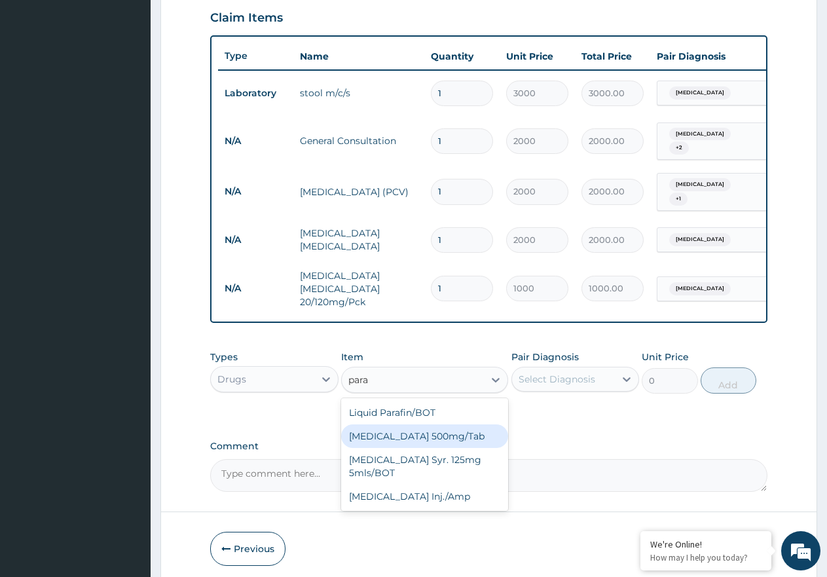
click at [401, 428] on div "[MEDICAL_DATA] 500mg/Tab" at bounding box center [424, 436] width 167 height 24
type input "9"
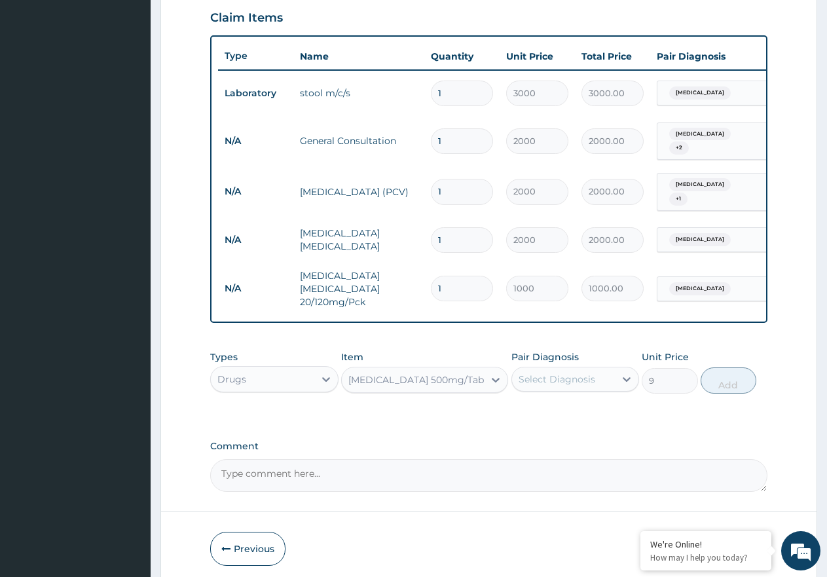
click at [591, 382] on div "Select Diagnosis" at bounding box center [557, 379] width 77 height 13
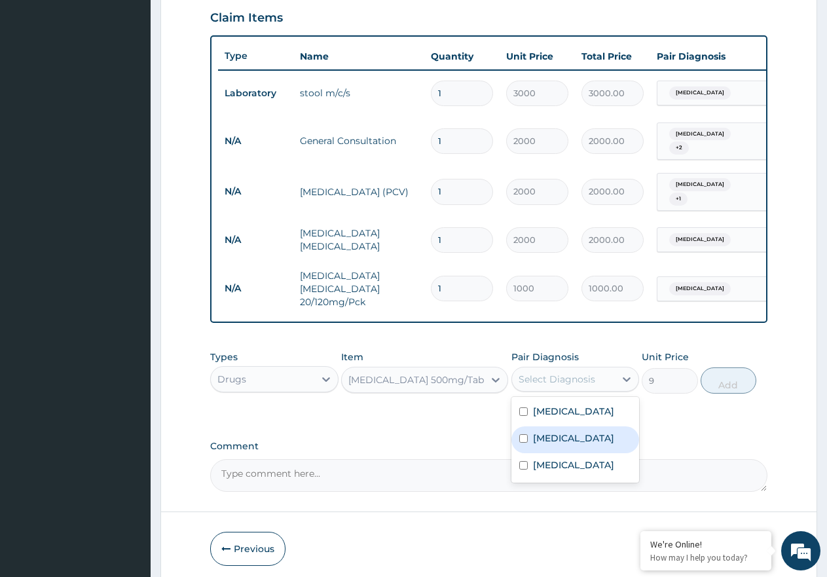
drag, startPoint x: 580, startPoint y: 431, endPoint x: 580, endPoint y: 466, distance: 34.0
click at [580, 437] on div "[MEDICAL_DATA]" at bounding box center [575, 439] width 128 height 27
checkbox input "true"
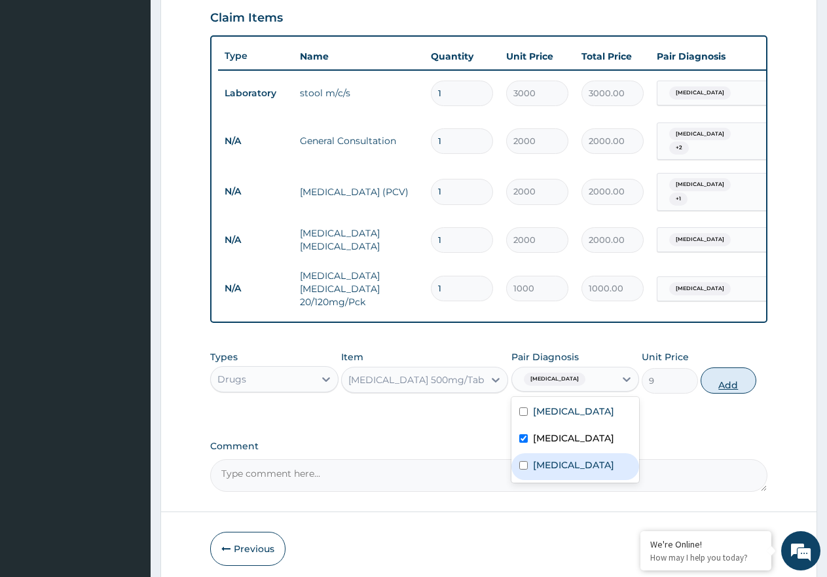
drag, startPoint x: 581, startPoint y: 466, endPoint x: 718, endPoint y: 387, distance: 157.8
click at [587, 464] on label "Upper respiratory infection" at bounding box center [573, 464] width 81 height 13
checkbox input "true"
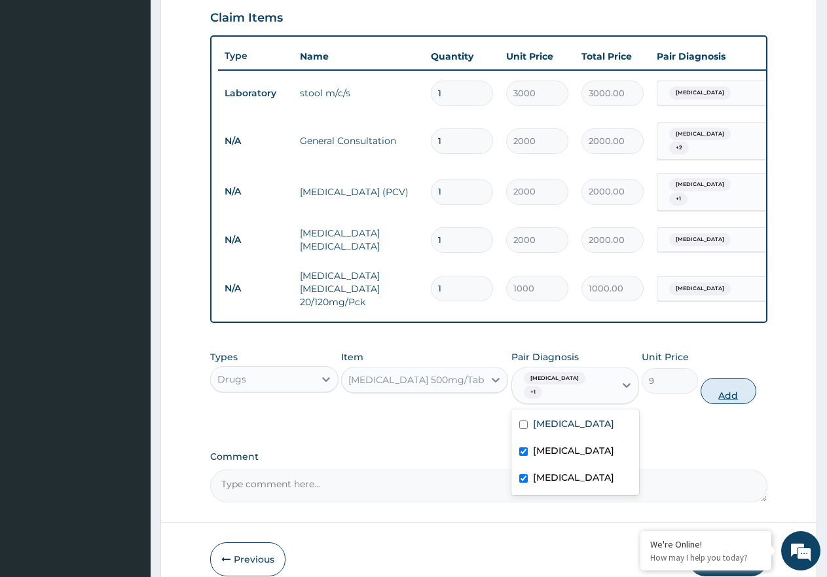
click at [718, 383] on button "Add" at bounding box center [729, 391] width 56 height 26
type input "0"
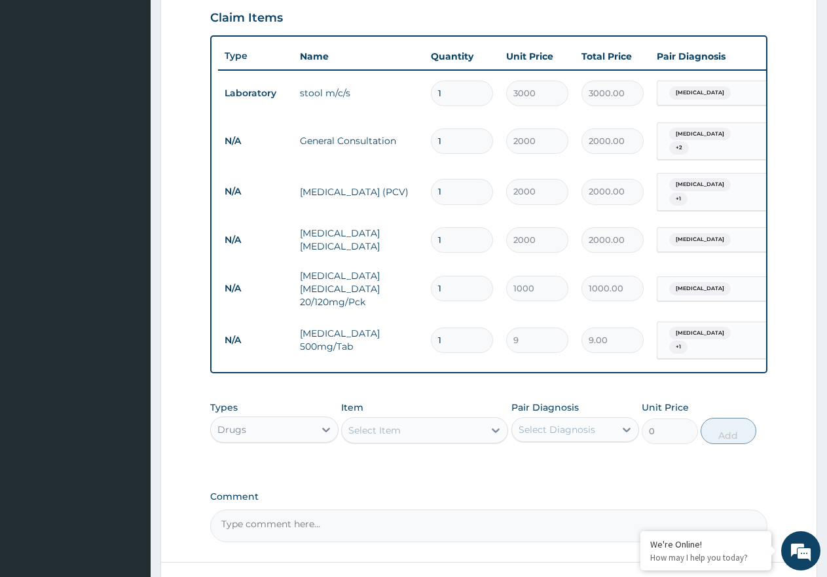
type input "15"
type input "135.00"
type input "15"
click at [450, 428] on div "Select Item" at bounding box center [413, 430] width 142 height 21
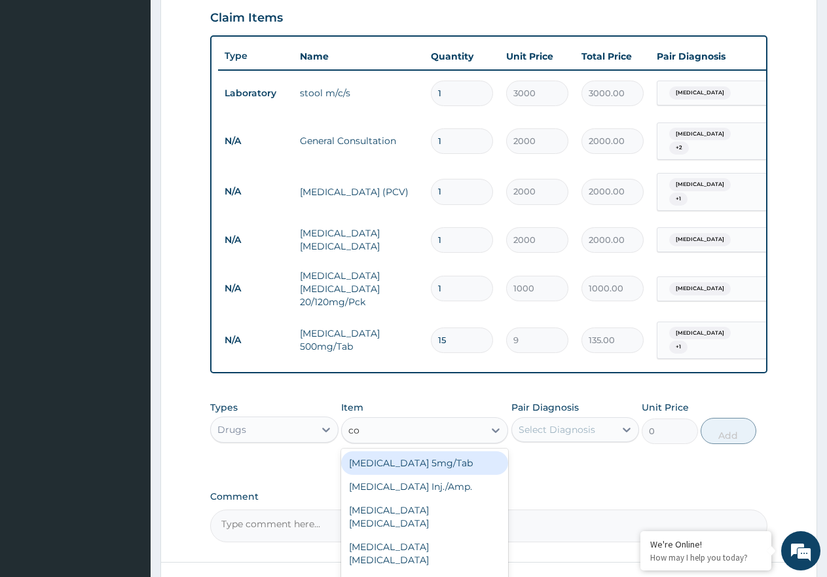
type input "cou"
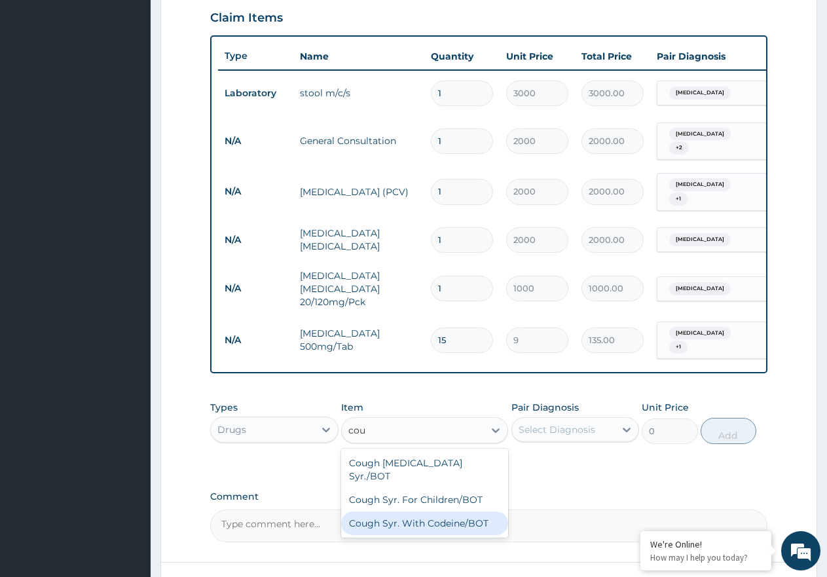
drag, startPoint x: 454, startPoint y: 502, endPoint x: 512, endPoint y: 458, distance: 72.8
click at [454, 511] on div "Cough Syr. With Codeine/BOT" at bounding box center [424, 523] width 167 height 24
type input "1700"
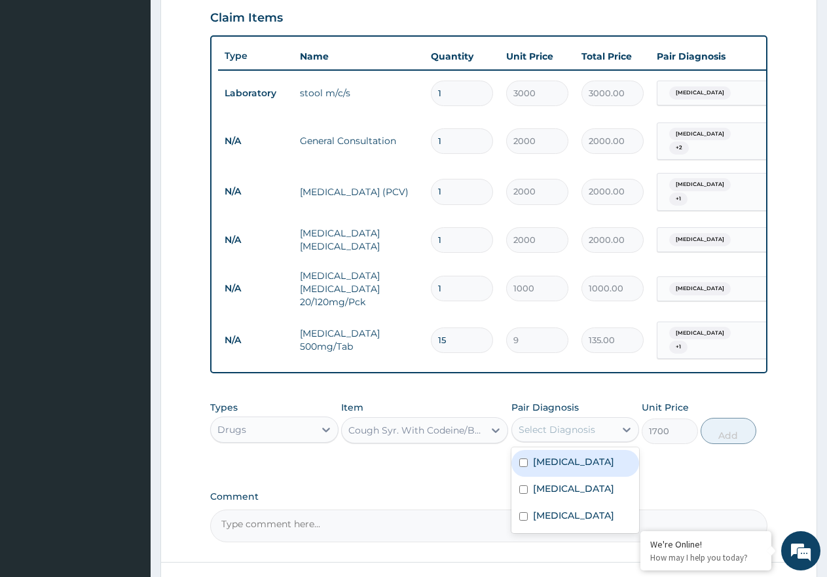
click at [549, 430] on div "Select Diagnosis" at bounding box center [557, 429] width 77 height 13
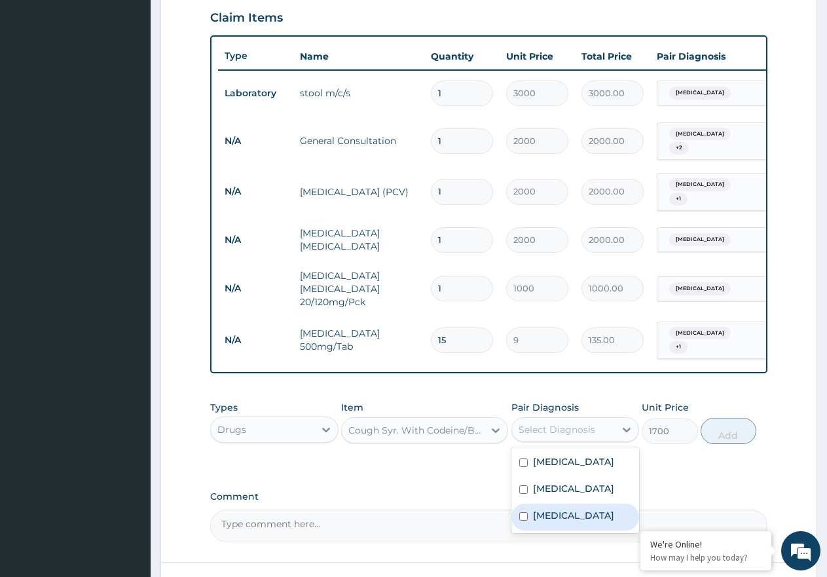
drag, startPoint x: 559, startPoint y: 509, endPoint x: 654, endPoint y: 437, distance: 119.6
click at [562, 509] on label "Upper respiratory infection" at bounding box center [573, 515] width 81 height 13
checkbox input "true"
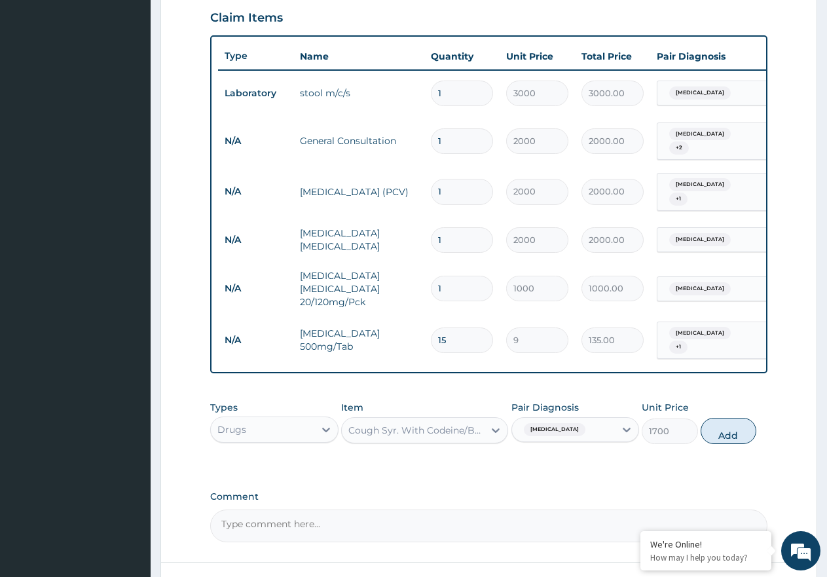
drag, startPoint x: 729, startPoint y: 427, endPoint x: 443, endPoint y: 519, distance: 300.5
click at [724, 430] on button "Add" at bounding box center [729, 431] width 56 height 26
type input "0"
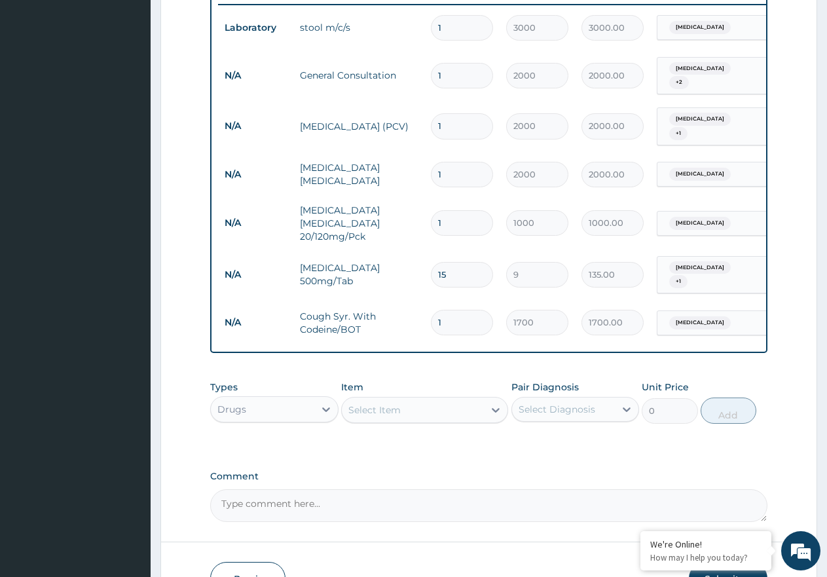
scroll to position [0, 100]
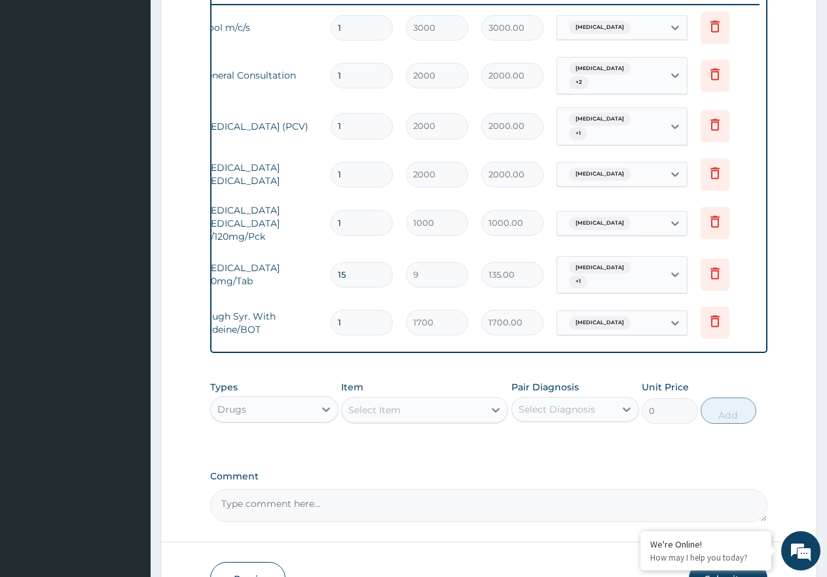
click at [407, 399] on div "Select Item" at bounding box center [413, 409] width 142 height 21
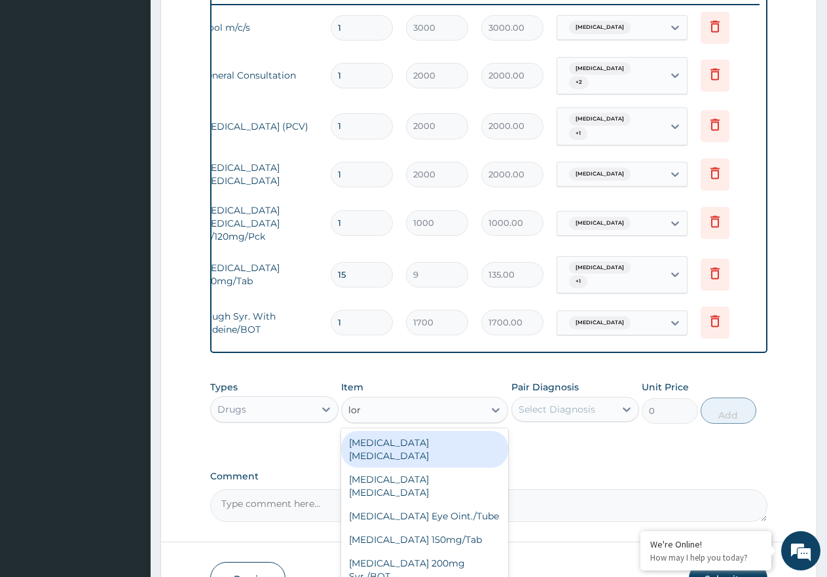
type input "lora"
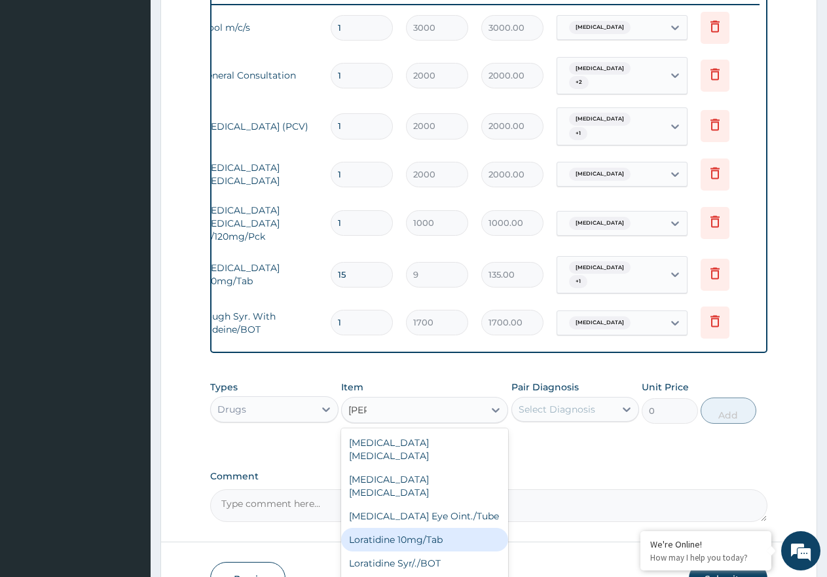
drag, startPoint x: 405, startPoint y: 505, endPoint x: 595, endPoint y: 416, distance: 209.1
click at [408, 528] on div "Loratidine 10mg/Tab" at bounding box center [424, 540] width 167 height 24
type input "50"
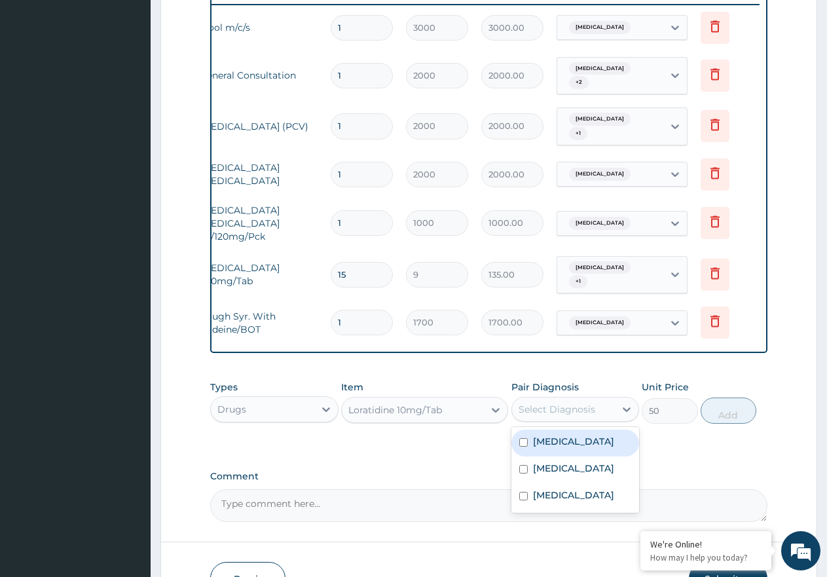
click at [602, 399] on div "Select Diagnosis" at bounding box center [563, 409] width 103 height 21
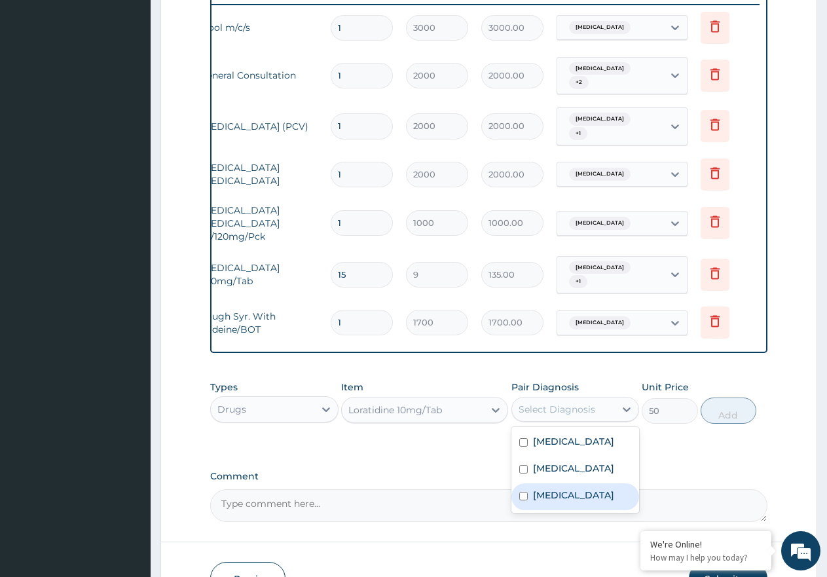
click at [588, 495] on label "Upper respiratory infection" at bounding box center [573, 494] width 81 height 13
checkbox input "true"
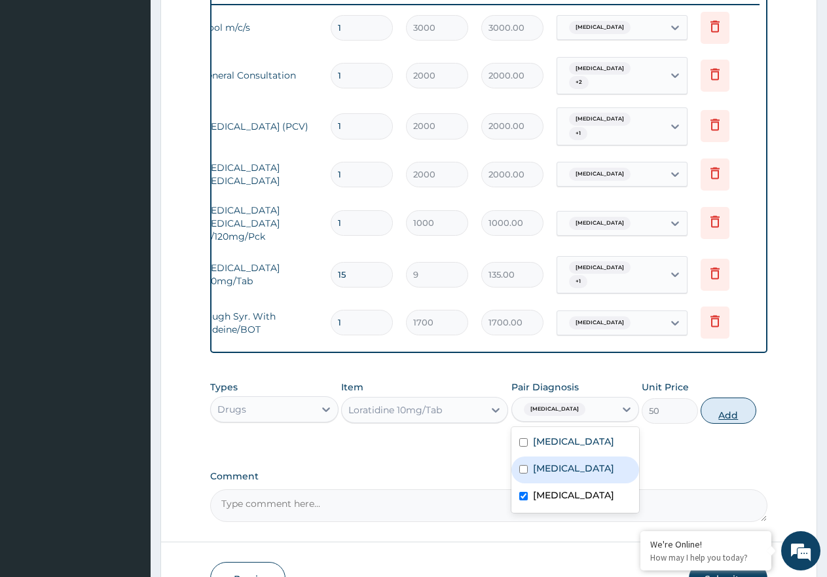
click at [717, 404] on button "Add" at bounding box center [729, 410] width 56 height 26
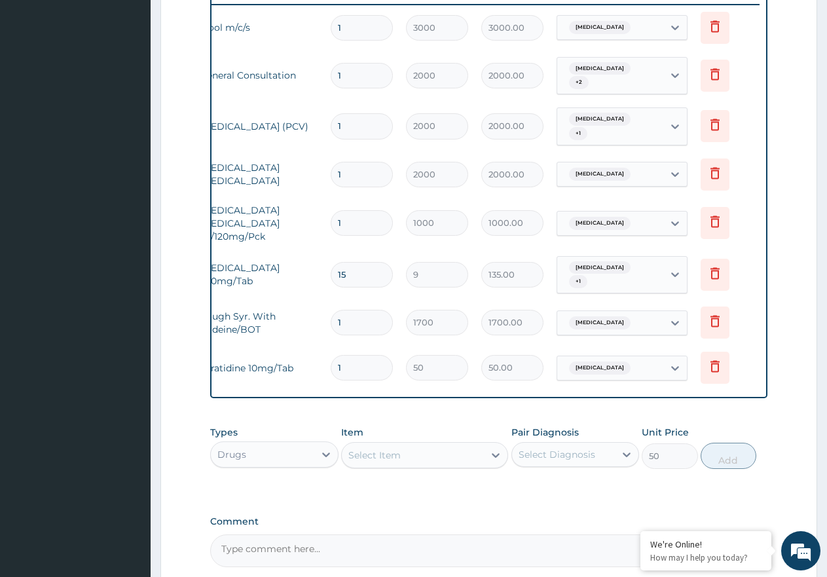
type input "0"
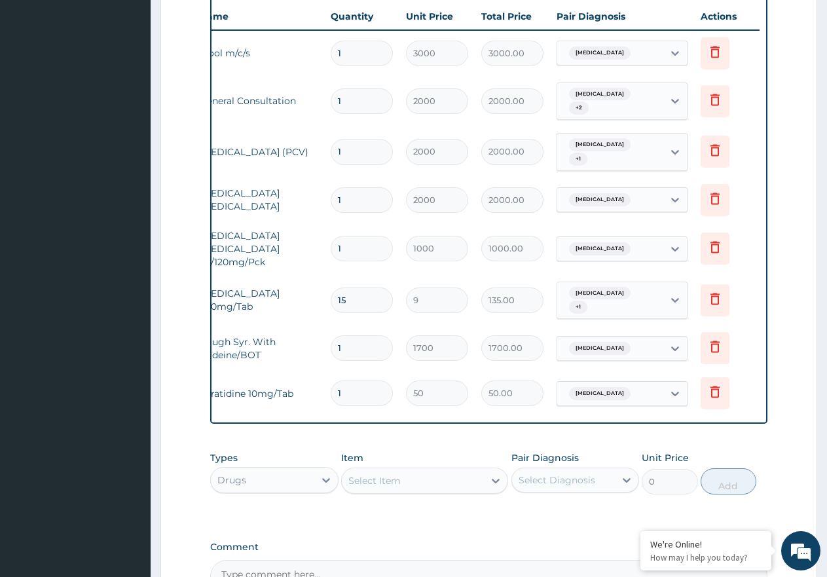
scroll to position [640, 0]
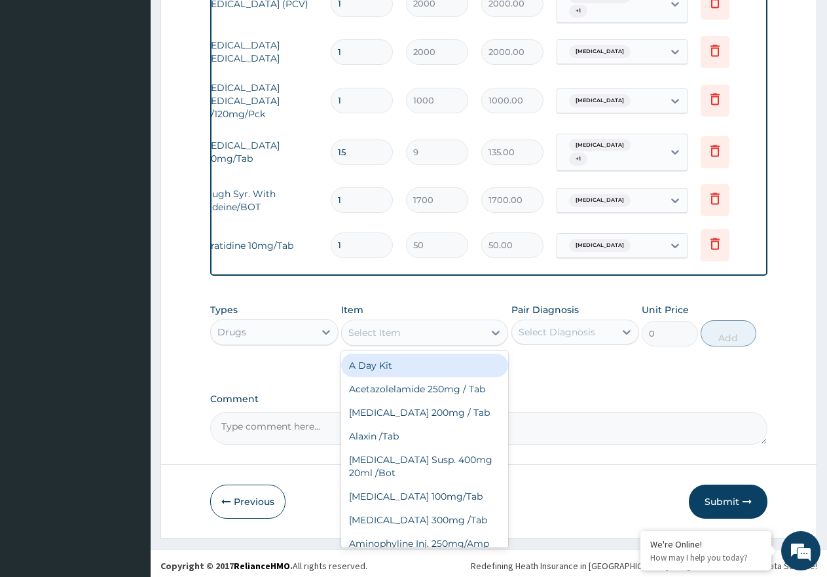
click at [428, 334] on div "Select Item" at bounding box center [413, 332] width 142 height 21
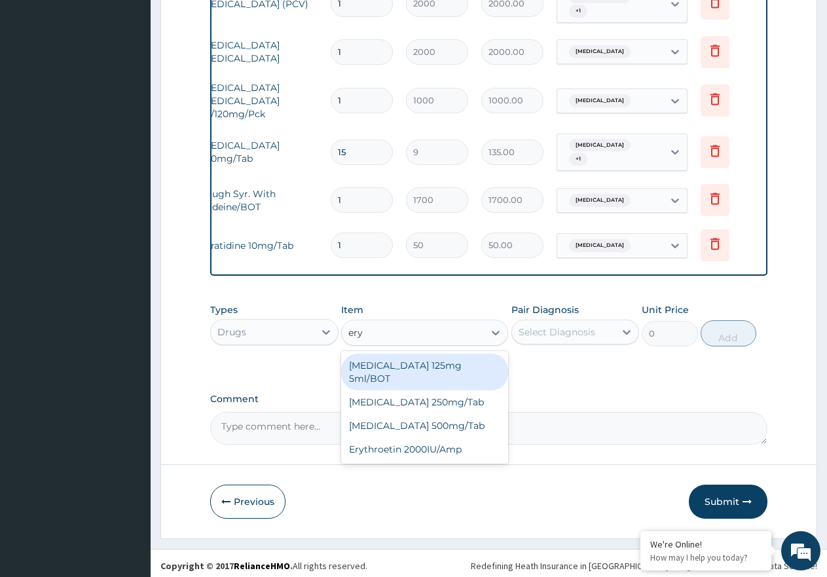
type input "eryt"
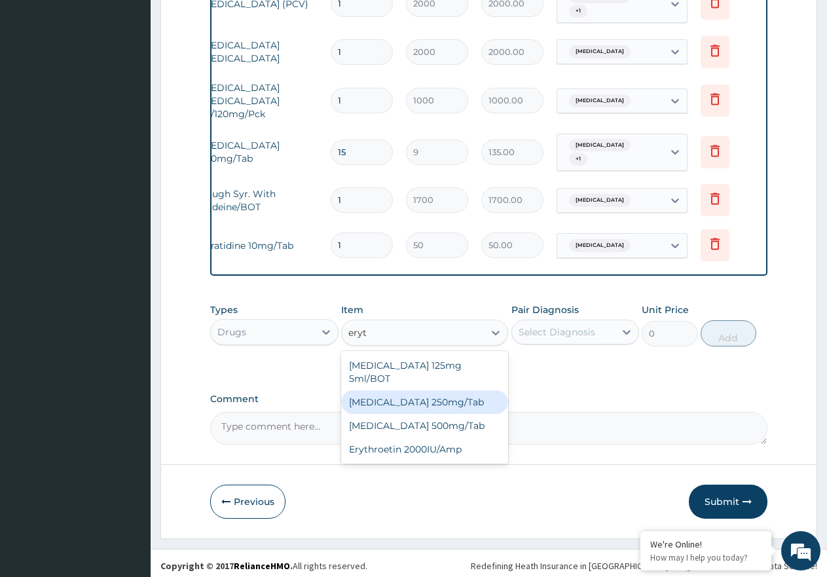
click at [458, 390] on div "[MEDICAL_DATA] 250mg/Tab" at bounding box center [424, 402] width 167 height 24
type input "60"
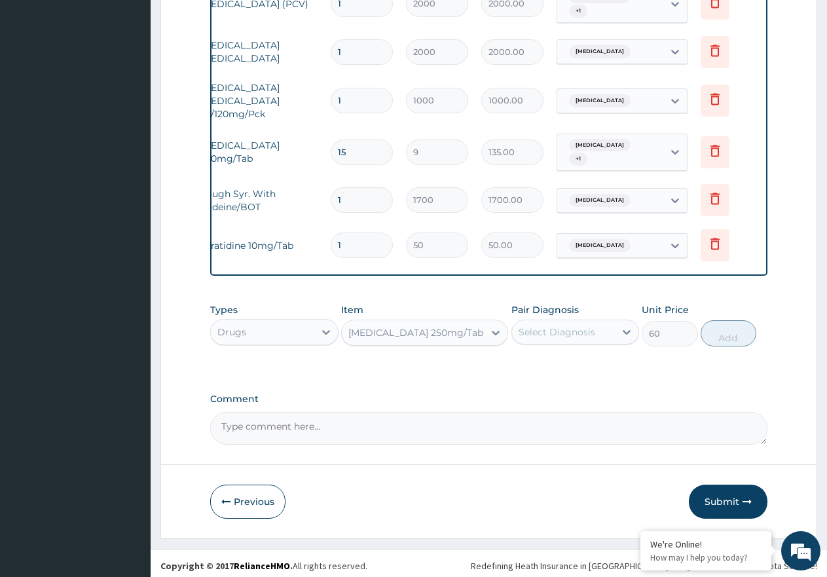
click at [615, 328] on div "Select Diagnosis" at bounding box center [563, 331] width 103 height 21
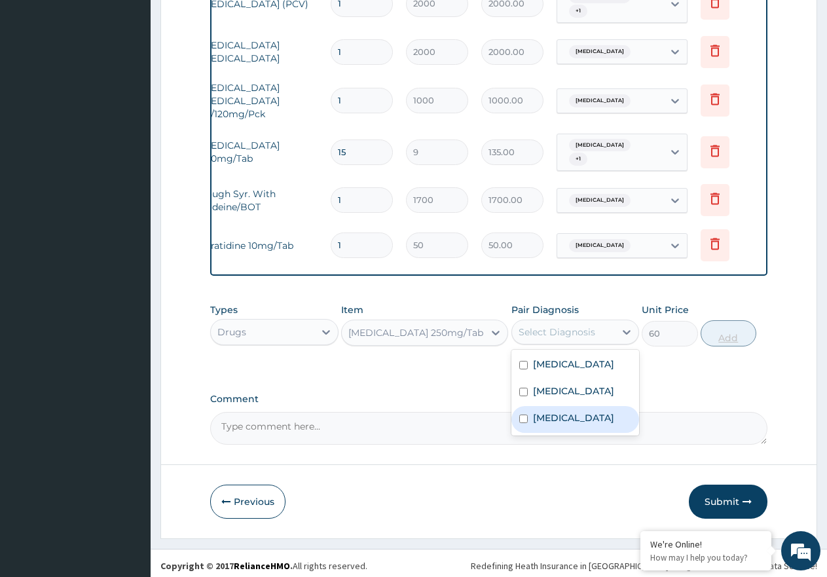
drag, startPoint x: 586, startPoint y: 418, endPoint x: 707, endPoint y: 330, distance: 150.0
click at [589, 412] on label "Upper respiratory infection" at bounding box center [573, 417] width 81 height 13
checkbox input "true"
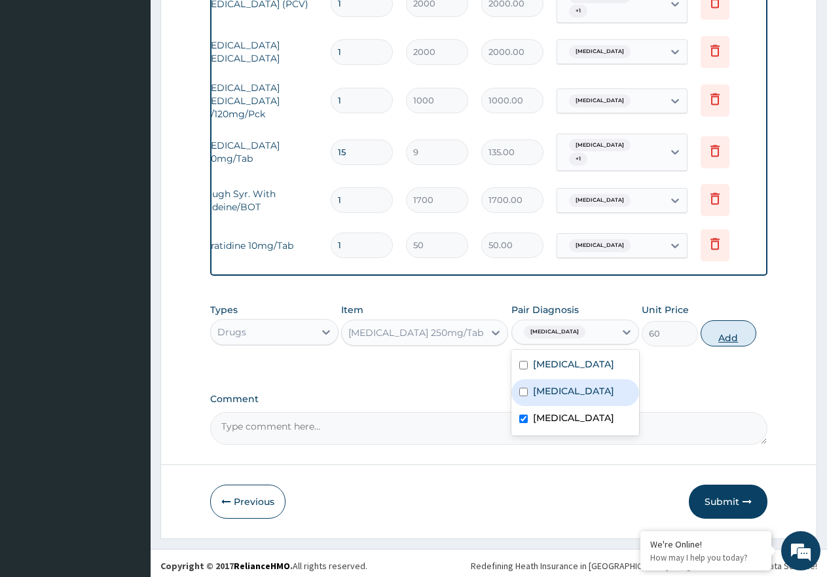
click at [710, 326] on button "Add" at bounding box center [729, 333] width 56 height 26
type input "0"
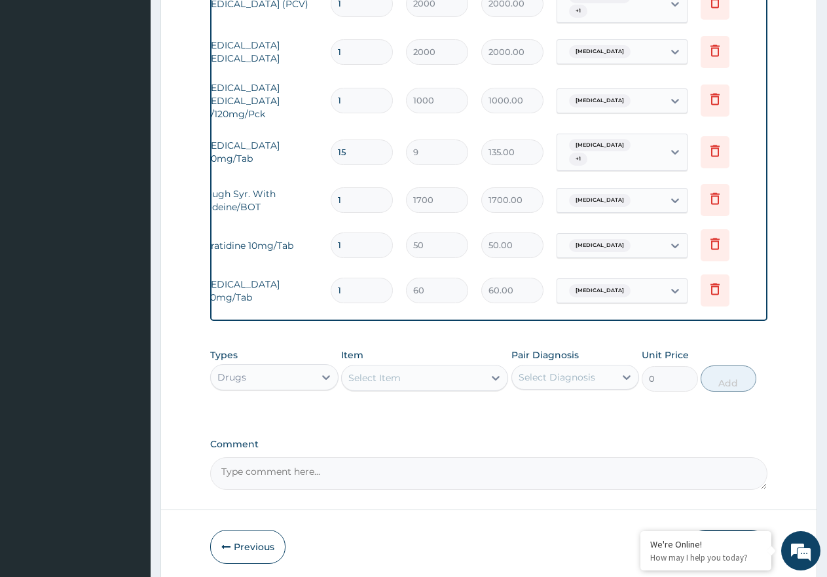
type input "15"
type input "900.00"
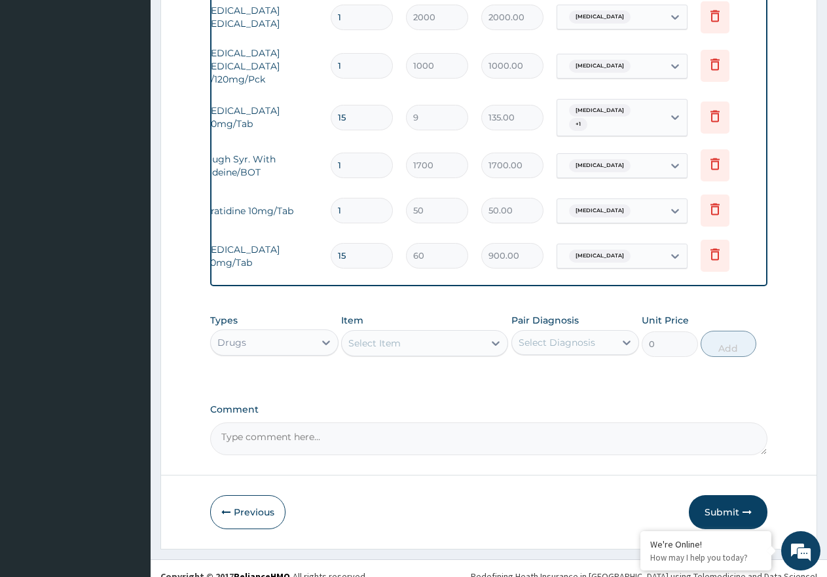
scroll to position [685, 0]
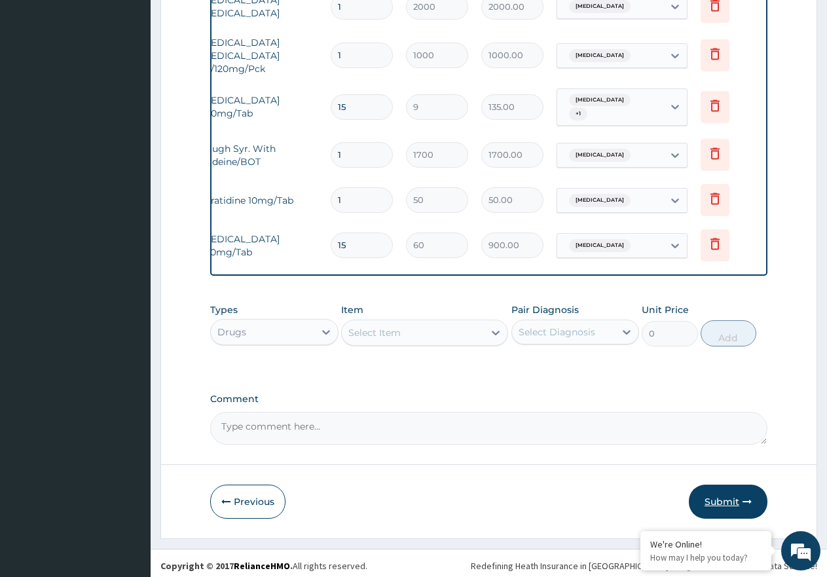
type input "15"
click at [744, 502] on button "Submit" at bounding box center [728, 502] width 79 height 34
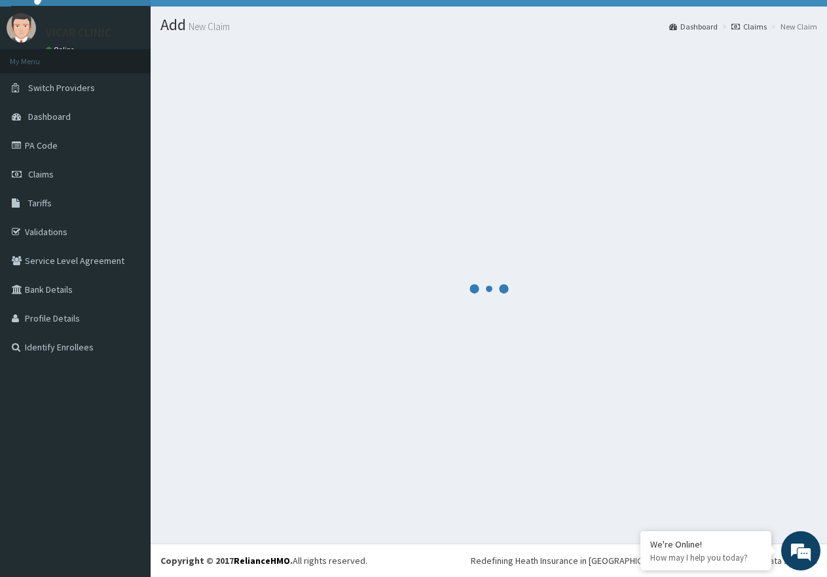
scroll to position [26, 0]
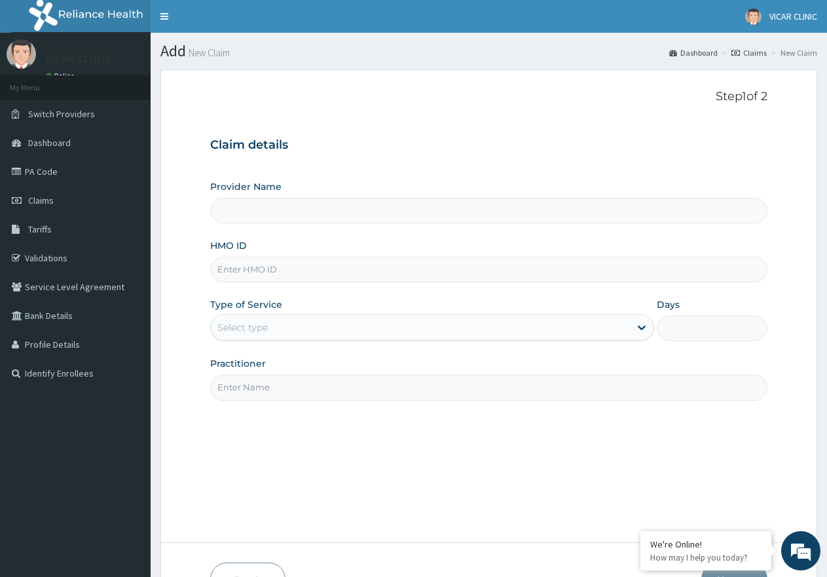
type input "VICAR SPECIALIST HOSPITAL"
click at [280, 273] on input "HMO ID" at bounding box center [488, 270] width 557 height 26
paste input "tdn/10040/a"
type input "TDN/10040/A"
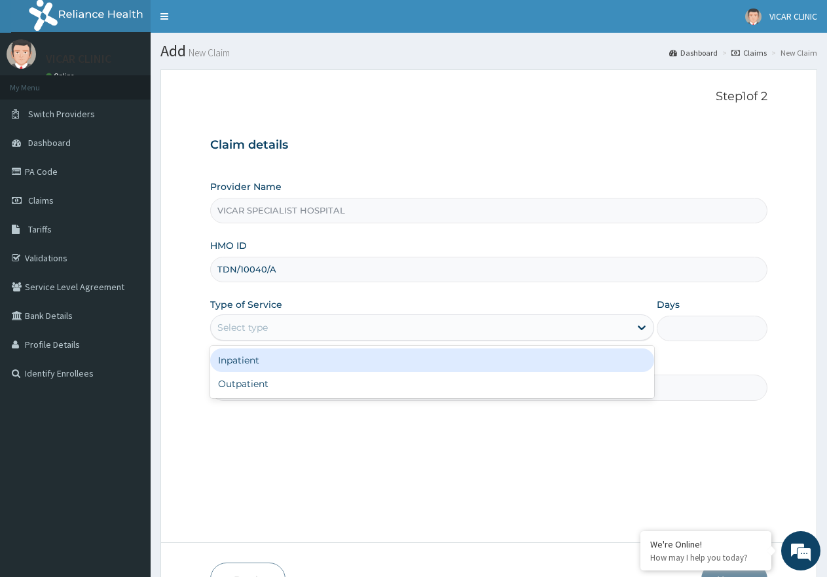
click at [298, 336] on div "Select type" at bounding box center [420, 327] width 418 height 21
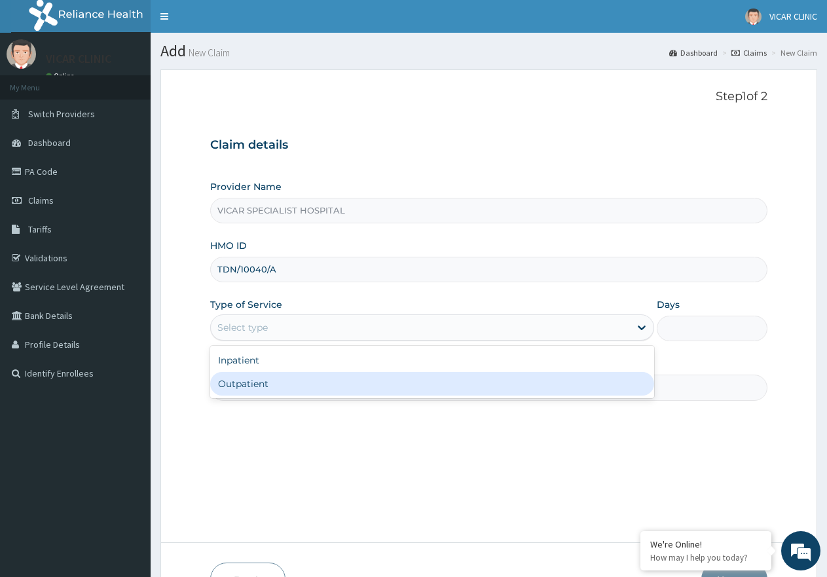
click at [303, 382] on div "Outpatient" at bounding box center [431, 384] width 443 height 24
type input "1"
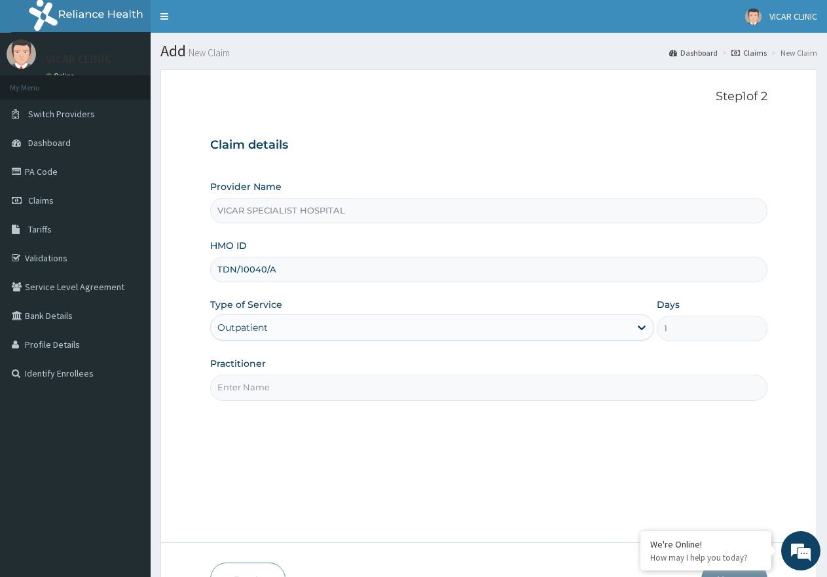
click at [312, 404] on div "Step 1 of 2 Claim details Provider Name VICAR SPECIALIST HOSPITAL HMO ID TDN/10…" at bounding box center [488, 306] width 557 height 433
click at [312, 389] on input "Practitioner" at bounding box center [488, 388] width 557 height 26
type input "[PERSON_NAME]"
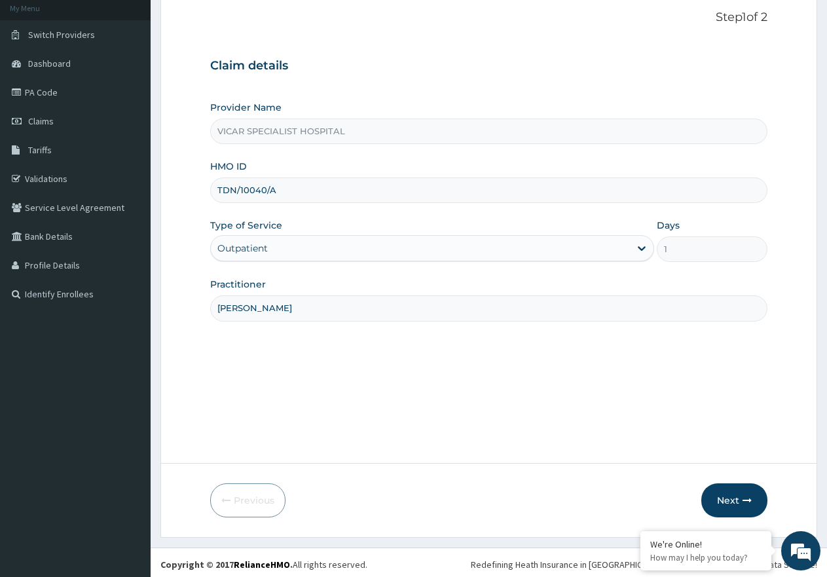
scroll to position [83, 0]
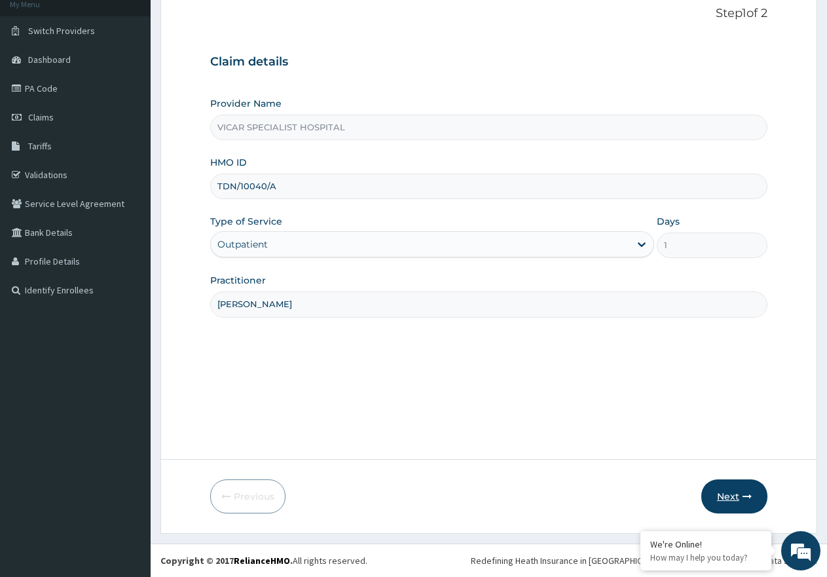
click at [715, 494] on button "Next" at bounding box center [734, 496] width 66 height 34
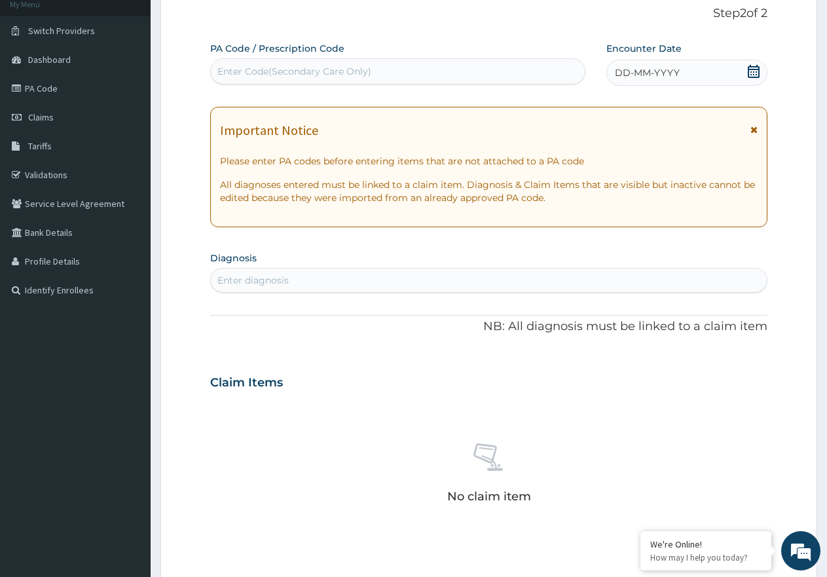
click at [509, 73] on div "Enter Code(Secondary Care Only)" at bounding box center [398, 71] width 374 height 21
paste input "PA/E8C186"
type input "PA/E8C186"
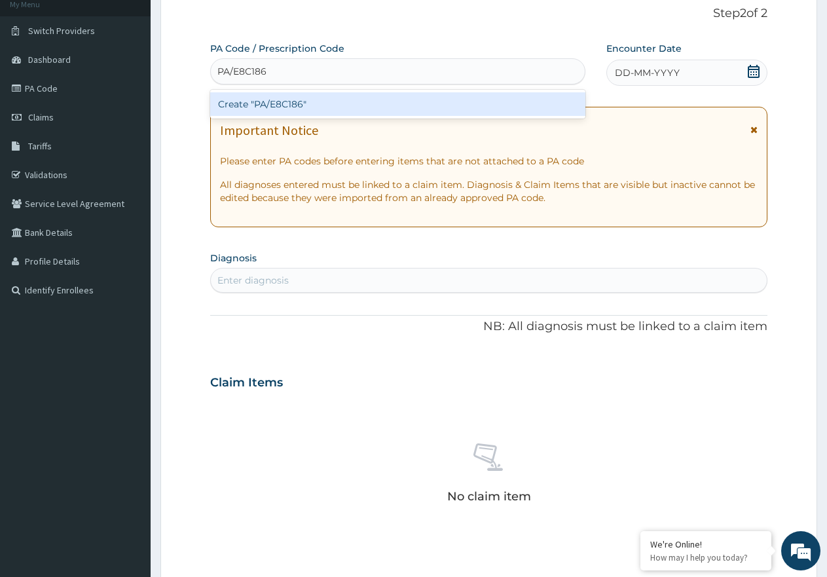
click at [361, 95] on div "Create "PA/E8C186"" at bounding box center [397, 104] width 375 height 24
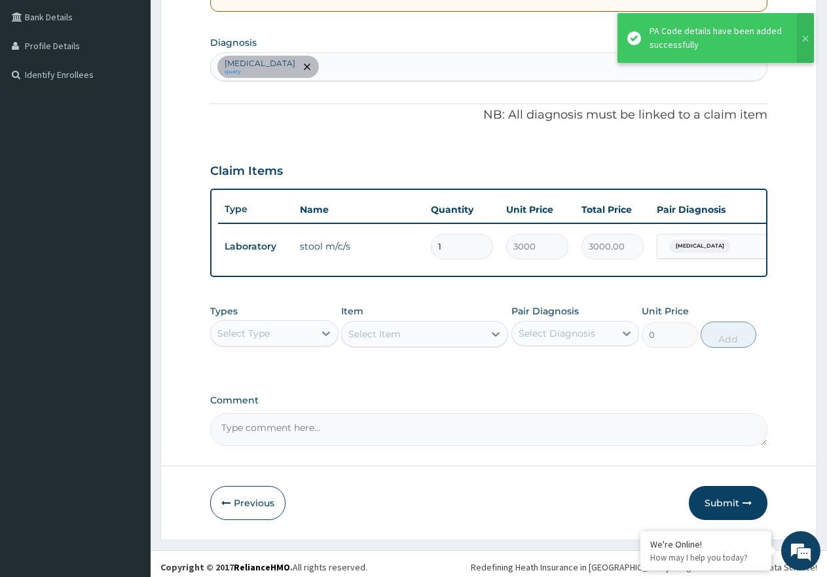
scroll to position [316, 0]
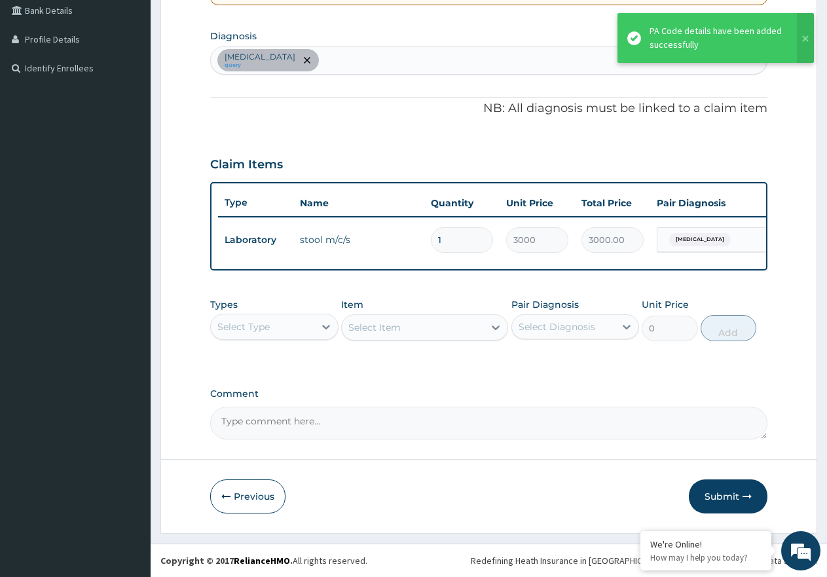
click at [327, 46] on div "[MEDICAL_DATA] query" at bounding box center [489, 60] width 556 height 28
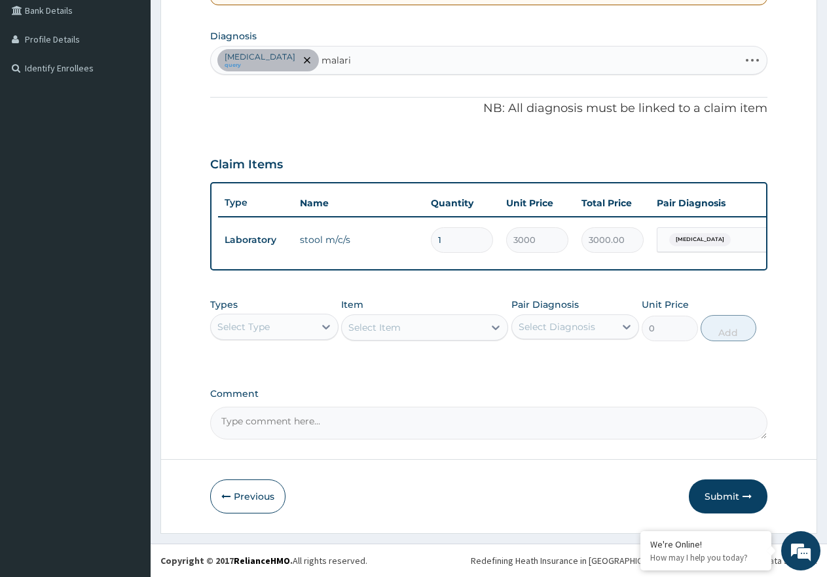
type input "[MEDICAL_DATA]"
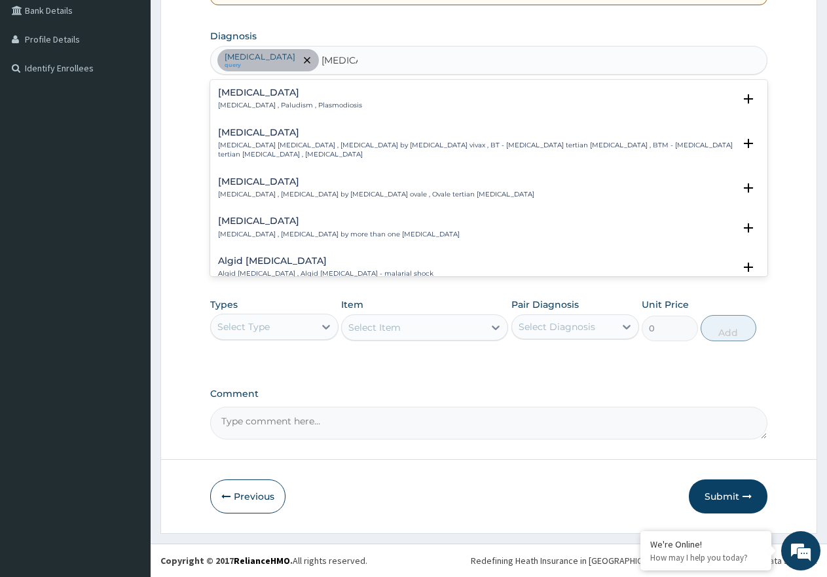
click at [278, 101] on p "[MEDICAL_DATA] , Paludism , Plasmodiosis" at bounding box center [290, 105] width 144 height 9
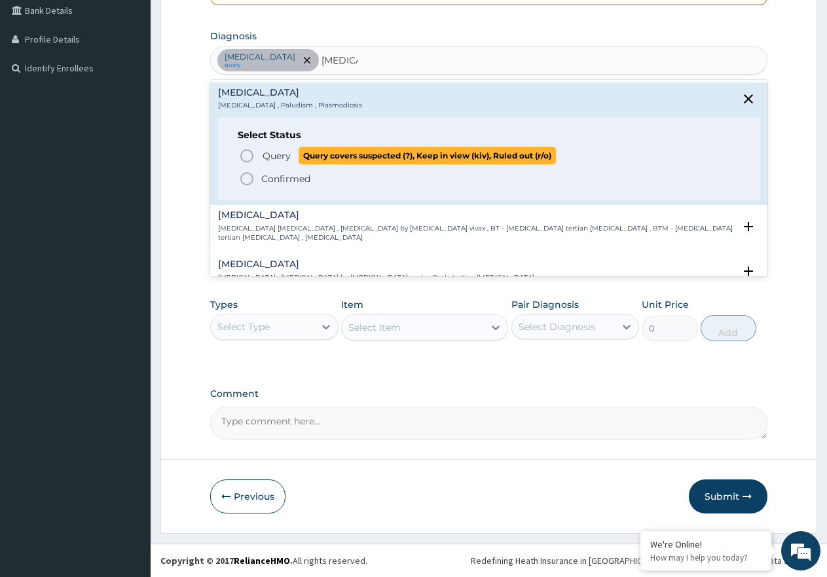
click at [244, 148] on icon "status option query" at bounding box center [247, 156] width 16 height 16
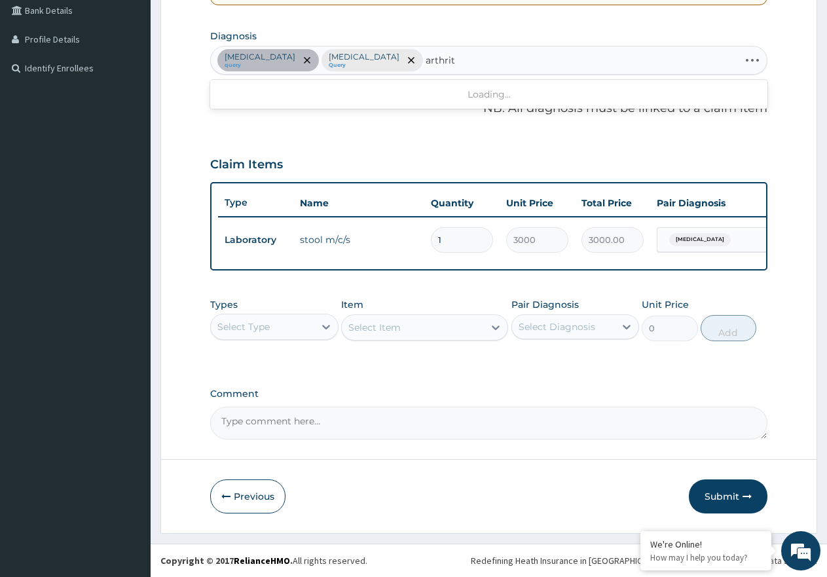
type input "arthri"
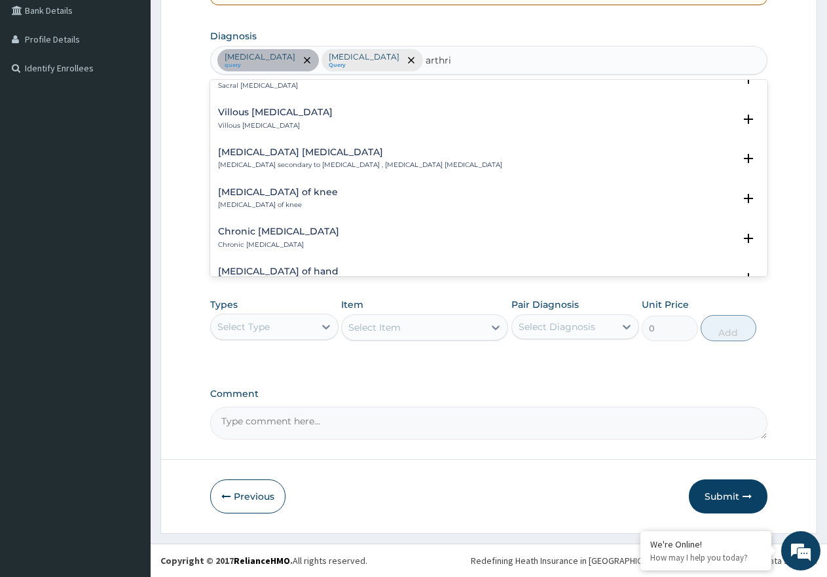
scroll to position [524, 0]
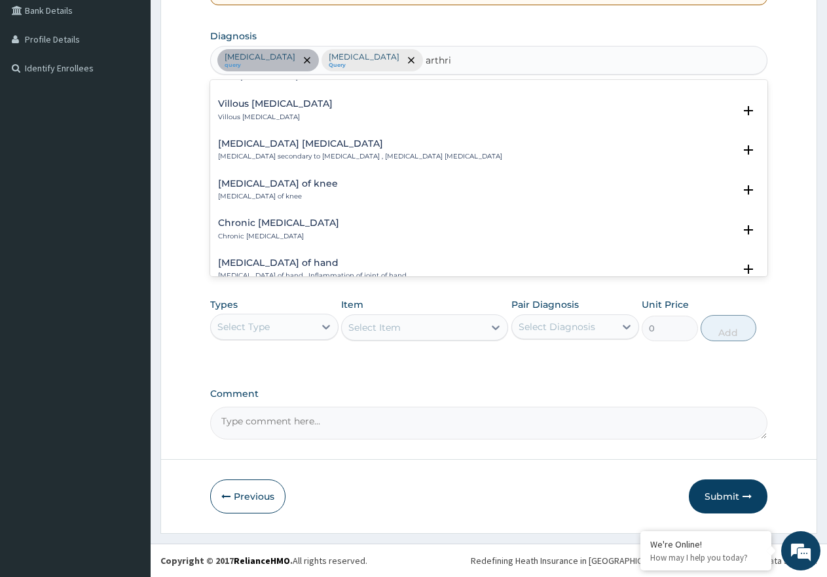
click at [246, 232] on p "Chronic [MEDICAL_DATA]" at bounding box center [278, 236] width 121 height 9
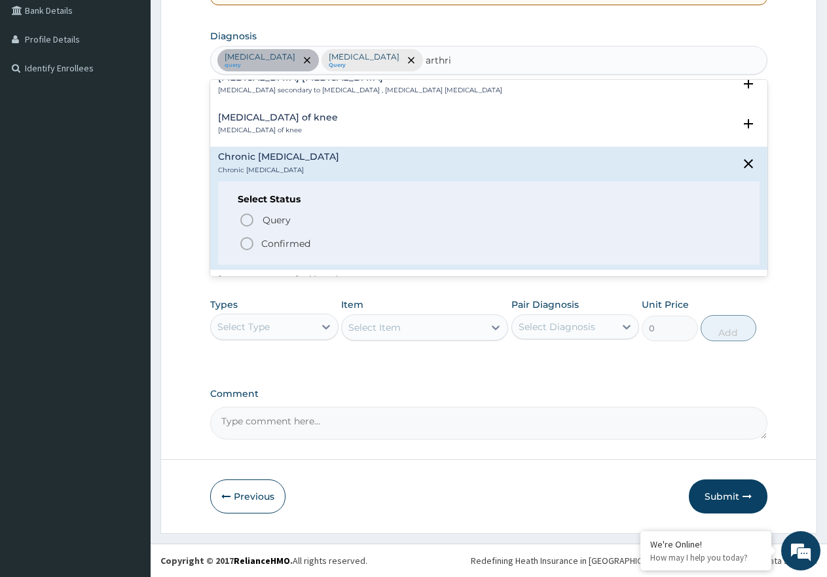
scroll to position [655, 0]
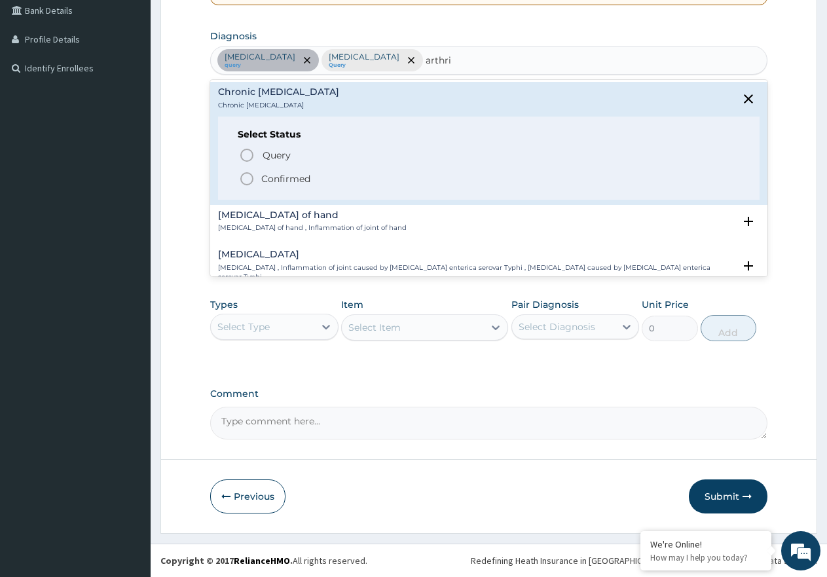
click at [248, 149] on div "Query Query covers suspected (?), Keep in view (kiv), Ruled out (r/o) Confirmed" at bounding box center [489, 166] width 502 height 40
click at [248, 171] on icon "status option filled" at bounding box center [247, 179] width 16 height 16
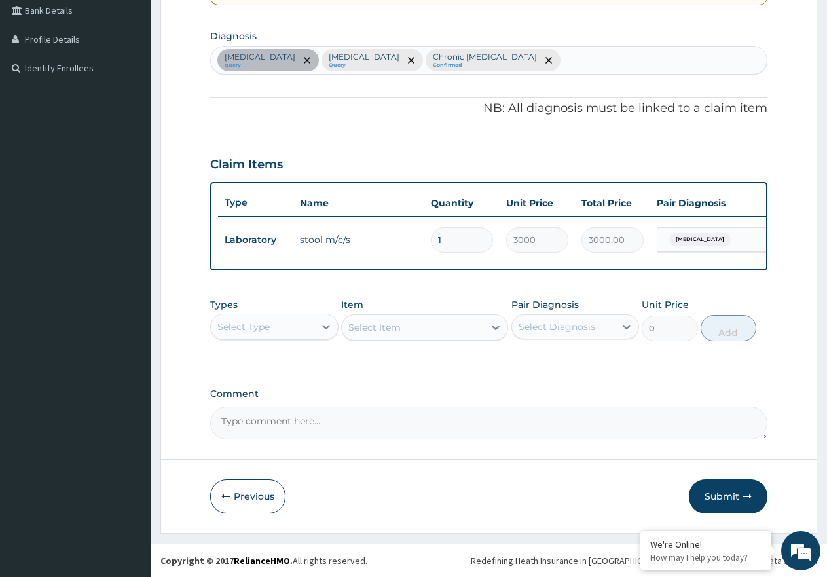
drag, startPoint x: 299, startPoint y: 325, endPoint x: 295, endPoint y: 339, distance: 14.3
click at [299, 326] on div "Select Type" at bounding box center [262, 326] width 103 height 21
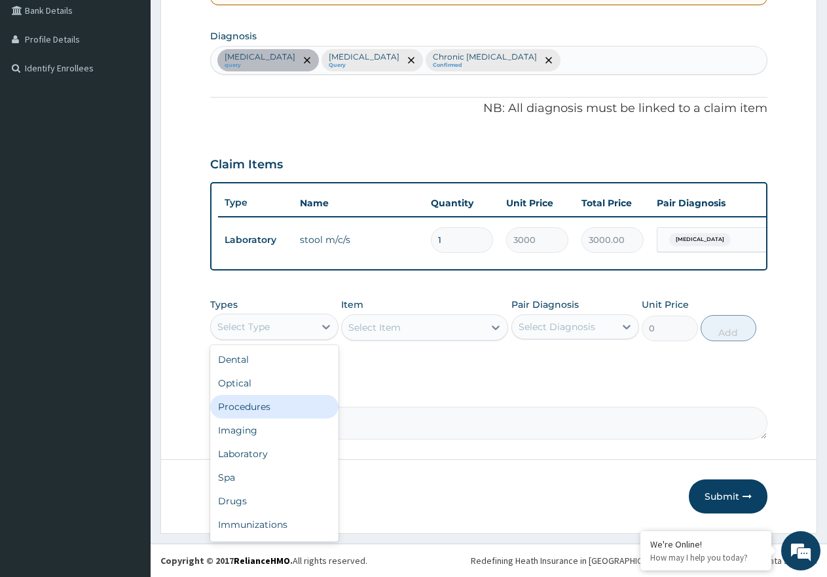
drag, startPoint x: 258, startPoint y: 405, endPoint x: 425, endPoint y: 365, distance: 171.8
click at [259, 405] on div "Procedures" at bounding box center [274, 407] width 128 height 24
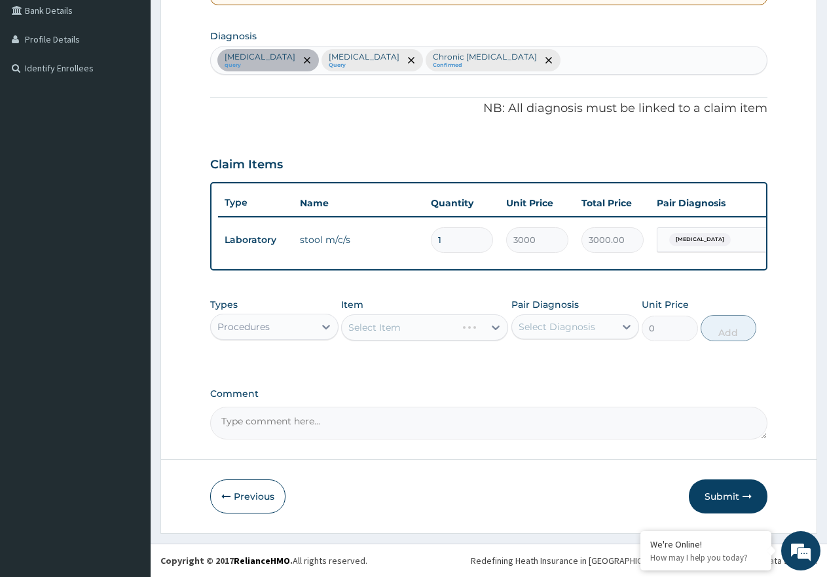
click at [532, 332] on div "Select Diagnosis" at bounding box center [557, 326] width 77 height 13
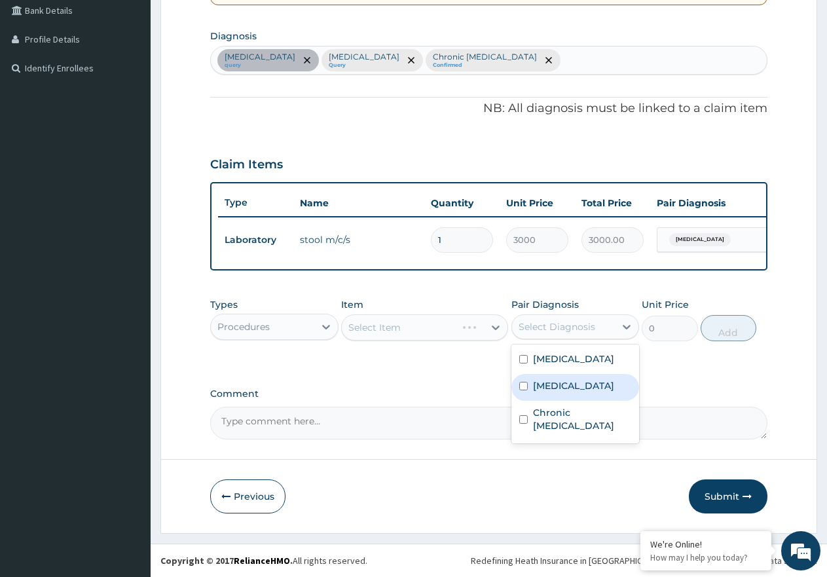
click at [555, 381] on label "Malaria" at bounding box center [573, 385] width 81 height 13
checkbox input "true"
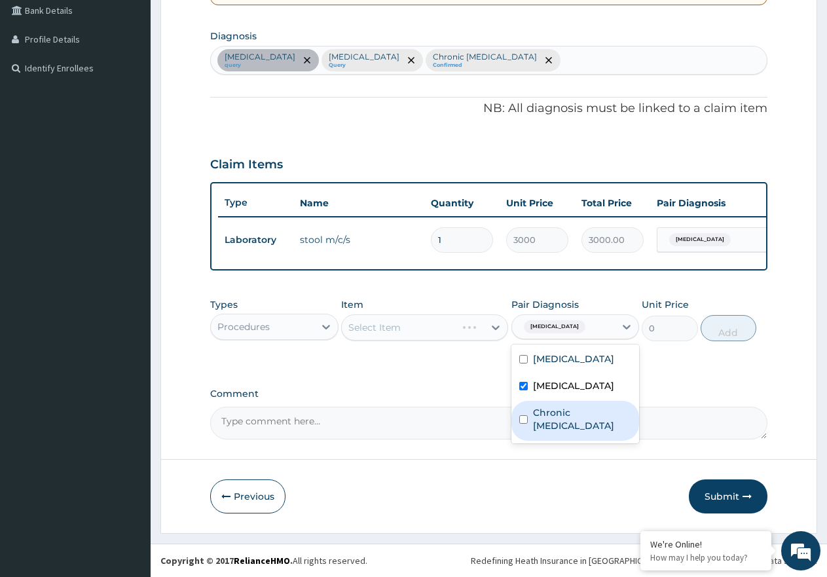
click at [580, 406] on label "Chronic arthritis" at bounding box center [582, 419] width 99 height 26
checkbox input "true"
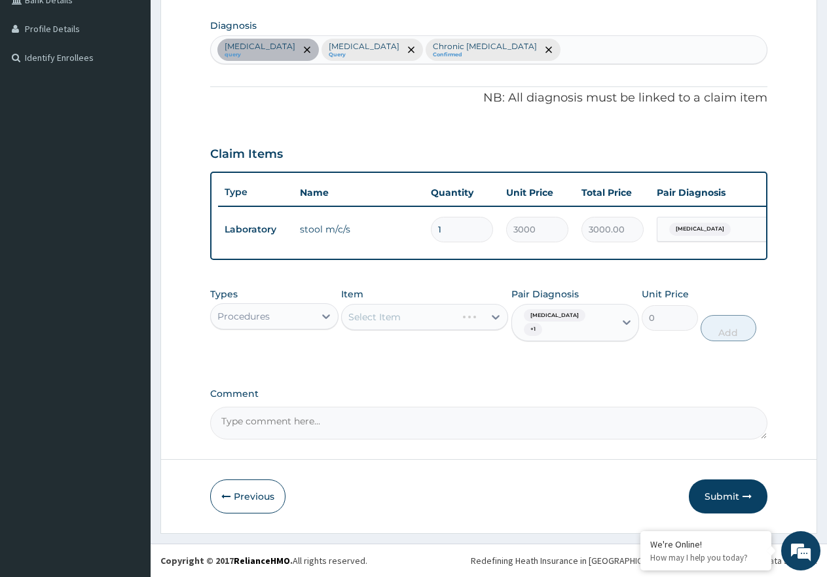
click at [468, 330] on div "Select Item" at bounding box center [424, 317] width 167 height 26
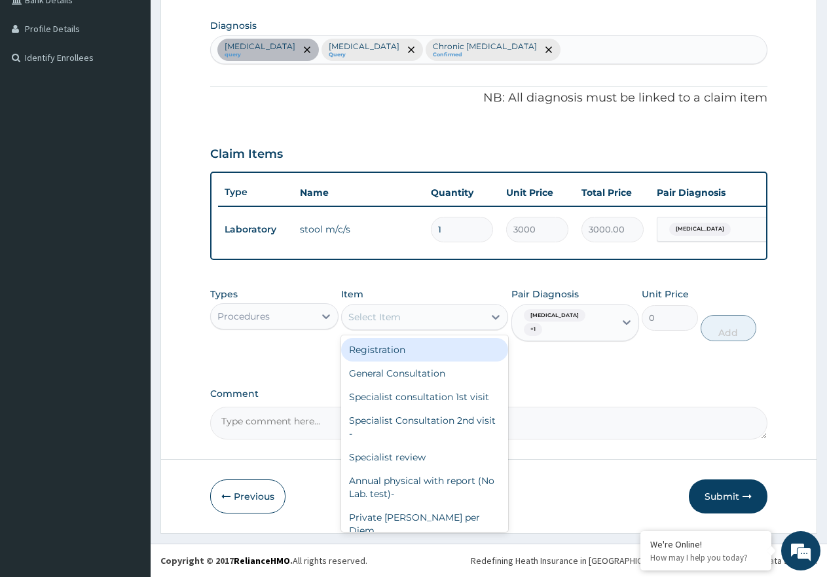
click at [457, 327] on div "Select Item" at bounding box center [413, 316] width 142 height 21
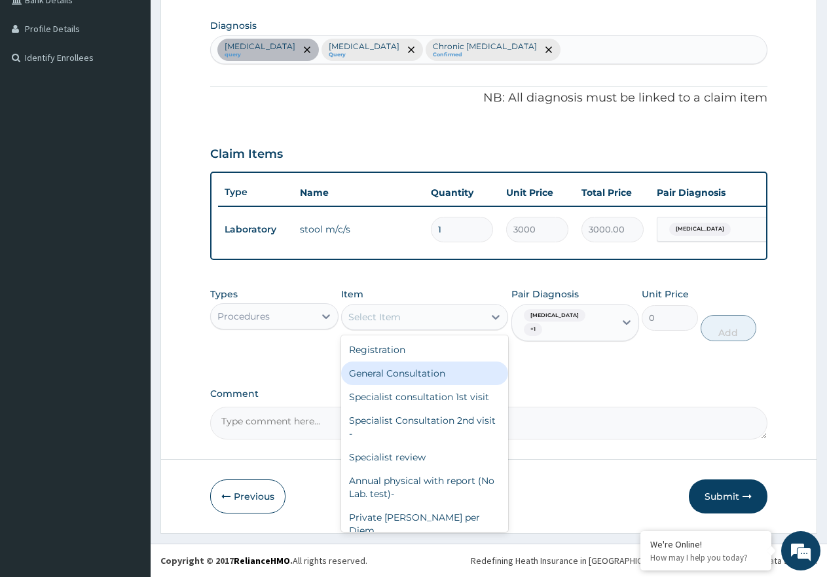
drag, startPoint x: 457, startPoint y: 380, endPoint x: 675, endPoint y: 336, distance: 222.5
click at [458, 380] on div "General Consultation" at bounding box center [424, 373] width 167 height 24
type input "2000"
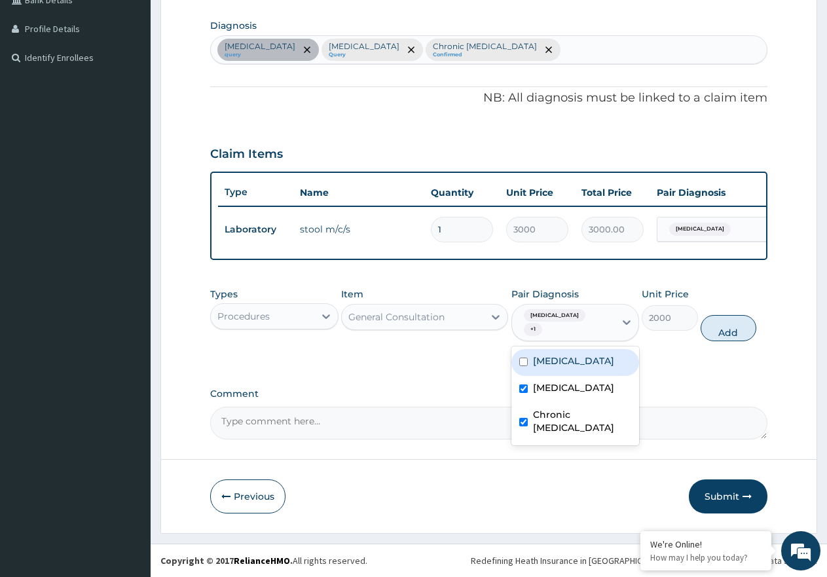
click at [594, 332] on div "Malaria + 1" at bounding box center [563, 322] width 103 height 37
click at [582, 354] on label "Typhoid fever" at bounding box center [573, 360] width 81 height 13
checkbox input "true"
click at [735, 334] on button "Add" at bounding box center [729, 328] width 56 height 26
type input "0"
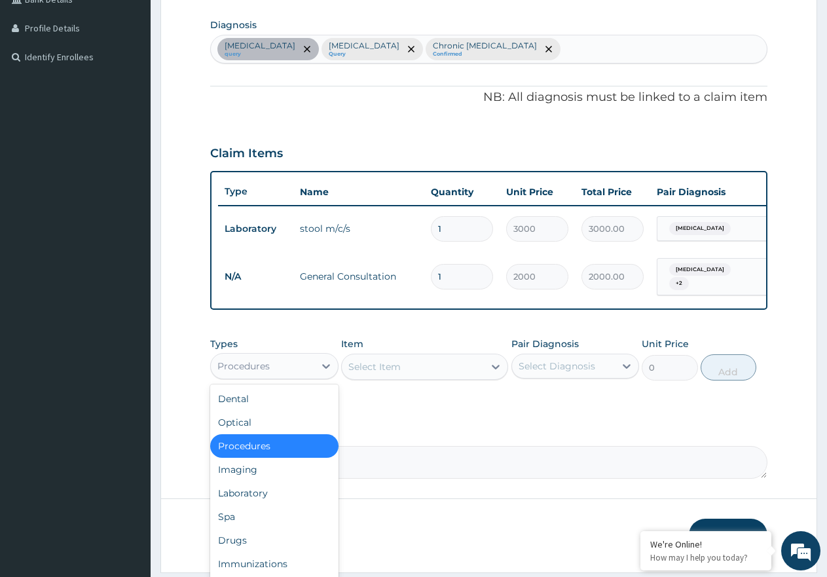
click at [289, 364] on div "Procedures" at bounding box center [262, 366] width 103 height 21
click at [266, 496] on div "Laboratory" at bounding box center [274, 493] width 128 height 24
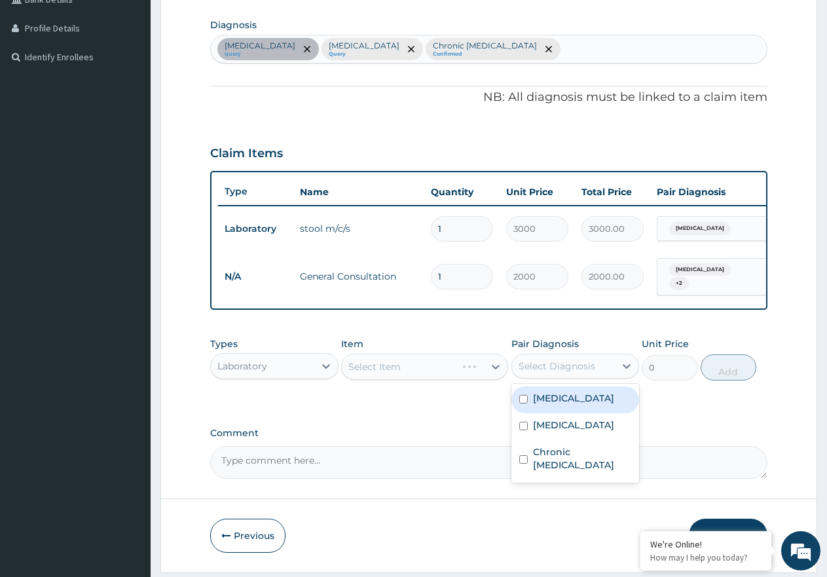
click at [564, 376] on div "Select Diagnosis" at bounding box center [563, 366] width 103 height 21
drag, startPoint x: 551, startPoint y: 431, endPoint x: 548, endPoint y: 422, distance: 9.7
click at [551, 431] on label "Malaria" at bounding box center [573, 424] width 81 height 13
checkbox input "true"
click at [468, 378] on div "Select Item" at bounding box center [424, 367] width 167 height 26
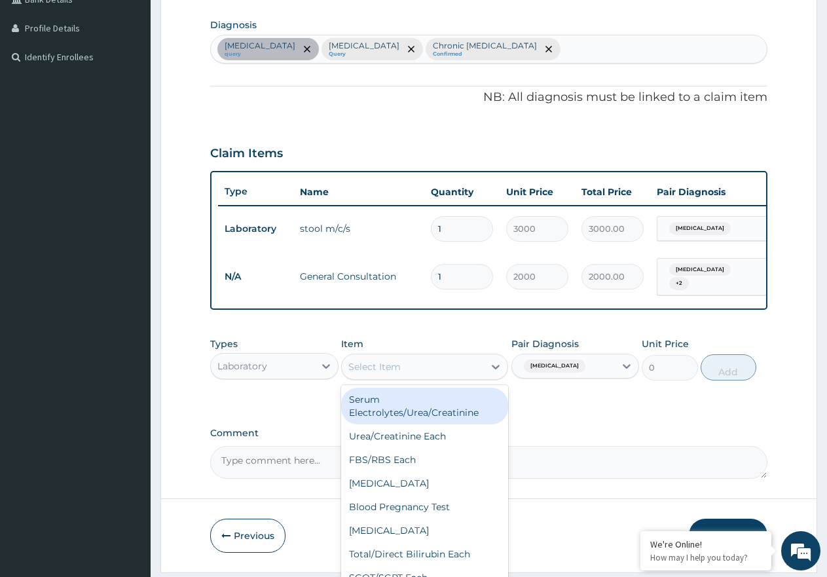
click at [468, 377] on div "Select Item" at bounding box center [413, 366] width 142 height 21
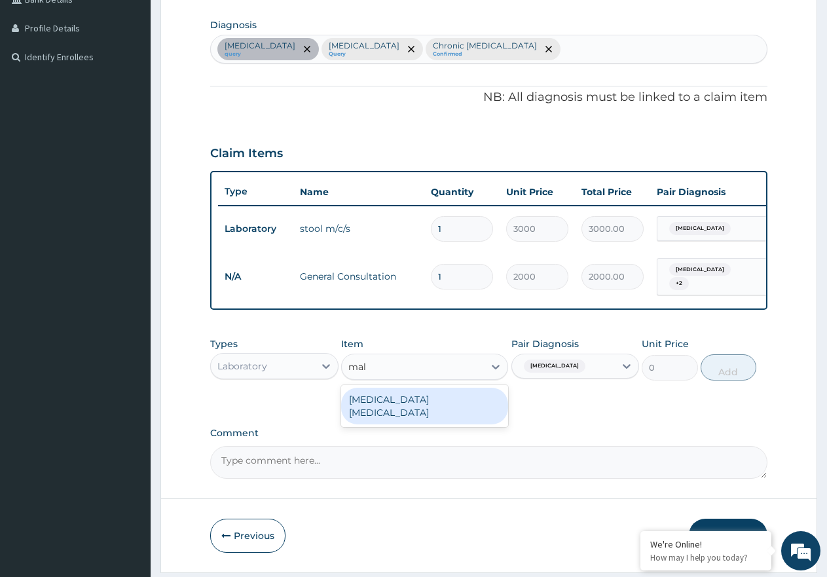
type input "mala"
click at [473, 414] on div "MALARIA PARASITE" at bounding box center [424, 406] width 167 height 37
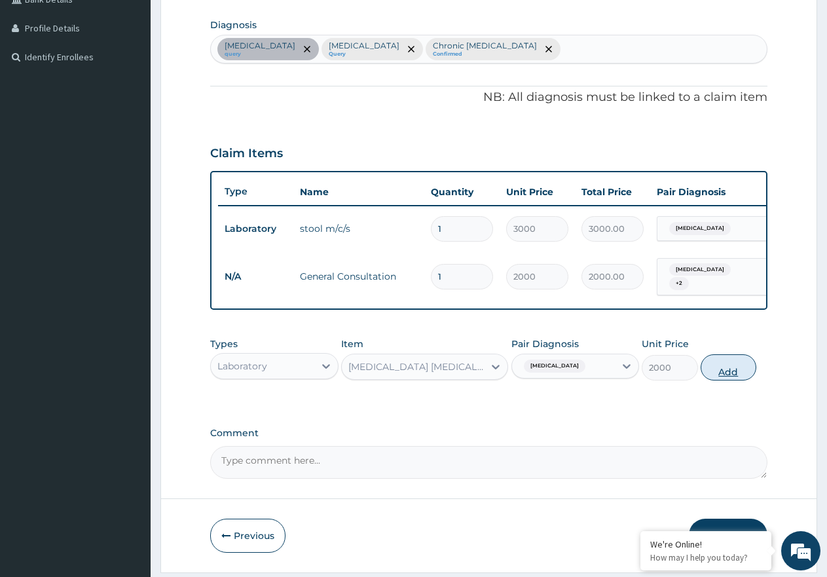
click at [737, 380] on button "Add" at bounding box center [729, 367] width 56 height 26
type input "0"
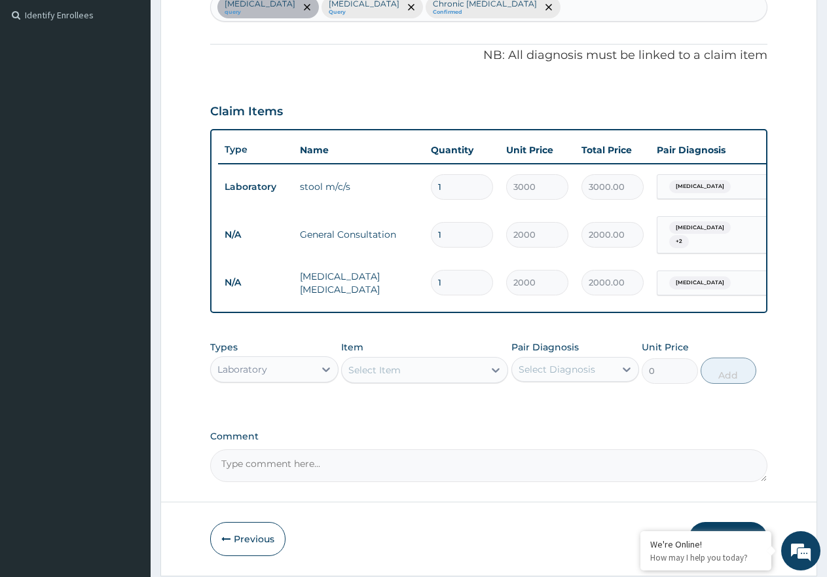
scroll to position [407, 0]
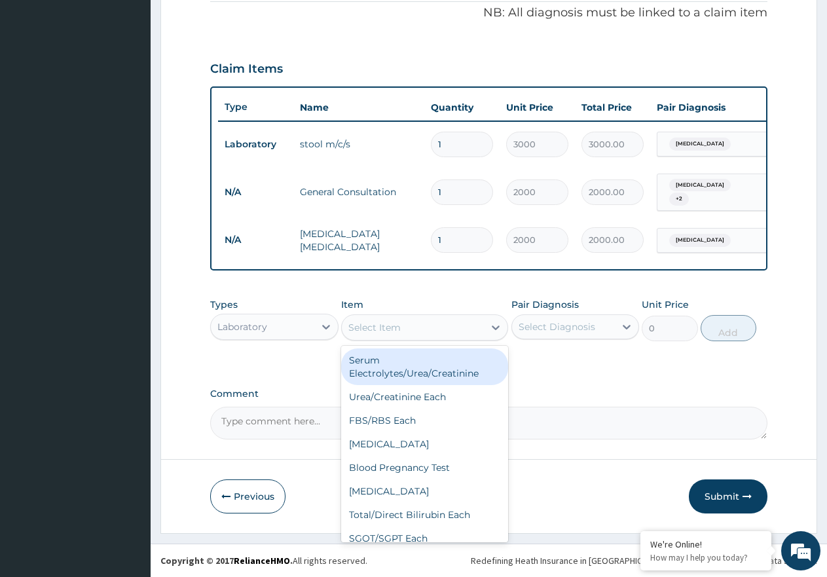
click at [478, 332] on div "Select Item" at bounding box center [413, 327] width 142 height 21
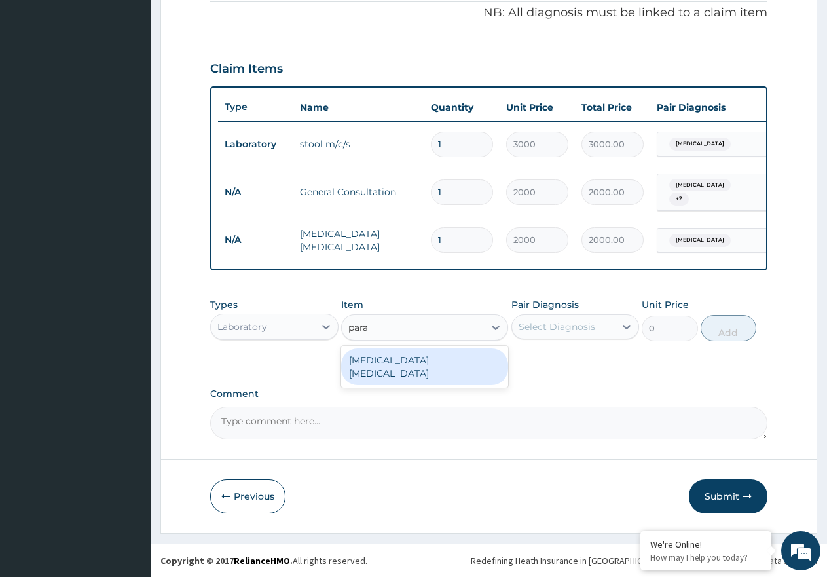
type input "para"
click at [292, 335] on div "Laboratory" at bounding box center [262, 326] width 103 height 21
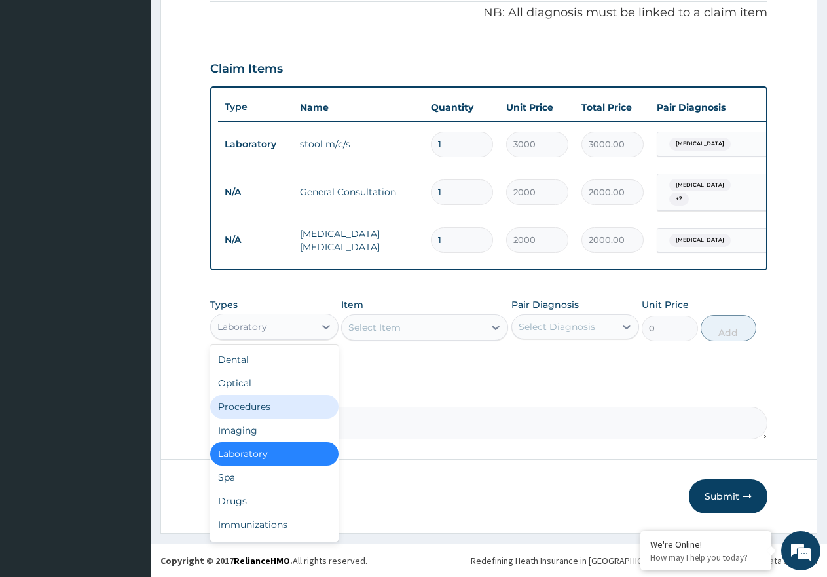
click at [271, 407] on div "Procedures" at bounding box center [274, 407] width 128 height 24
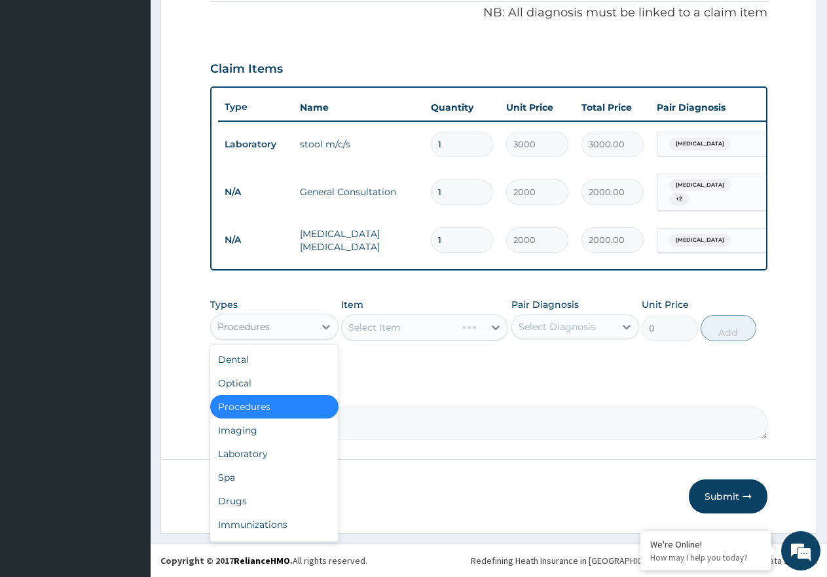
click at [237, 319] on div "Procedures" at bounding box center [262, 326] width 103 height 21
click at [253, 494] on div "Drugs" at bounding box center [274, 501] width 128 height 24
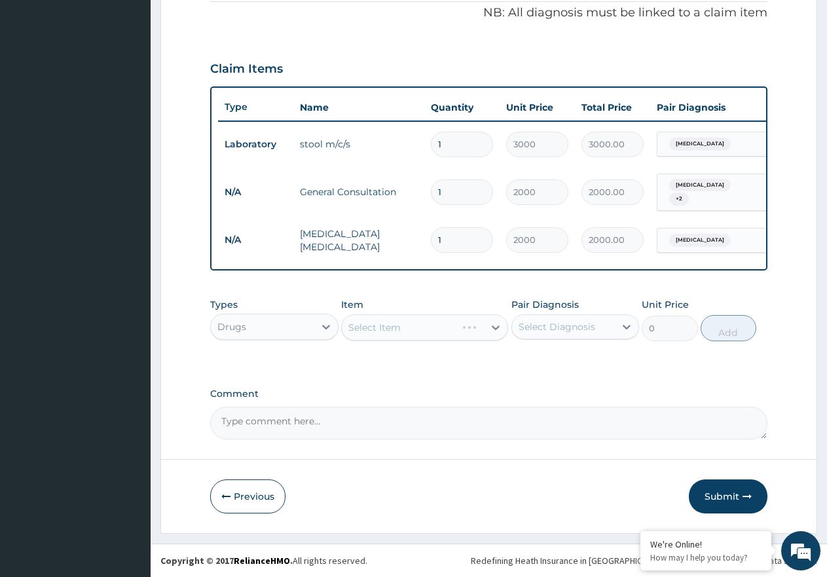
click at [568, 314] on div "Select Diagnosis" at bounding box center [575, 326] width 128 height 25
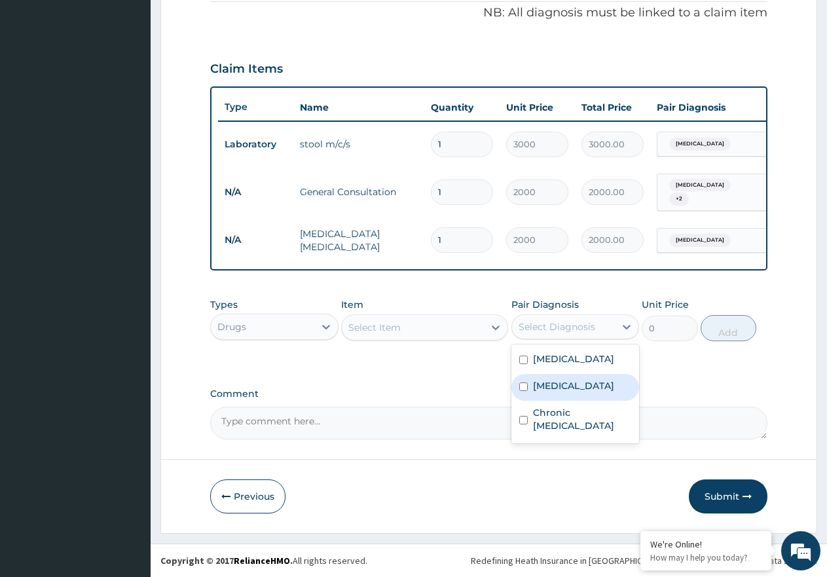
click at [575, 395] on div "Malaria" at bounding box center [575, 387] width 128 height 27
checkbox input "true"
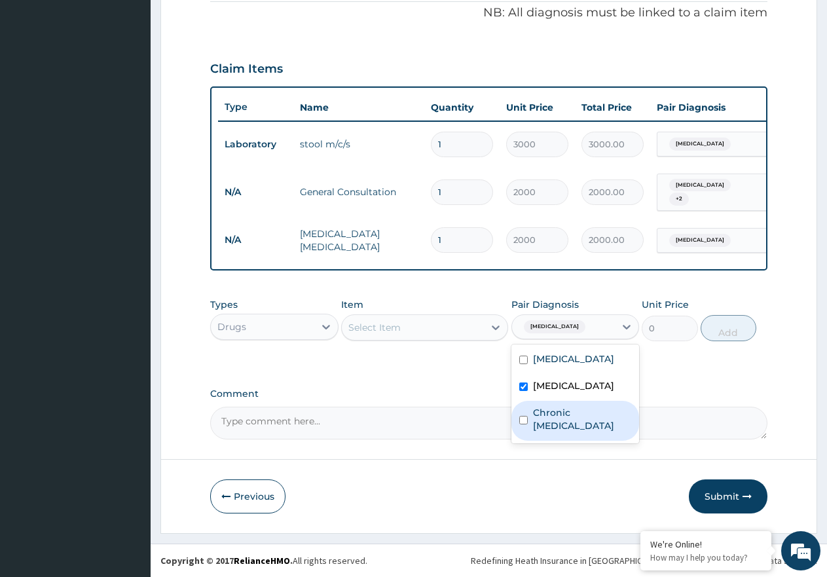
click at [578, 418] on div "Chronic arthritis" at bounding box center [575, 421] width 128 height 40
checkbox input "true"
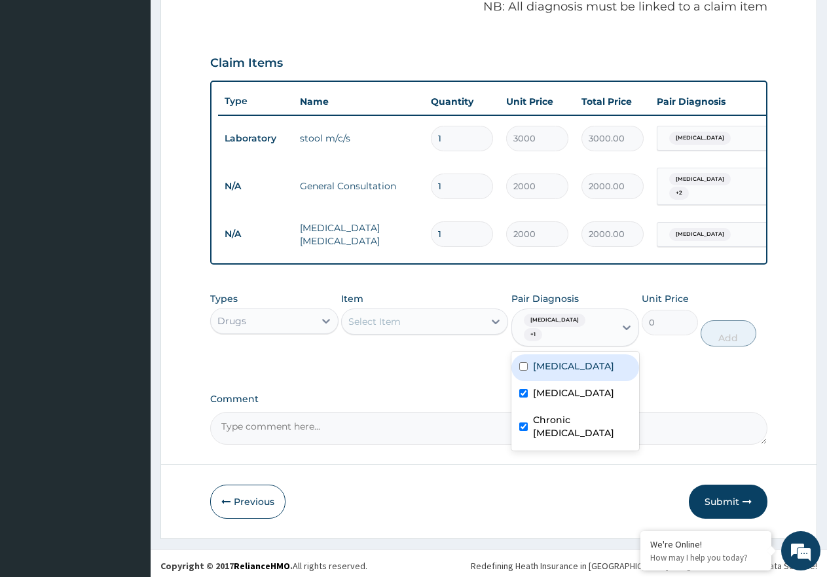
click at [562, 366] on div "Typhoid fever" at bounding box center [575, 367] width 128 height 27
checkbox input "true"
click at [453, 331] on div "Select Item" at bounding box center [413, 321] width 142 height 21
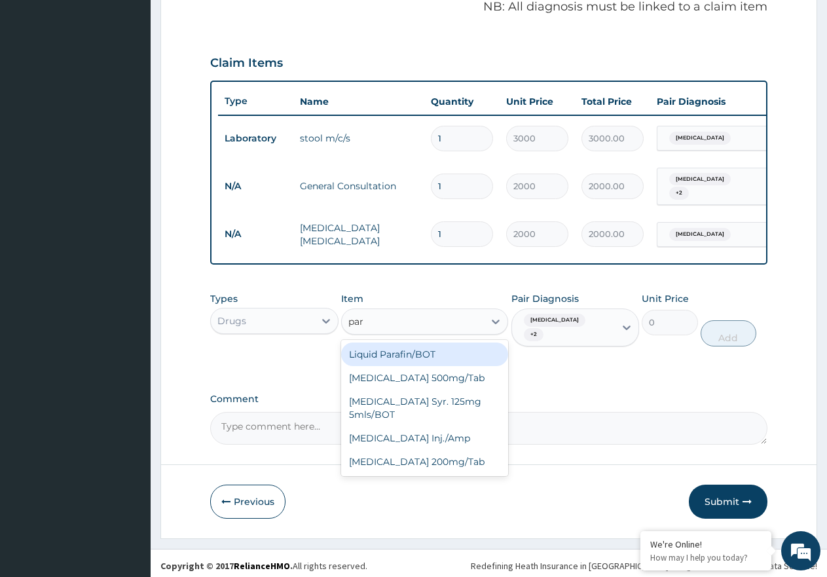
type input "para"
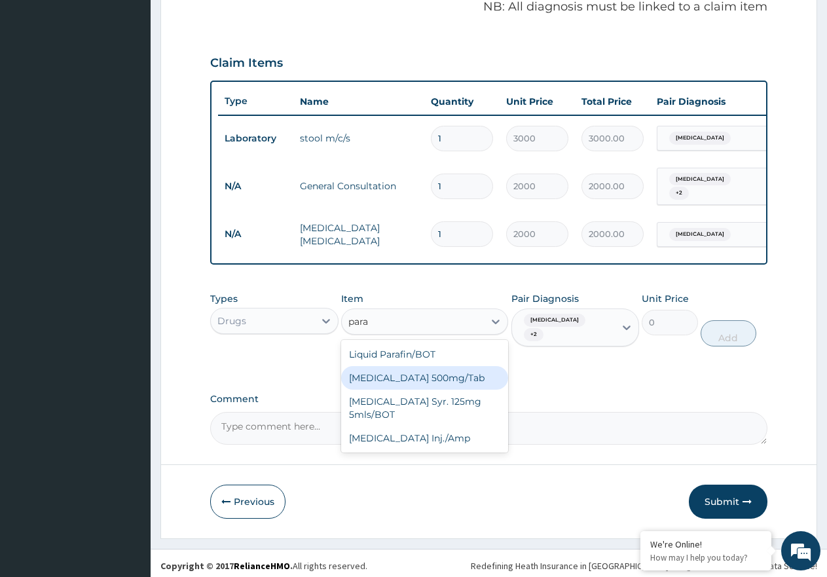
click at [439, 386] on div "Paracetamol 500mg/Tab" at bounding box center [424, 378] width 167 height 24
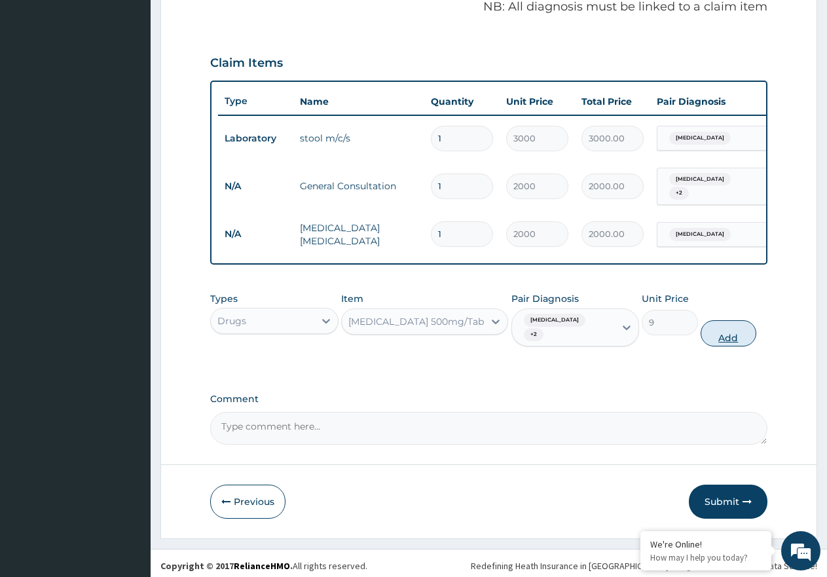
click at [743, 329] on button "Add" at bounding box center [729, 333] width 56 height 26
type input "0"
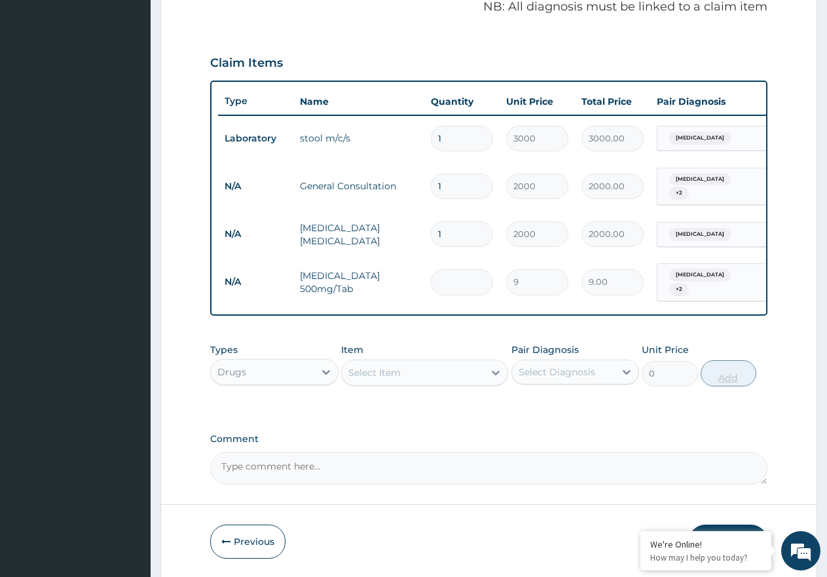
type input "0.00"
type input "3"
type input "27.00"
type input "30"
type input "270.00"
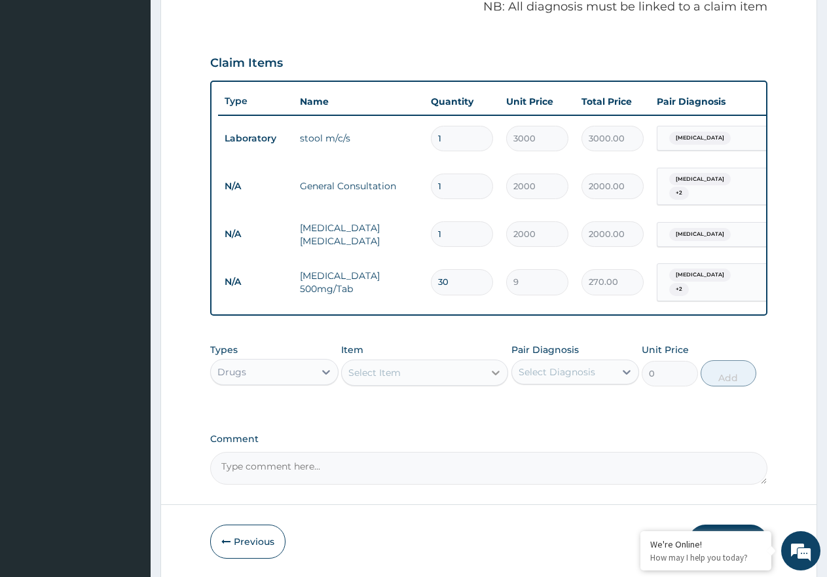
type input "30"
click at [491, 378] on icon at bounding box center [495, 372] width 13 height 13
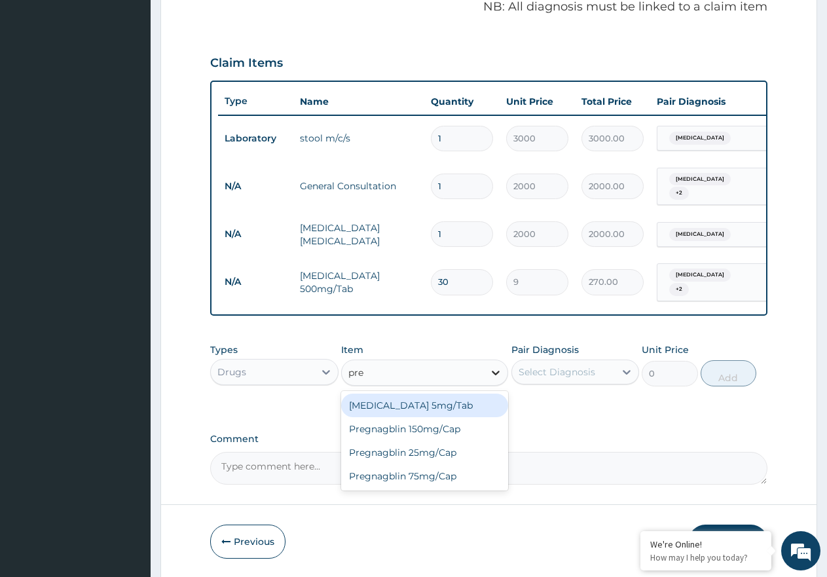
type input "pred"
click at [484, 394] on div "Prednisolone 5mg/Tab" at bounding box center [424, 406] width 167 height 24
type input "55"
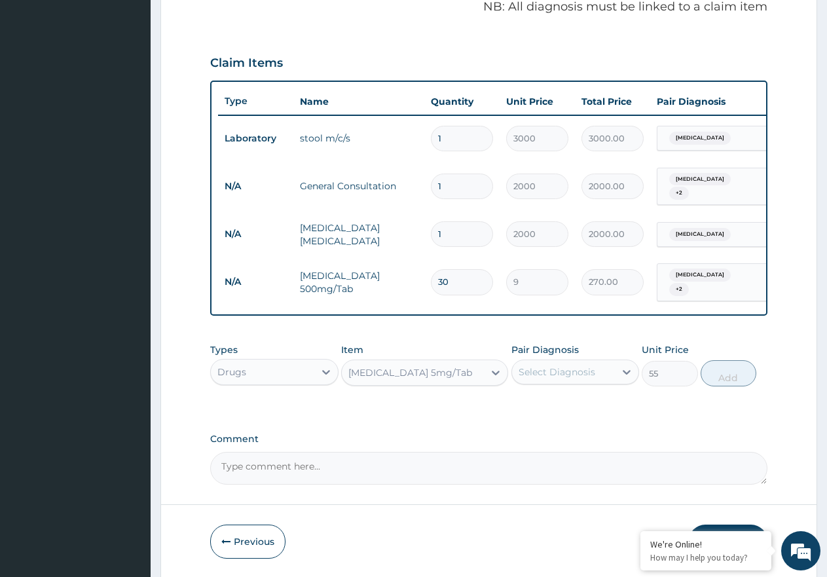
click at [592, 369] on div "Select Diagnosis" at bounding box center [557, 371] width 77 height 13
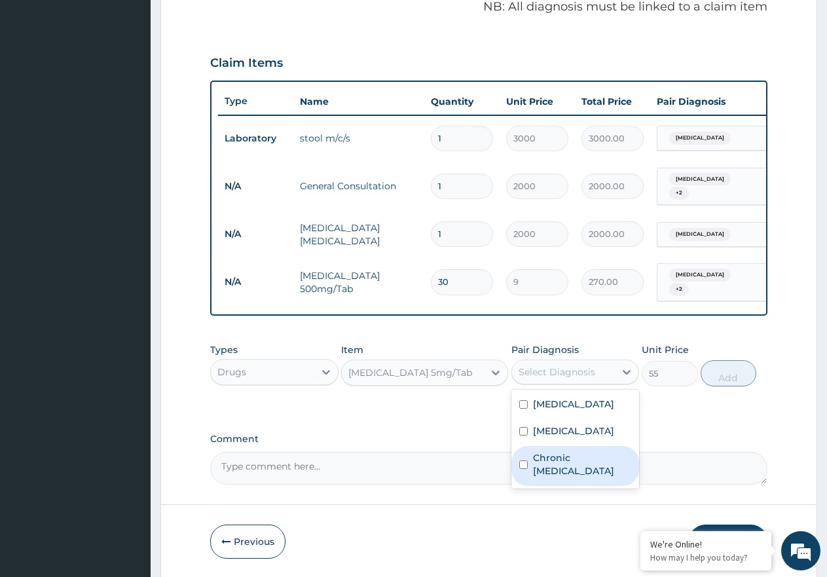
click at [585, 461] on label "Chronic arthritis" at bounding box center [582, 464] width 99 height 26
checkbox input "true"
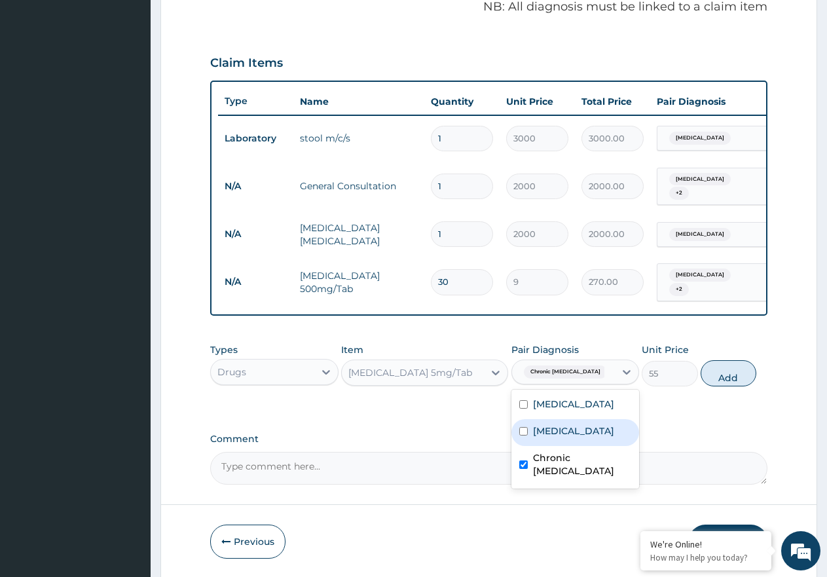
click at [615, 429] on div "Malaria" at bounding box center [575, 432] width 128 height 27
checkbox input "true"
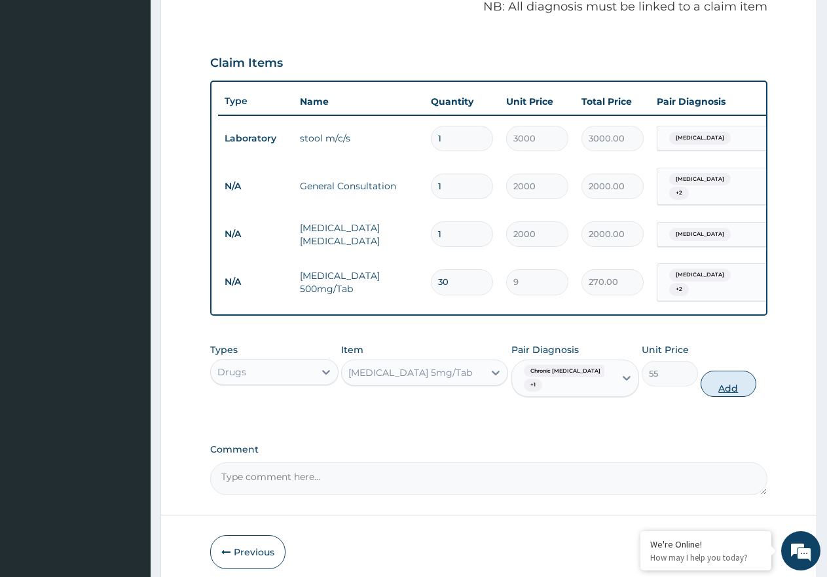
click at [742, 376] on button "Add" at bounding box center [729, 384] width 56 height 26
type input "0"
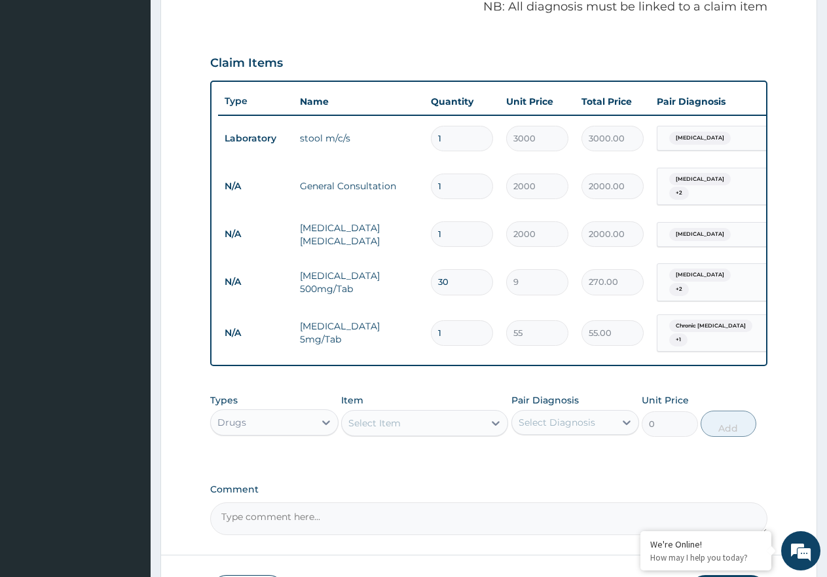
type input "0.00"
type input "2"
type input "110.00"
type input "20"
type input "1100.00"
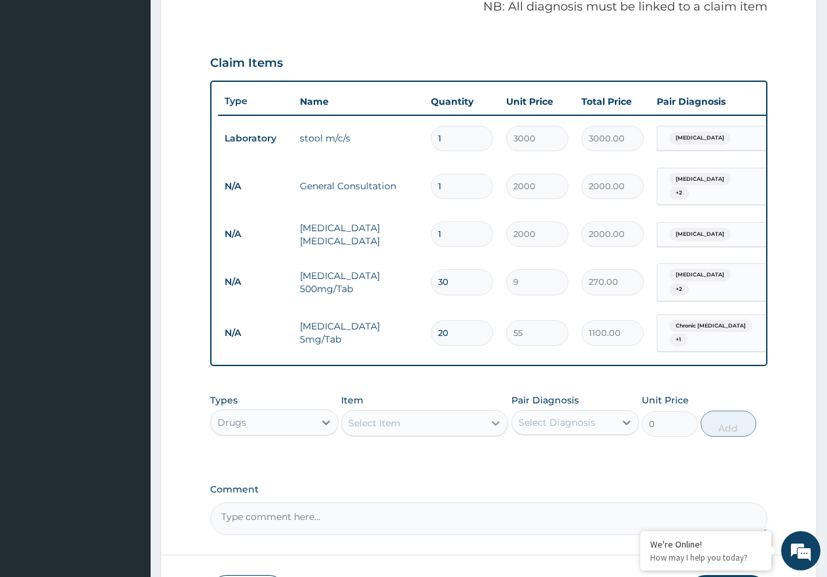
type input "20"
click at [487, 418] on div at bounding box center [496, 423] width 24 height 24
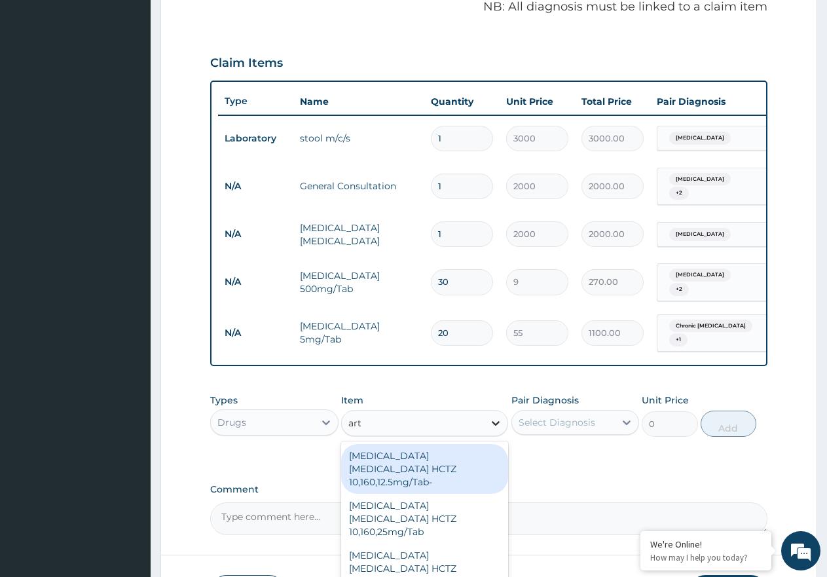
type input "arte"
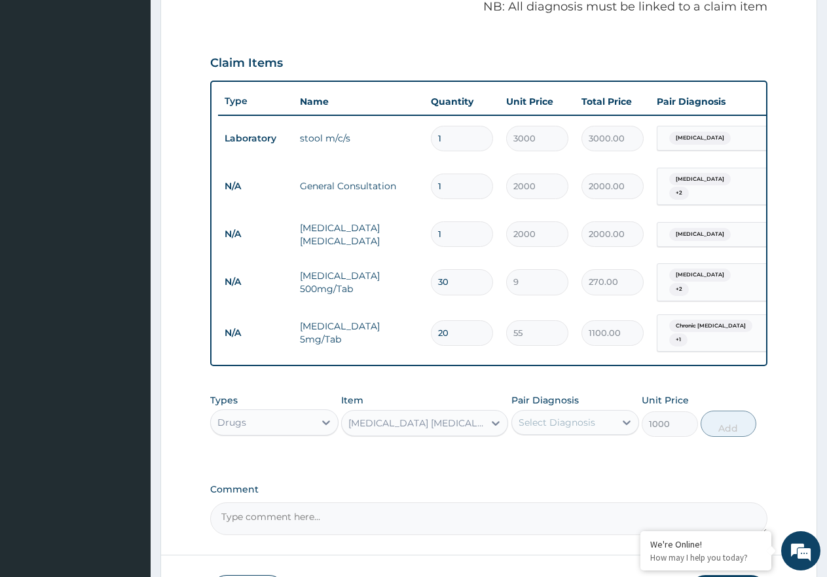
click at [475, 423] on div "Artemether Lumefantrine 20/120mg/Pck" at bounding box center [416, 422] width 137 height 13
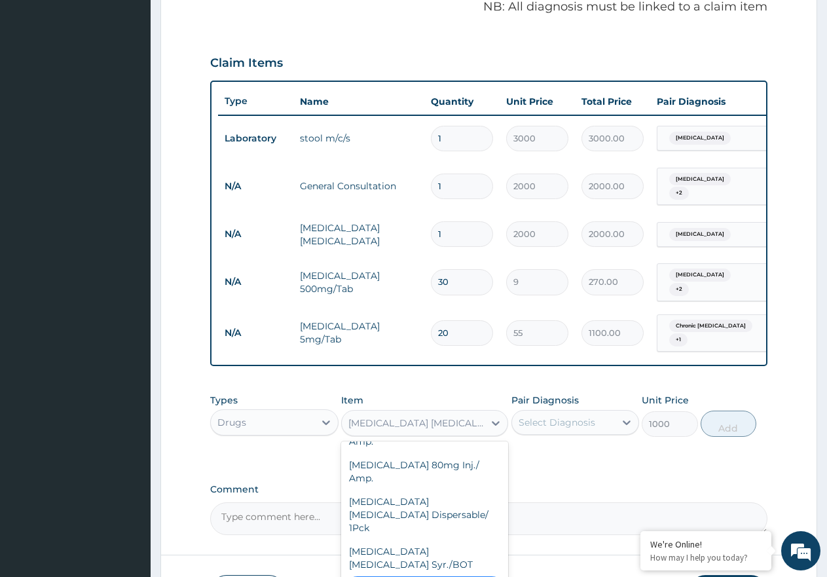
scroll to position [1190, 0]
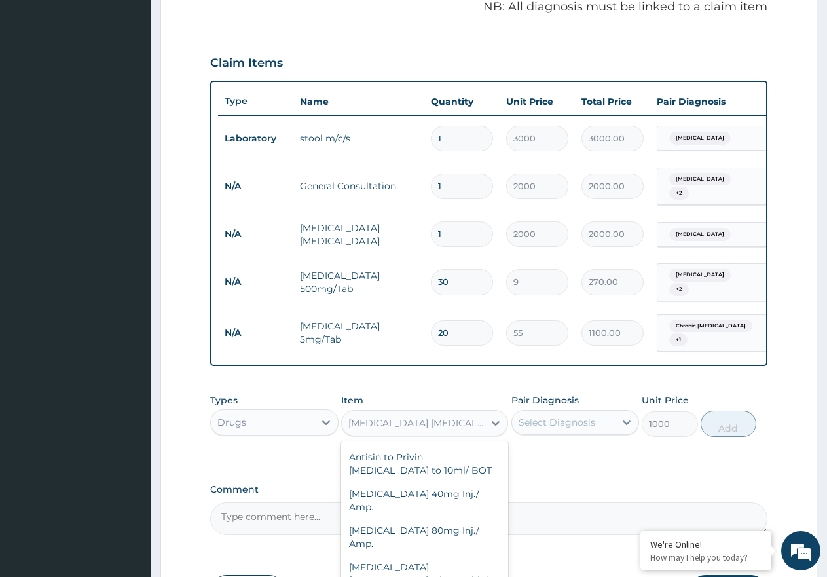
type input "1500"
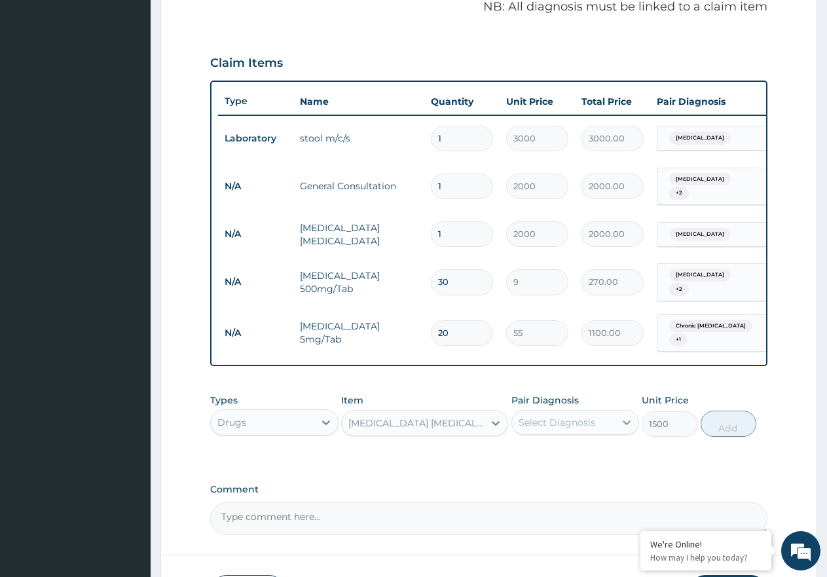
click at [616, 426] on div at bounding box center [627, 423] width 24 height 24
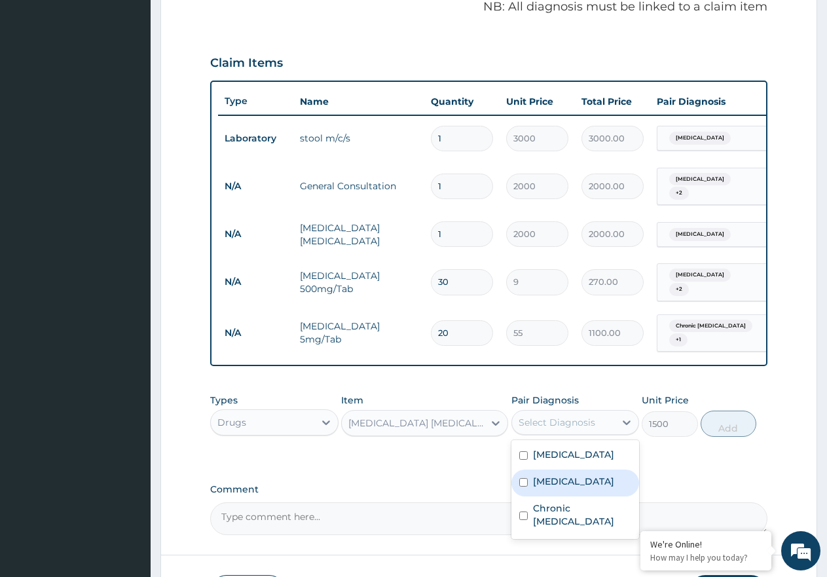
drag, startPoint x: 592, startPoint y: 474, endPoint x: 679, endPoint y: 450, distance: 90.2
click at [593, 474] on div "Malaria" at bounding box center [575, 482] width 128 height 27
checkbox input "true"
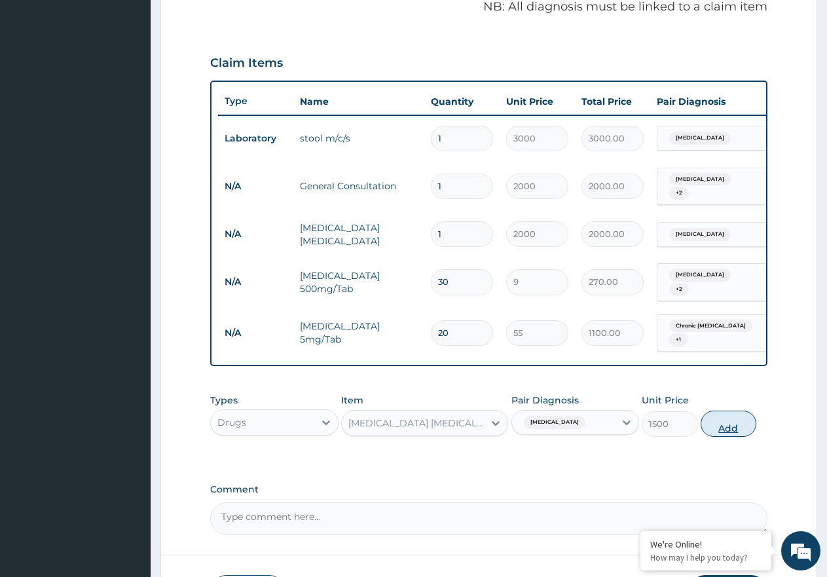
click at [714, 422] on button "Add" at bounding box center [729, 424] width 56 height 26
type input "0"
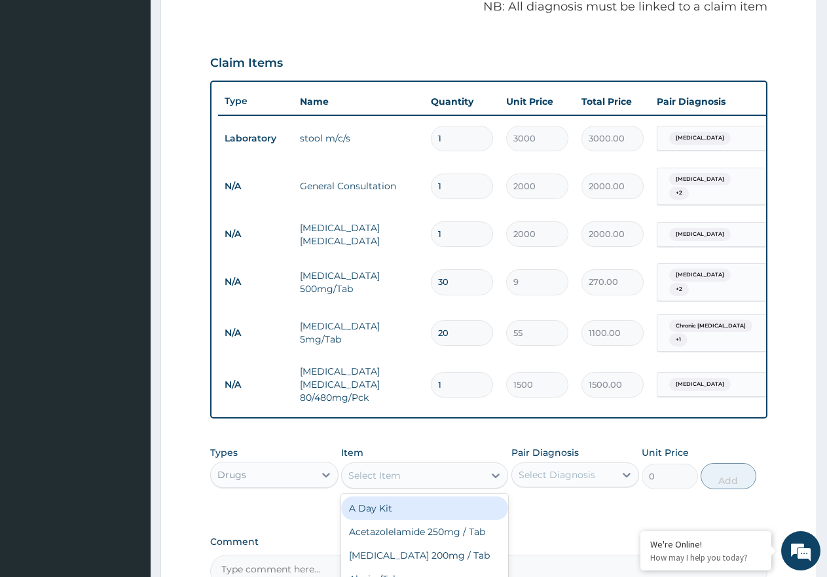
click at [425, 465] on div "Select Item" at bounding box center [413, 475] width 142 height 21
type input "amoxi"
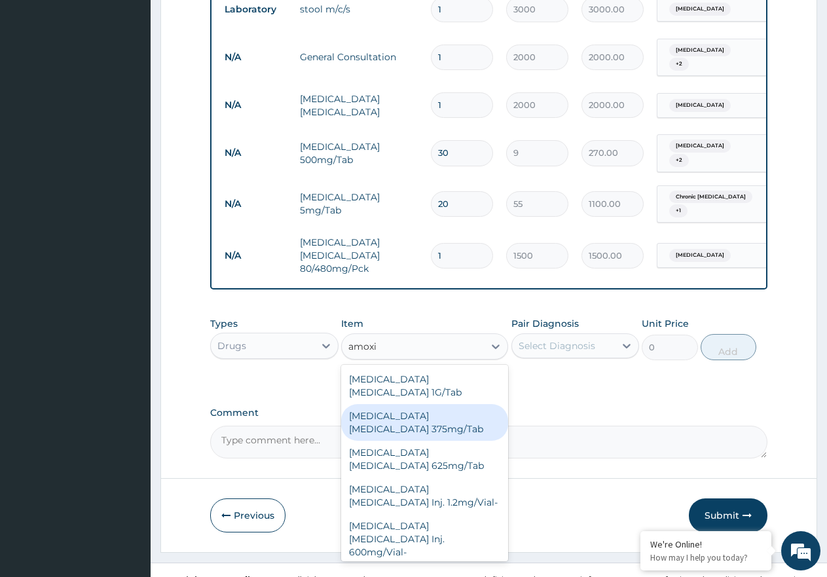
scroll to position [538, 0]
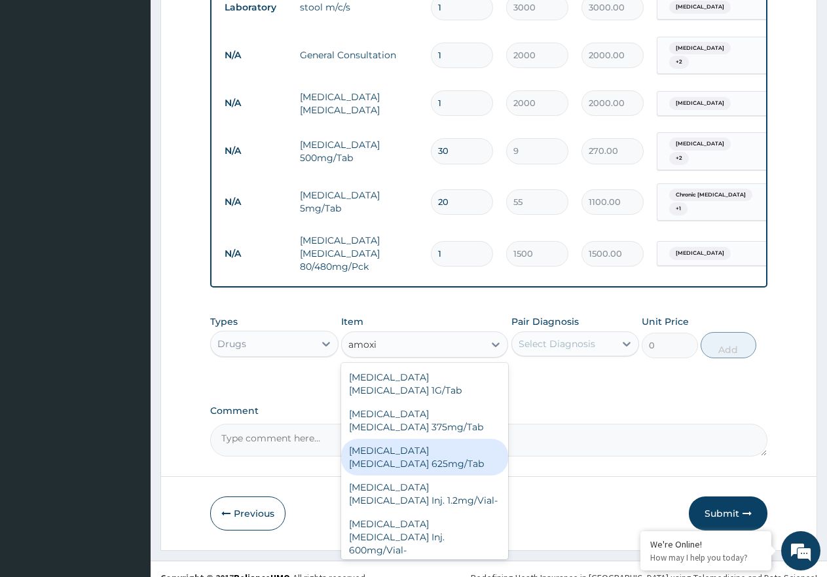
drag, startPoint x: 447, startPoint y: 443, endPoint x: 479, endPoint y: 424, distance: 37.0
click at [446, 443] on div "Amoxicillin Clavulanic Acid 625mg/Tab" at bounding box center [424, 457] width 167 height 37
type input "250"
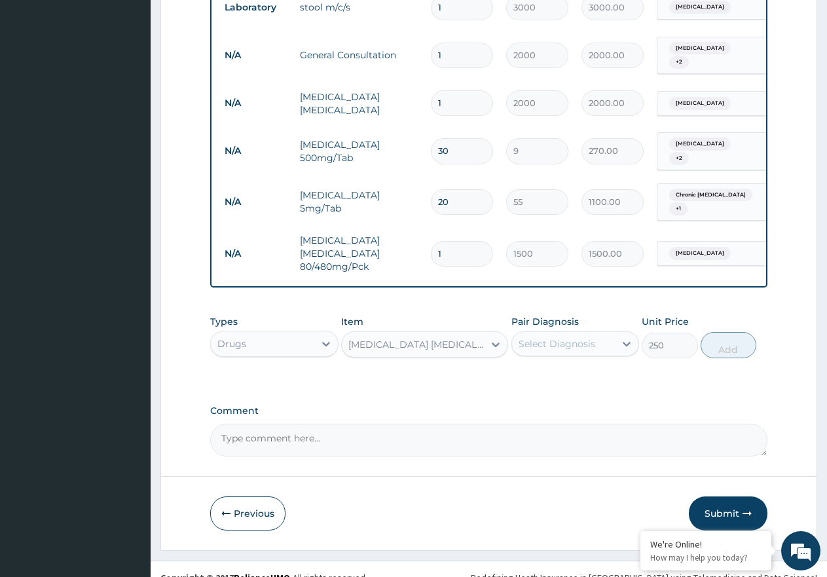
click at [556, 333] on div "Select Diagnosis" at bounding box center [563, 343] width 103 height 21
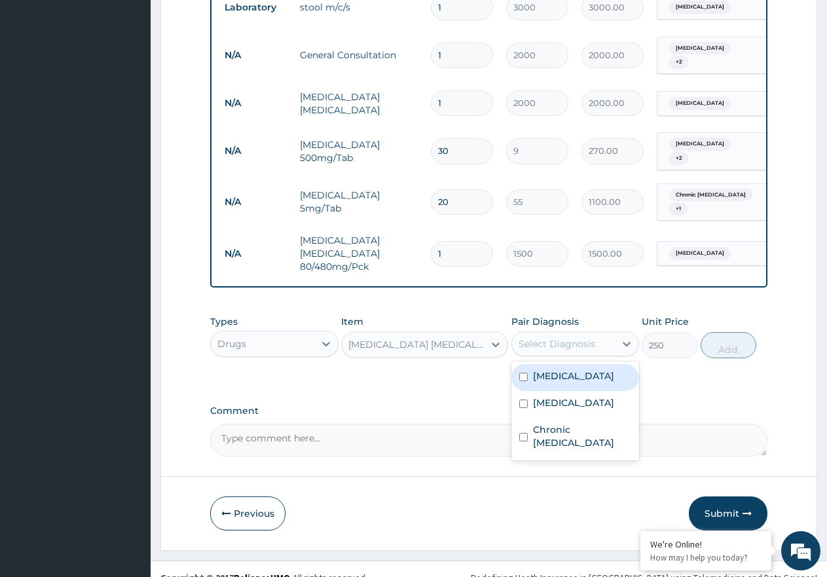
click at [581, 380] on div "Typhoid fever" at bounding box center [575, 377] width 128 height 27
checkbox input "true"
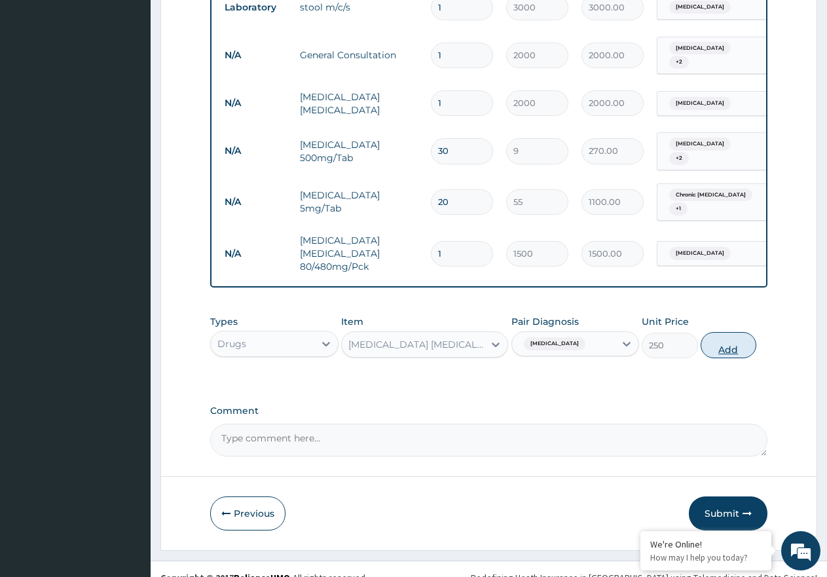
click at [722, 349] on button "Add" at bounding box center [729, 345] width 56 height 26
type input "0"
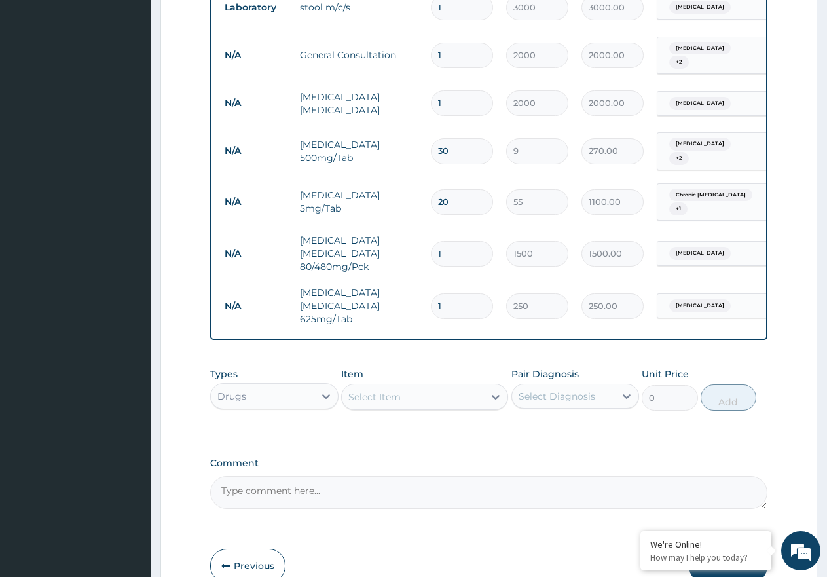
type input "10"
type input "2500.00"
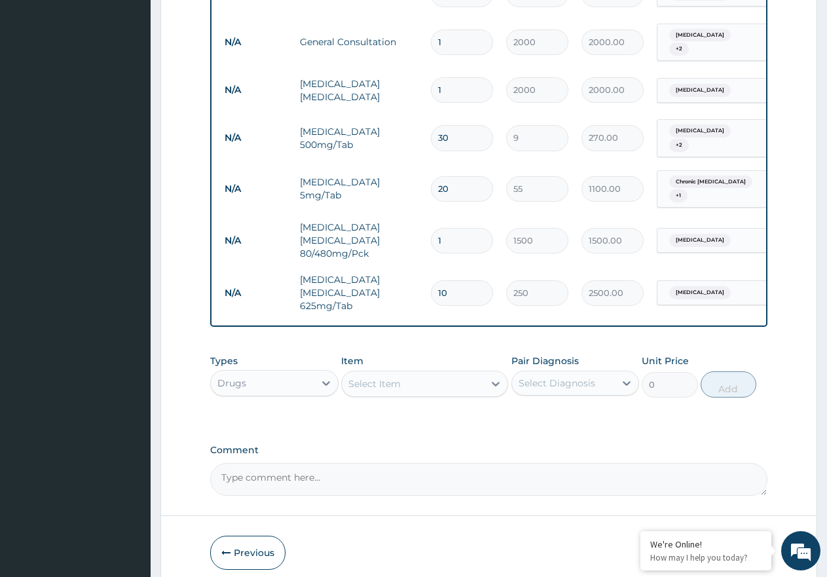
scroll to position [595, 0]
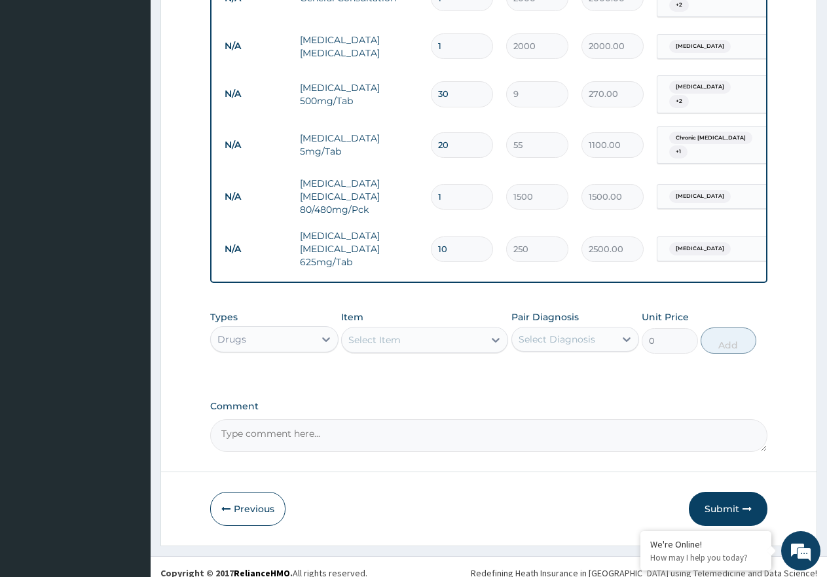
type input "10"
drag, startPoint x: 725, startPoint y: 475, endPoint x: 726, endPoint y: 490, distance: 14.4
click at [724, 487] on form "Step 2 of 2 PA Code / Prescription Code PA/E8C186 Encounter Date 13-08-2025 Imp…" at bounding box center [488, 10] width 657 height 1071
click at [727, 492] on button "Submit" at bounding box center [728, 509] width 79 height 34
